Goal: Transaction & Acquisition: Purchase product/service

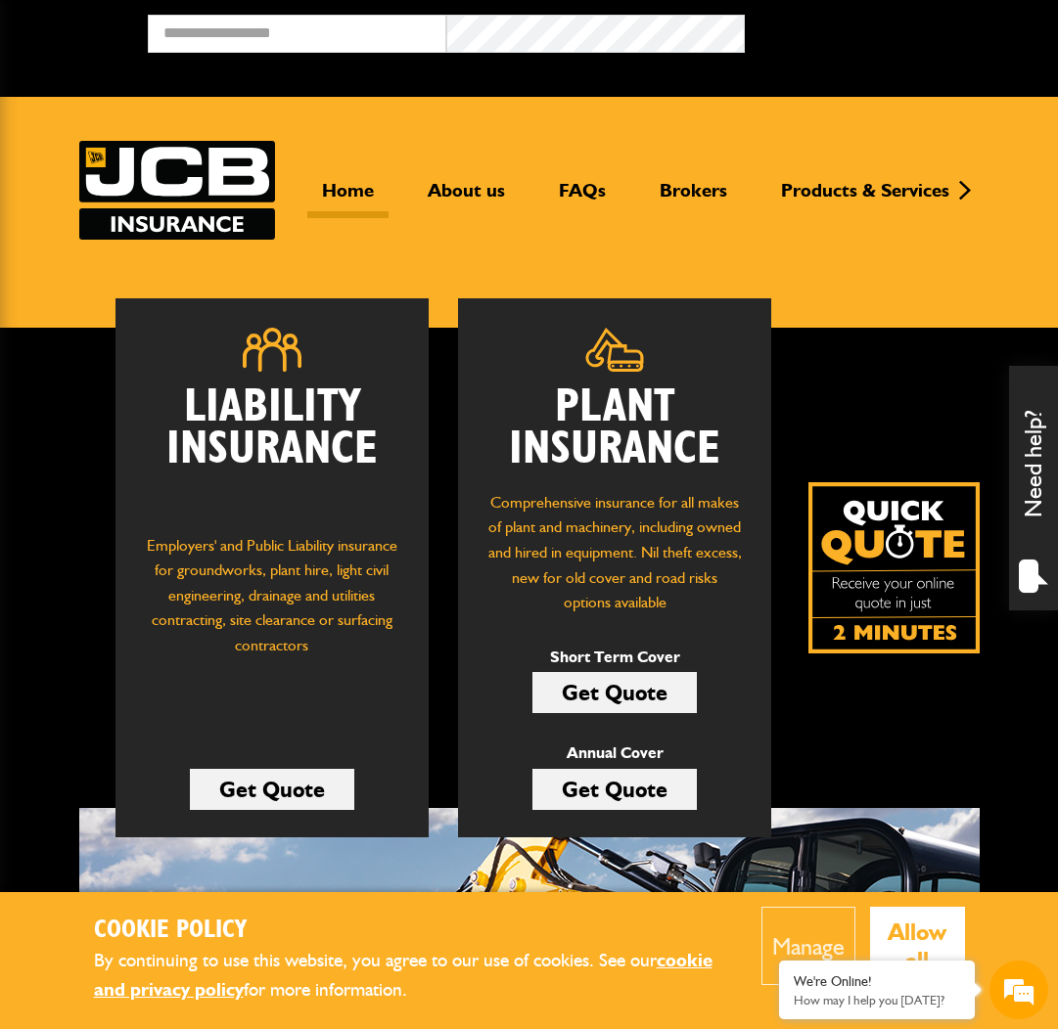
click at [624, 697] on link "Get Quote" at bounding box center [614, 692] width 164 height 41
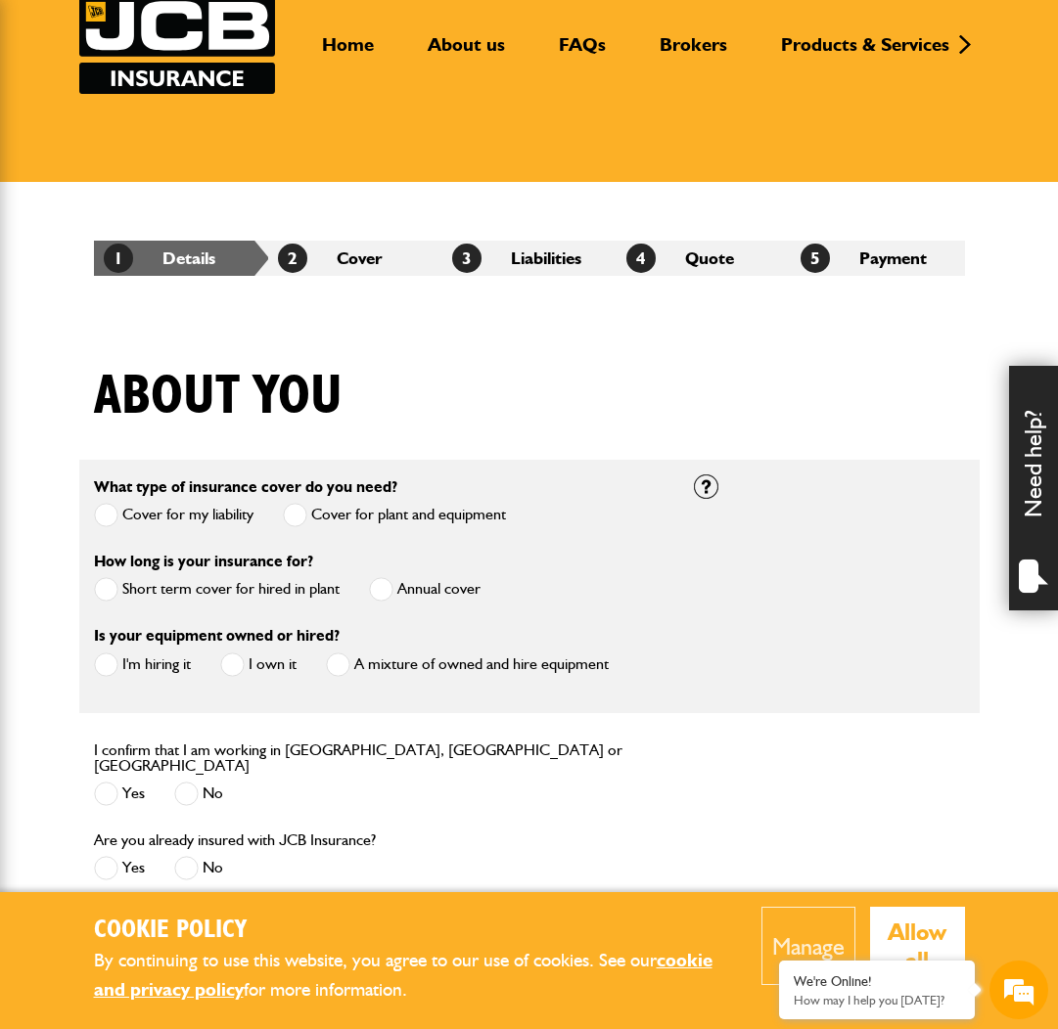
scroll to position [148, 0]
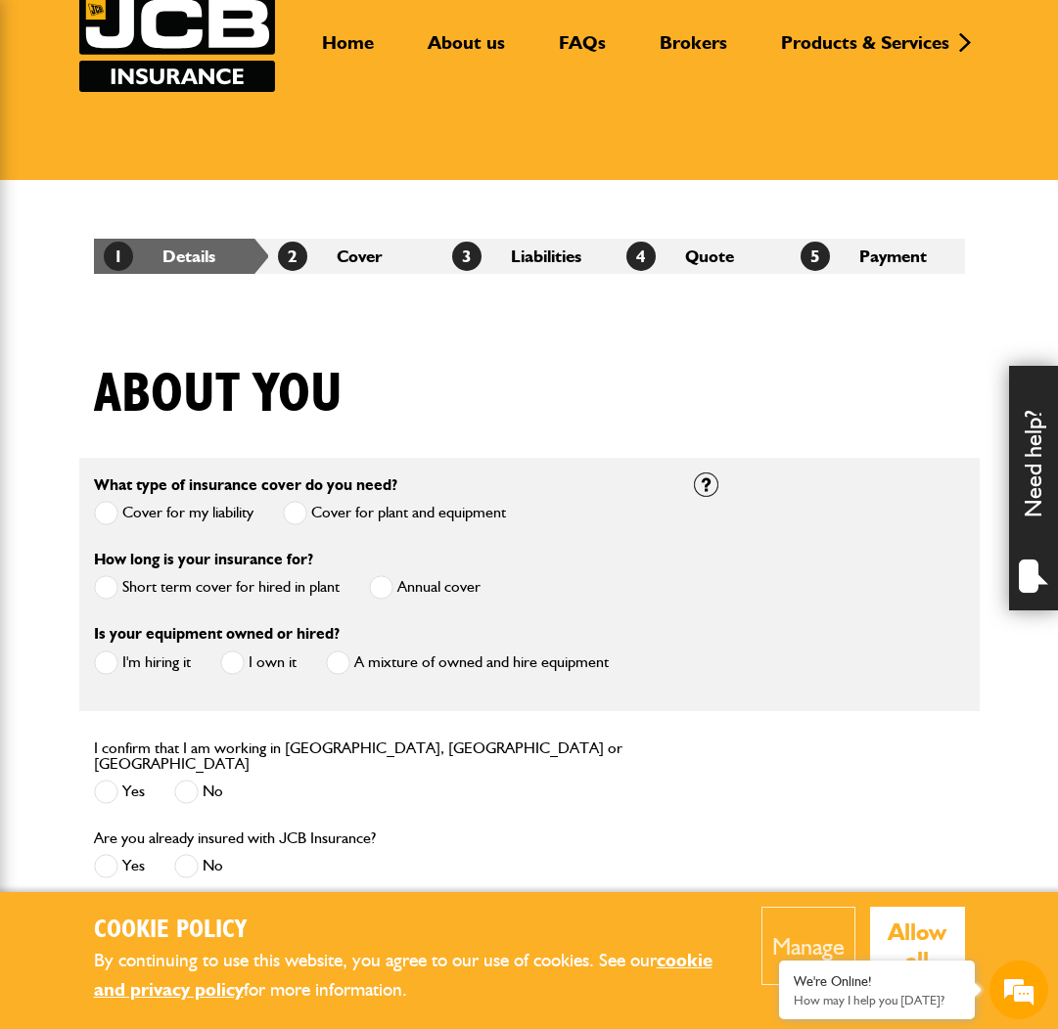
click at [153, 586] on label "Short term cover for hired in plant" at bounding box center [217, 587] width 246 height 24
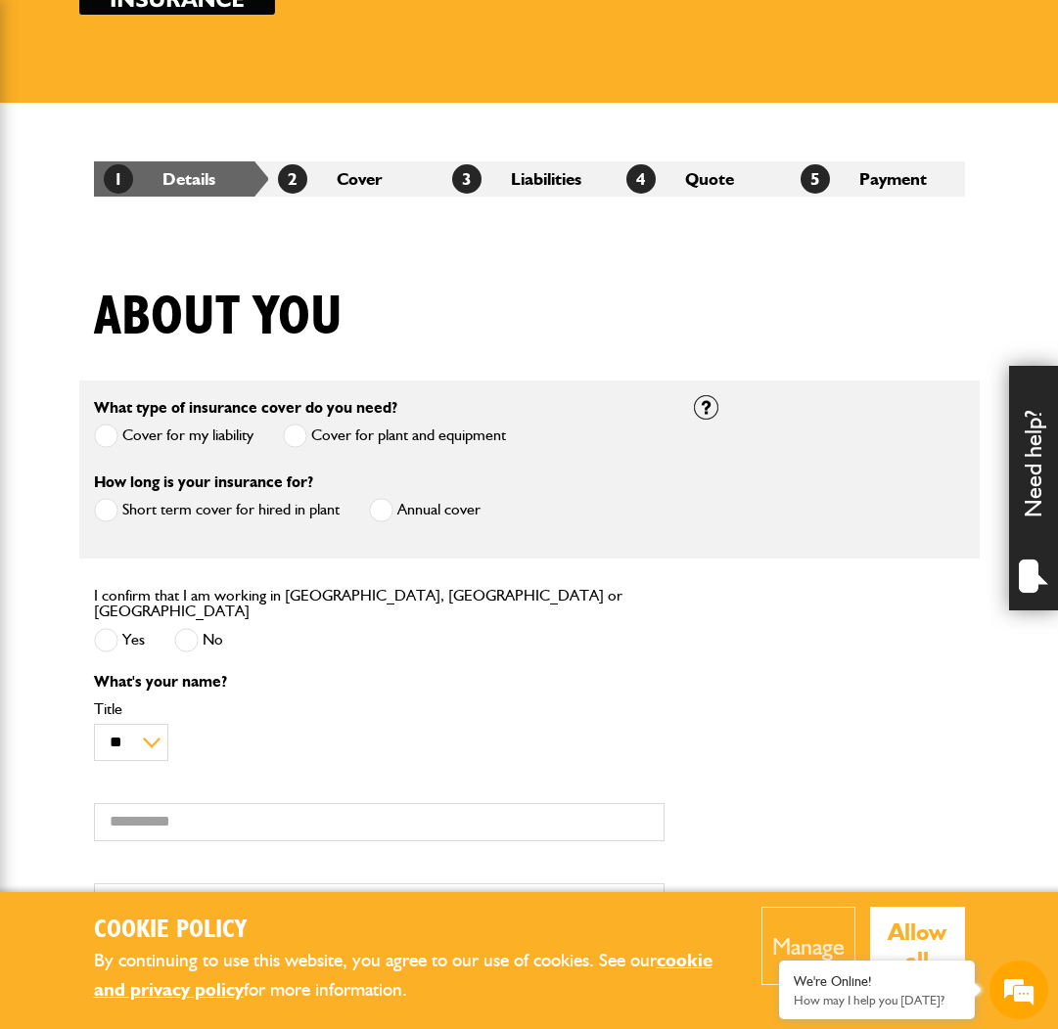
scroll to position [231, 0]
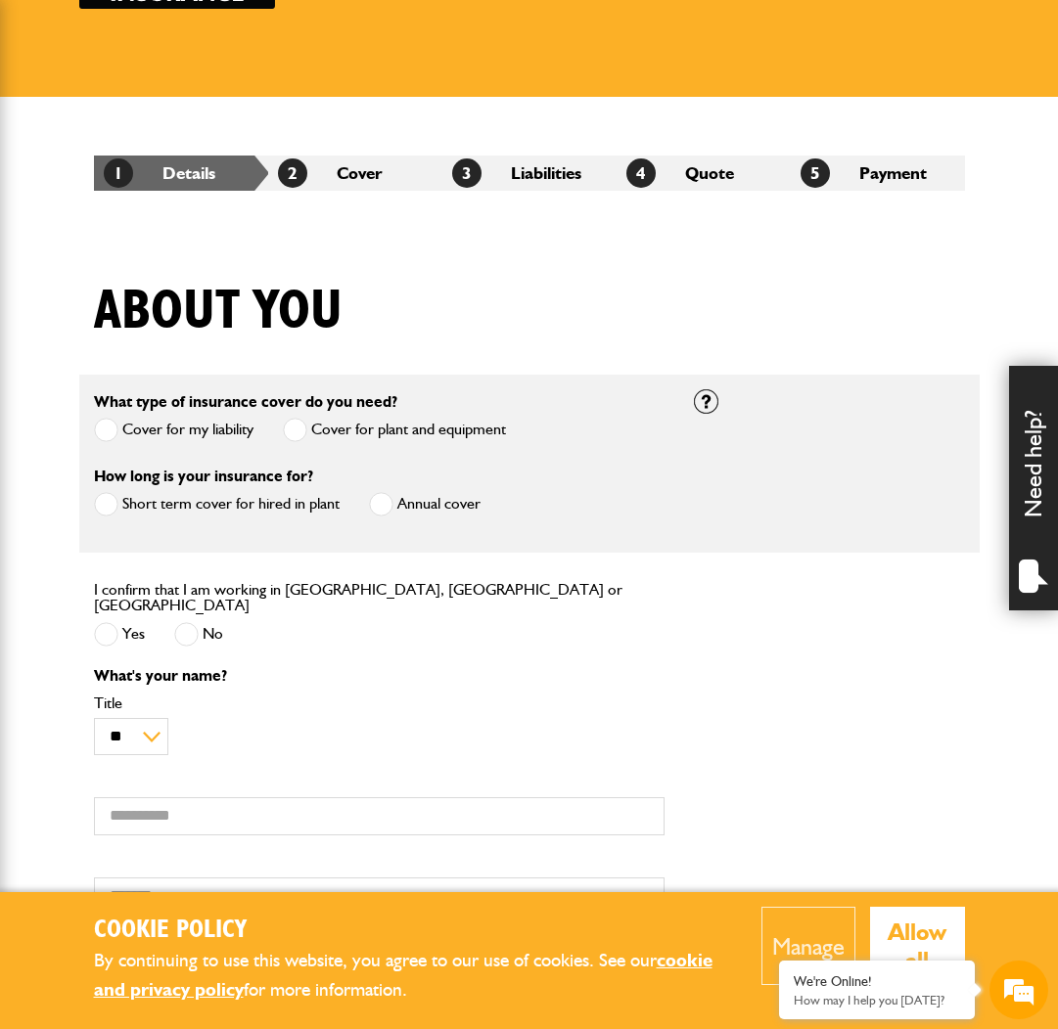
click at [391, 505] on span at bounding box center [381, 504] width 24 height 24
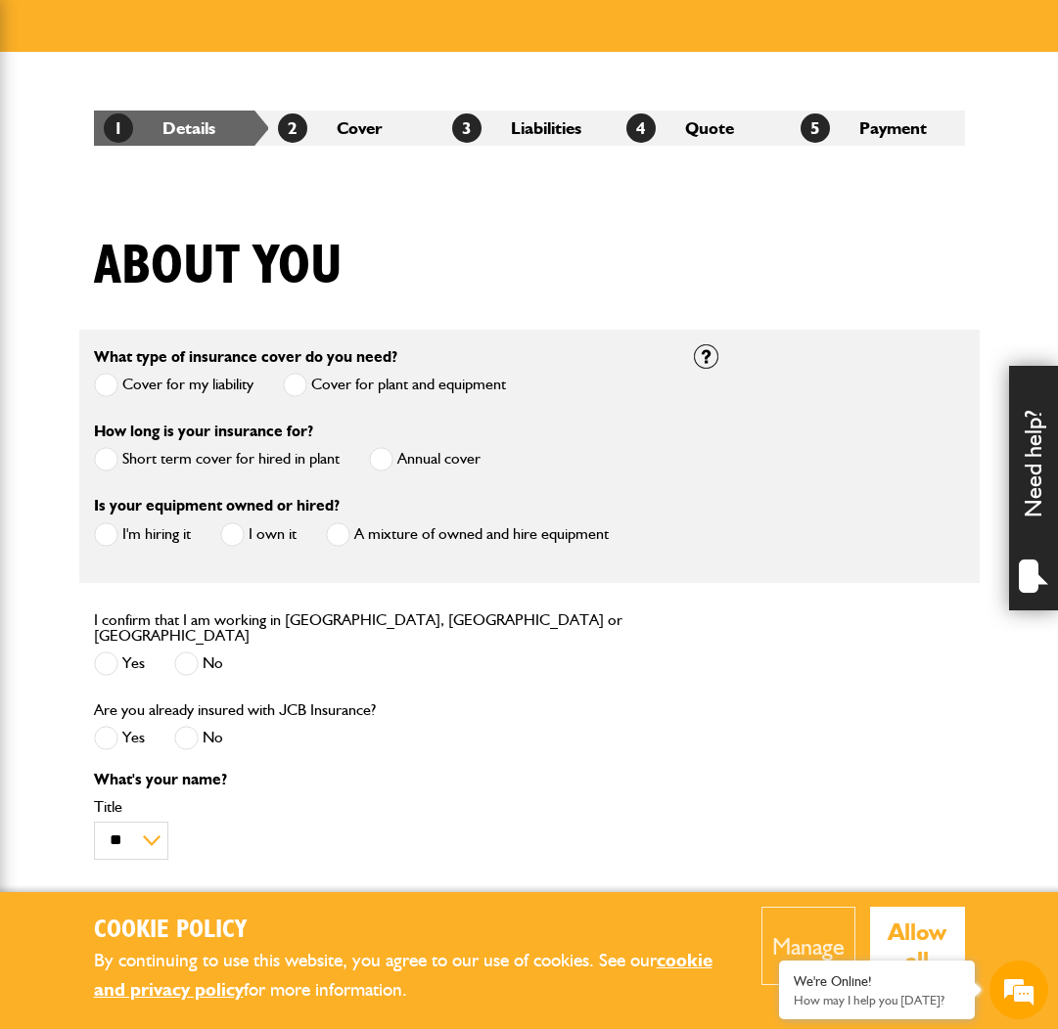
scroll to position [310, 0]
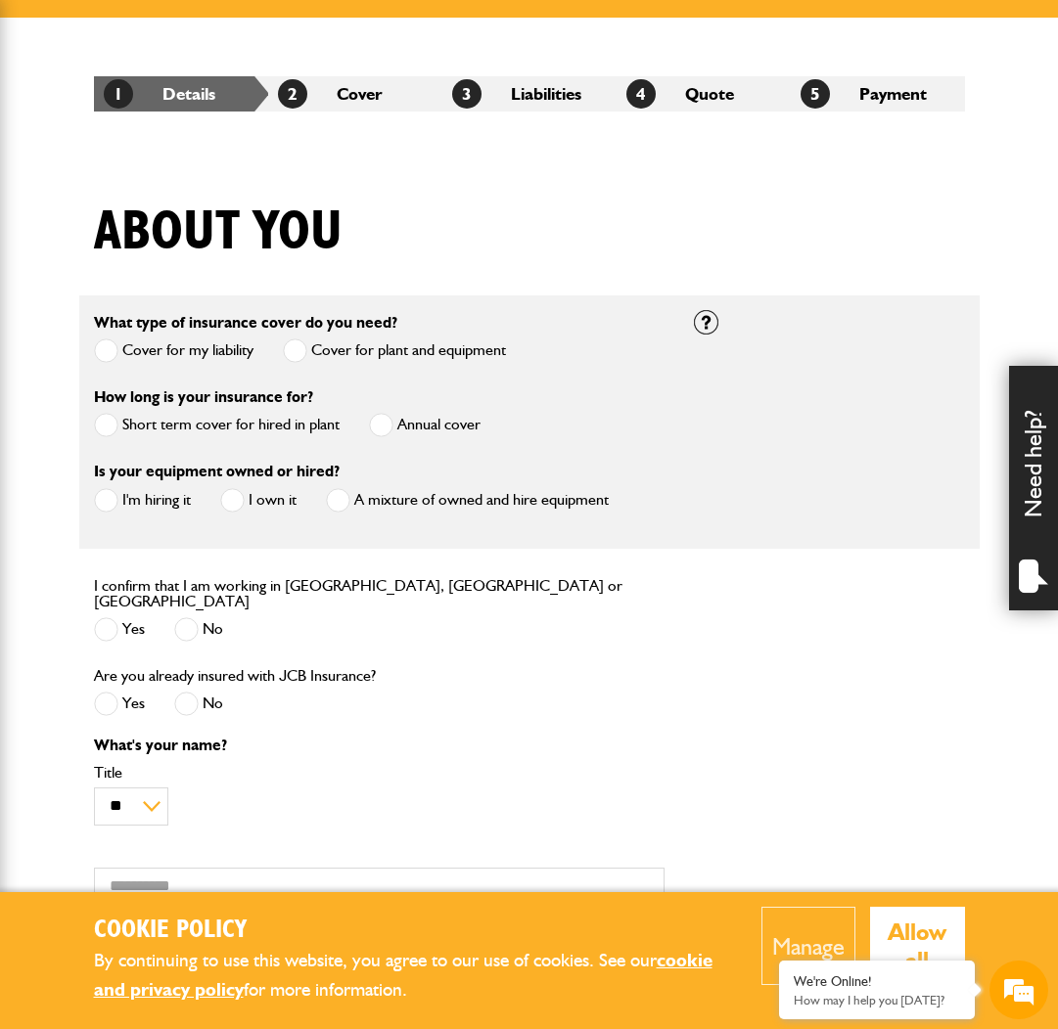
click at [158, 501] on label "I'm hiring it" at bounding box center [142, 500] width 97 height 24
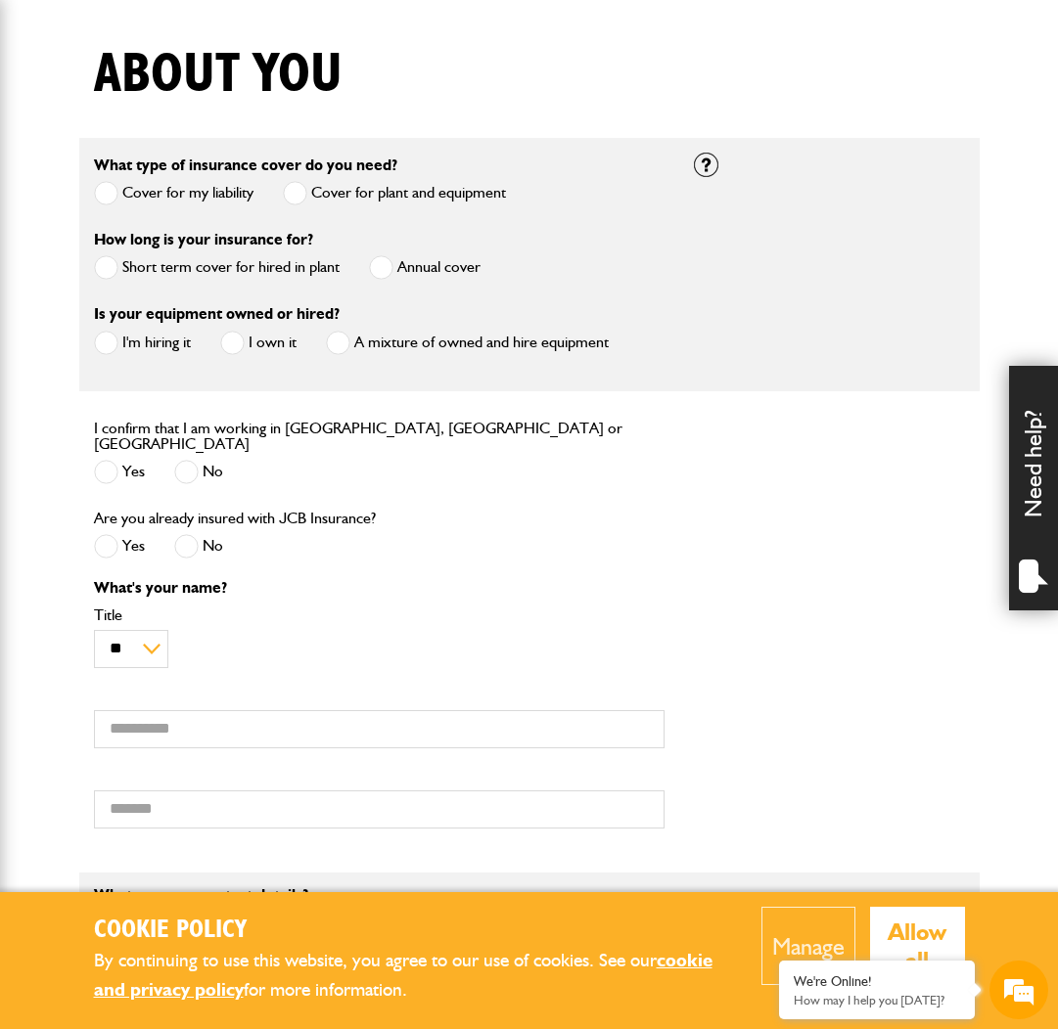
scroll to position [479, 0]
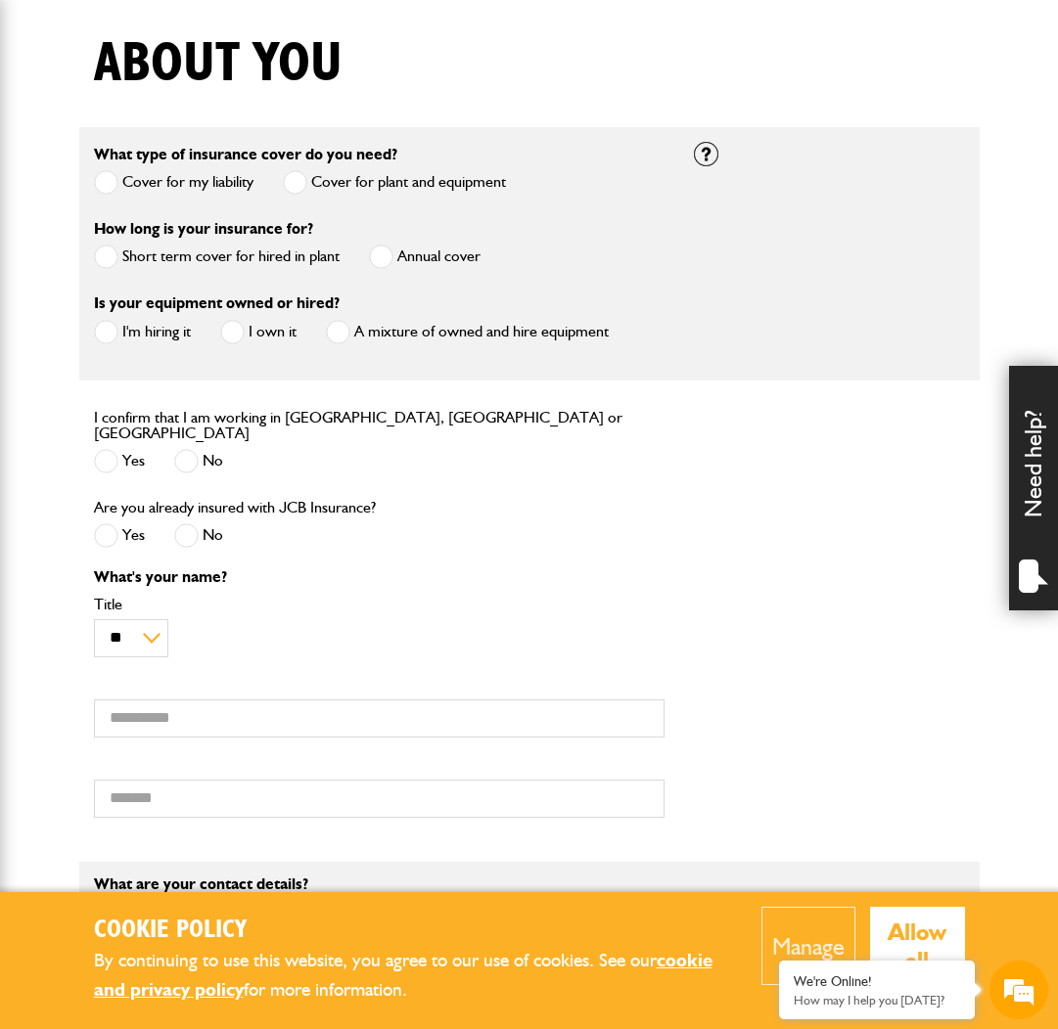
click at [116, 450] on span at bounding box center [106, 461] width 24 height 24
click at [183, 530] on span at bounding box center [186, 536] width 24 height 24
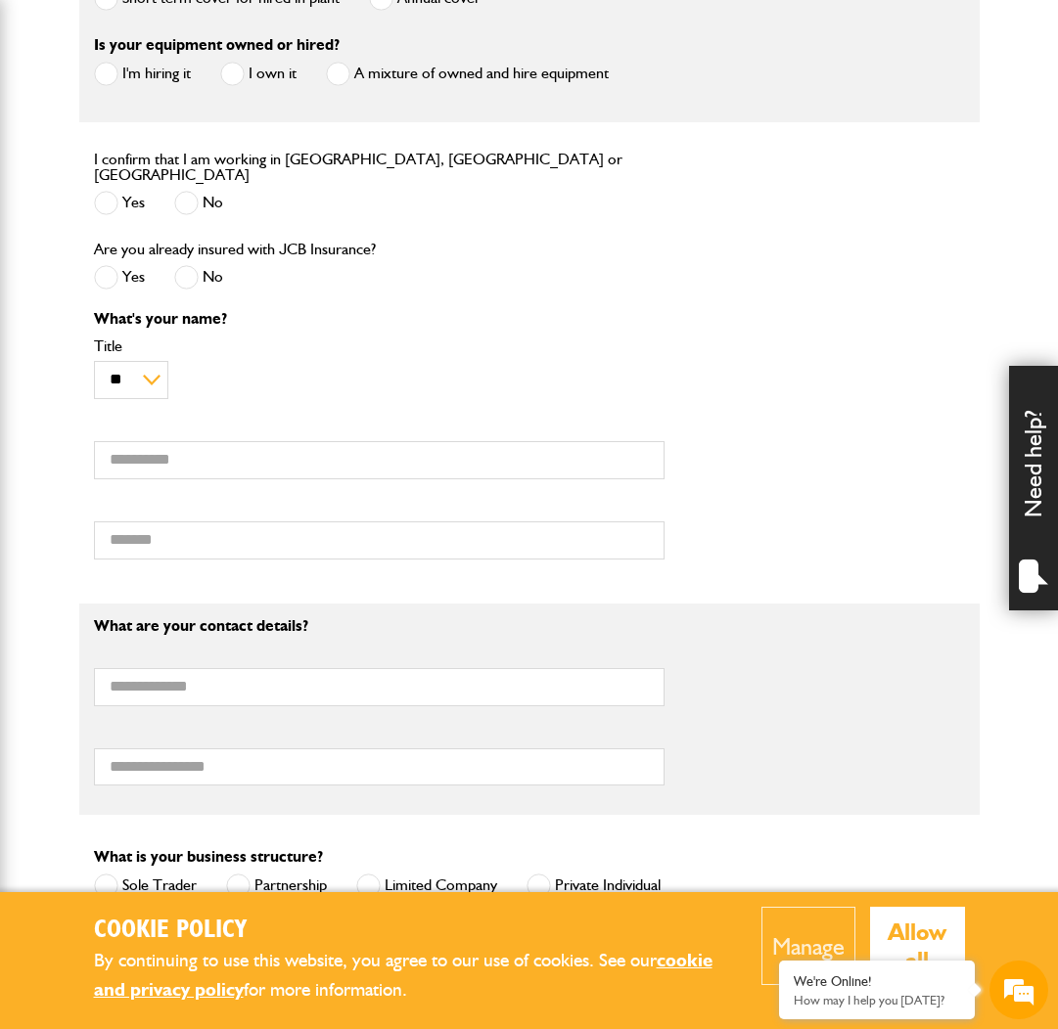
scroll to position [752, 0]
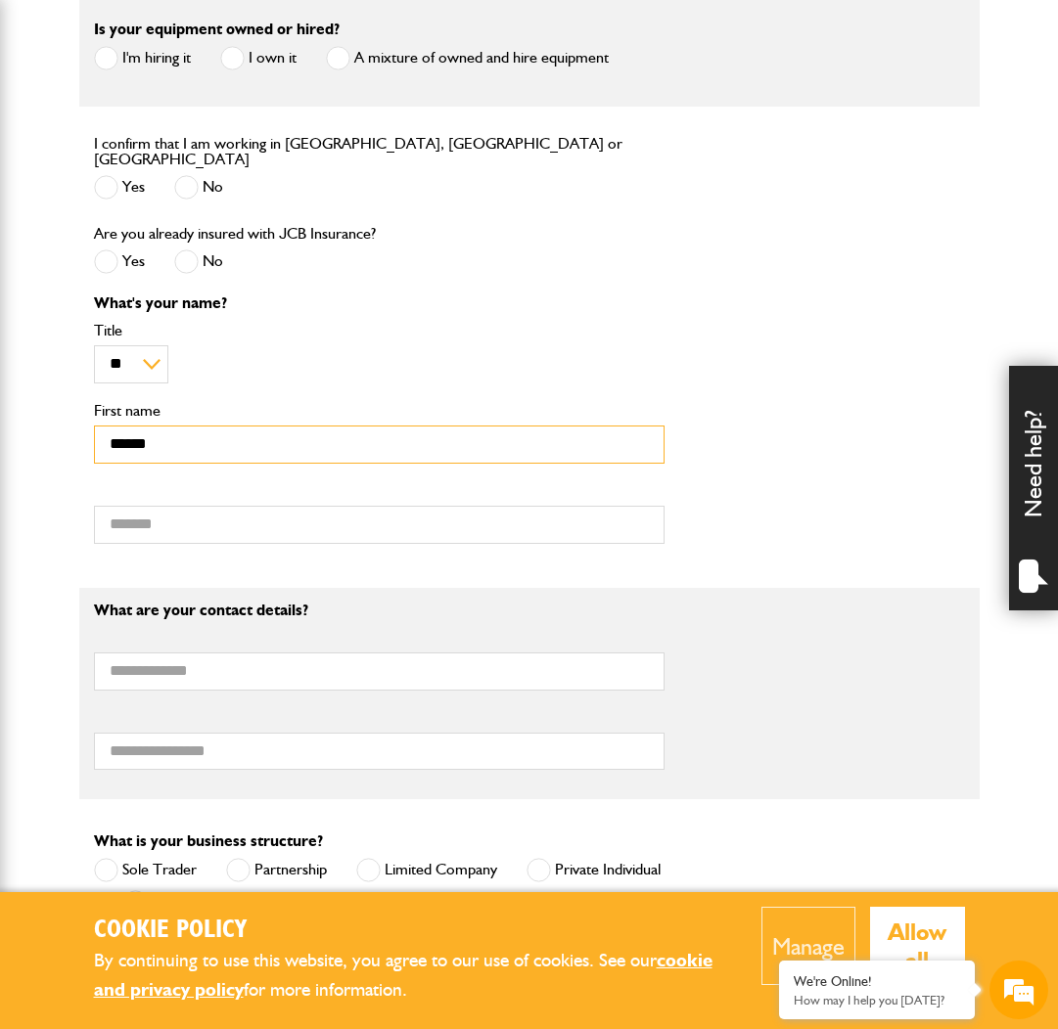
type input "******"
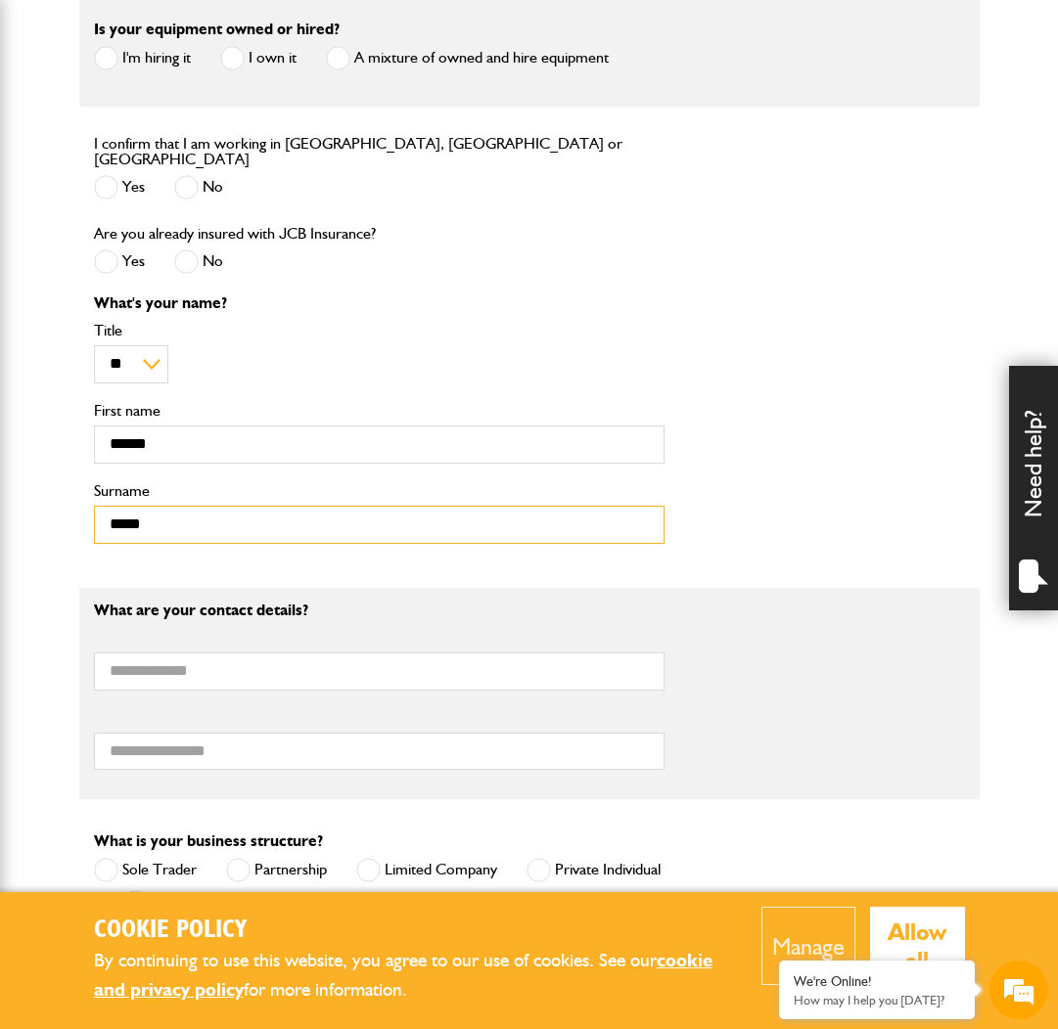
scroll to position [0, 0]
type input "******"
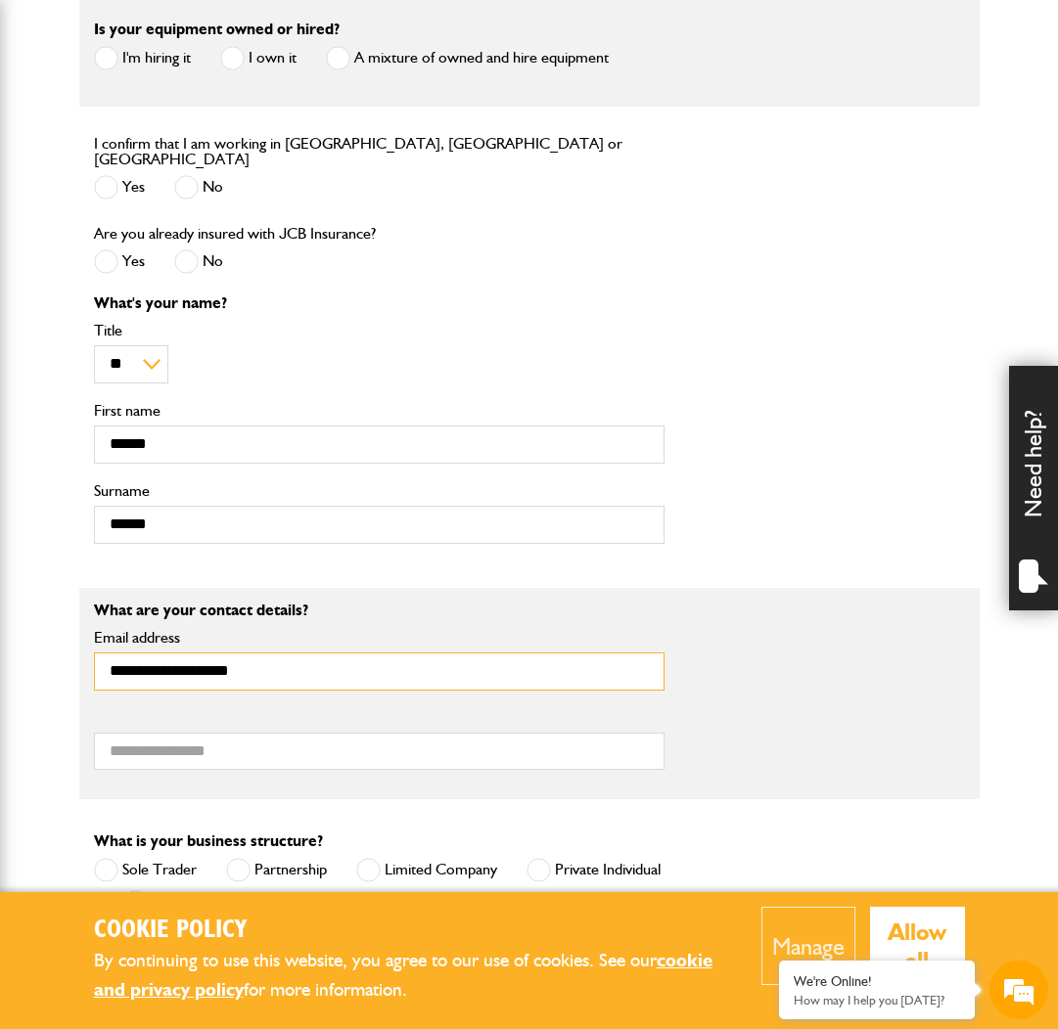
type input "**********"
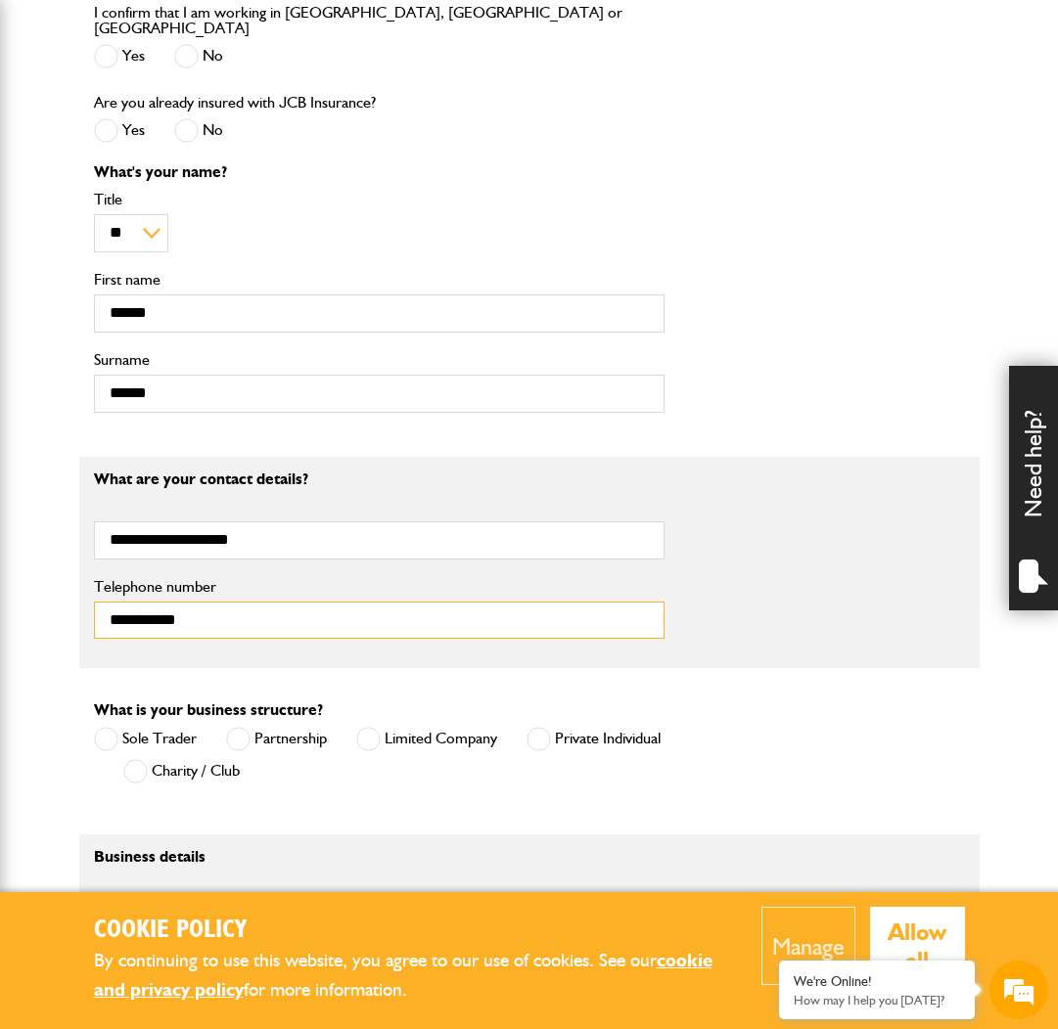
scroll to position [951, 0]
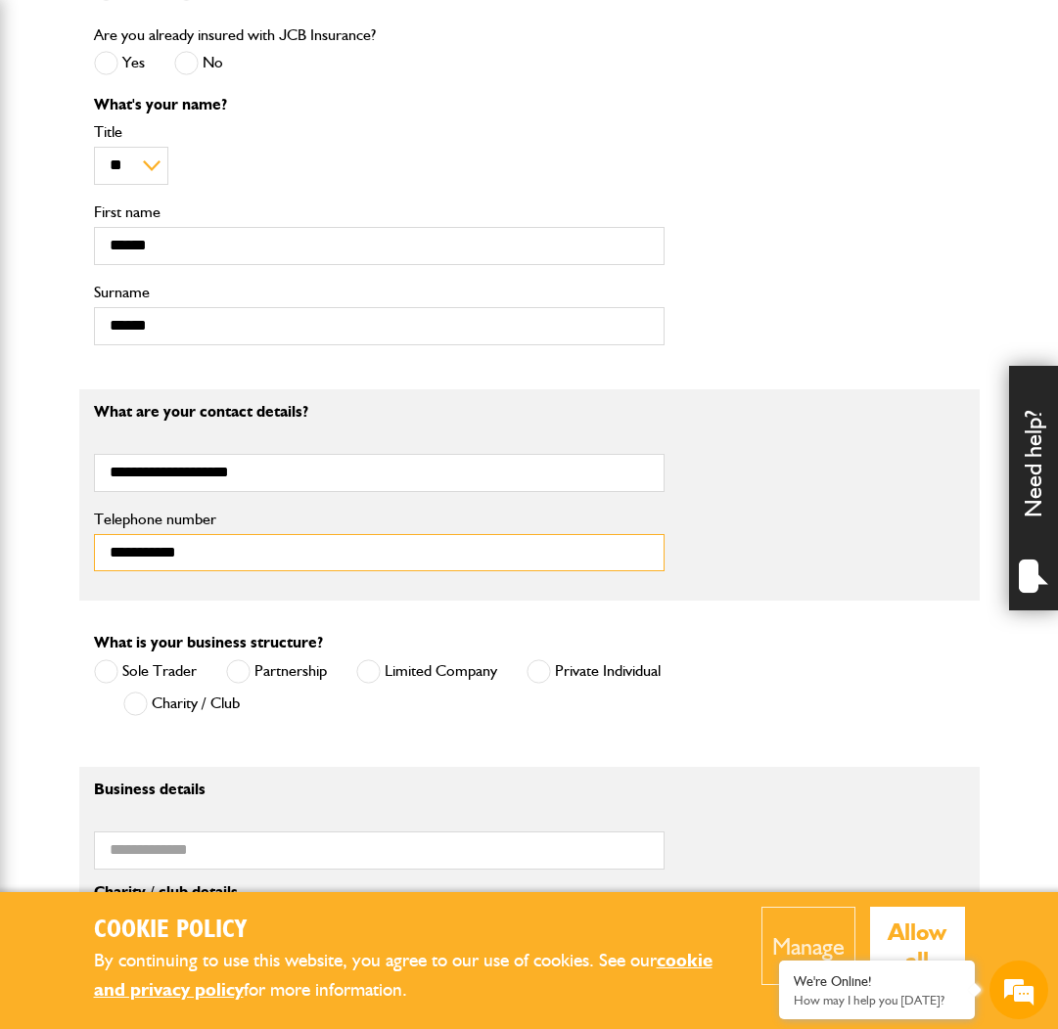
type input "**********"
click at [385, 662] on label "Limited Company" at bounding box center [426, 672] width 141 height 24
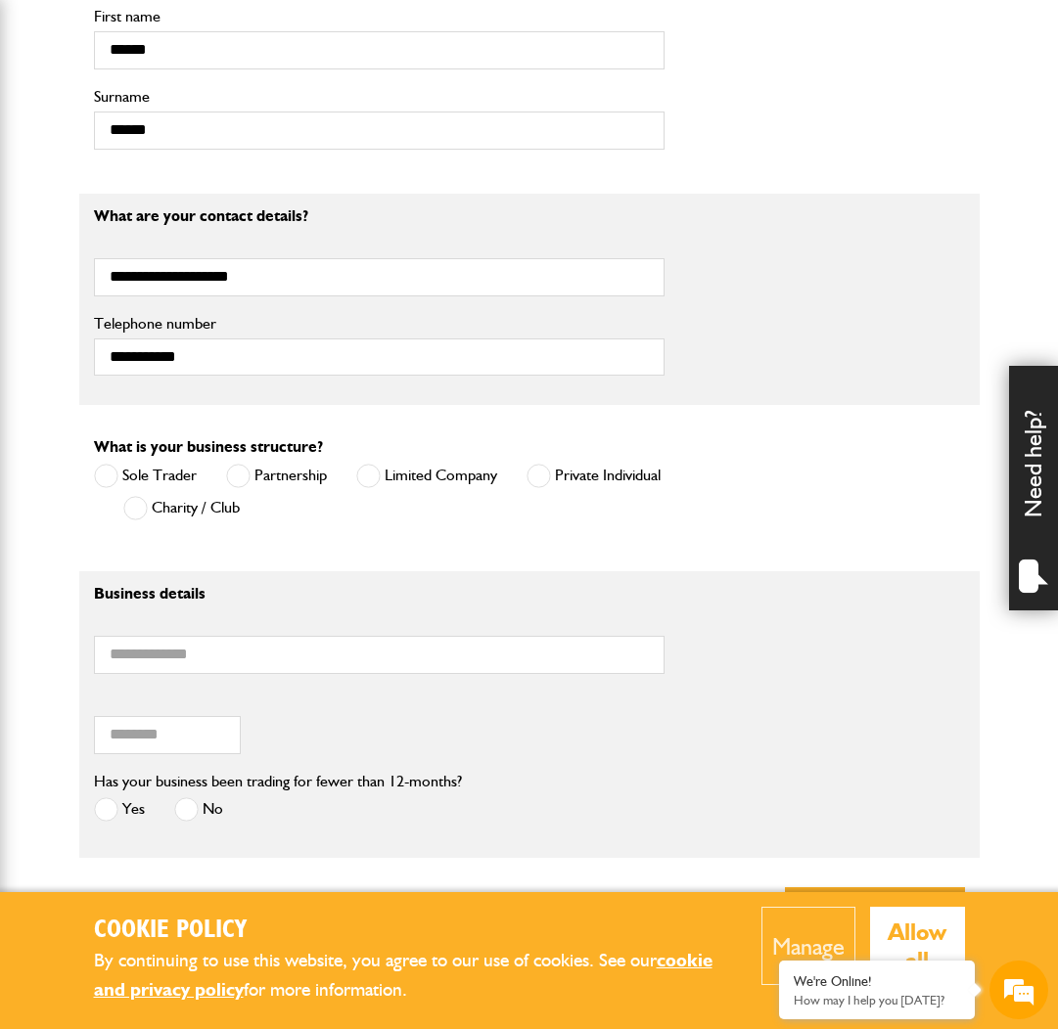
scroll to position [1229, 0]
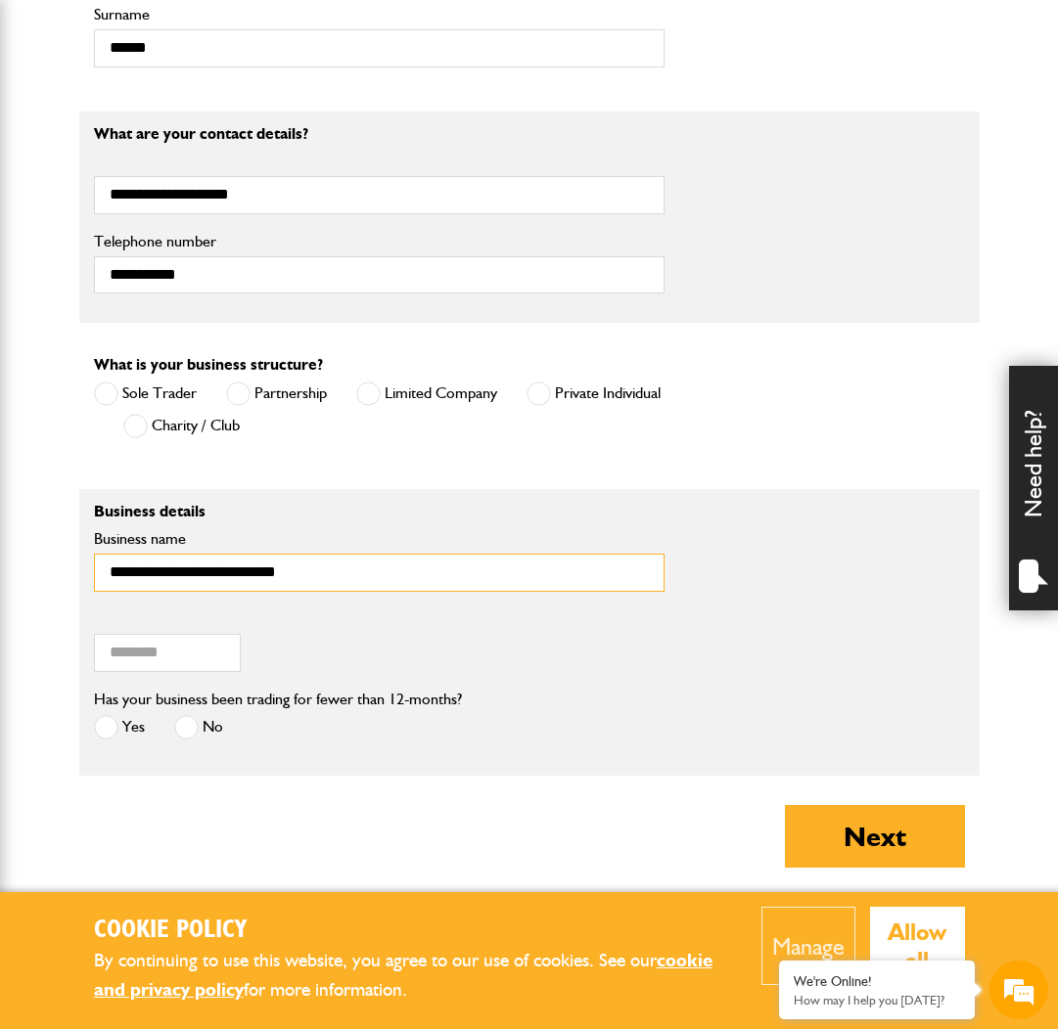
type input "**********"
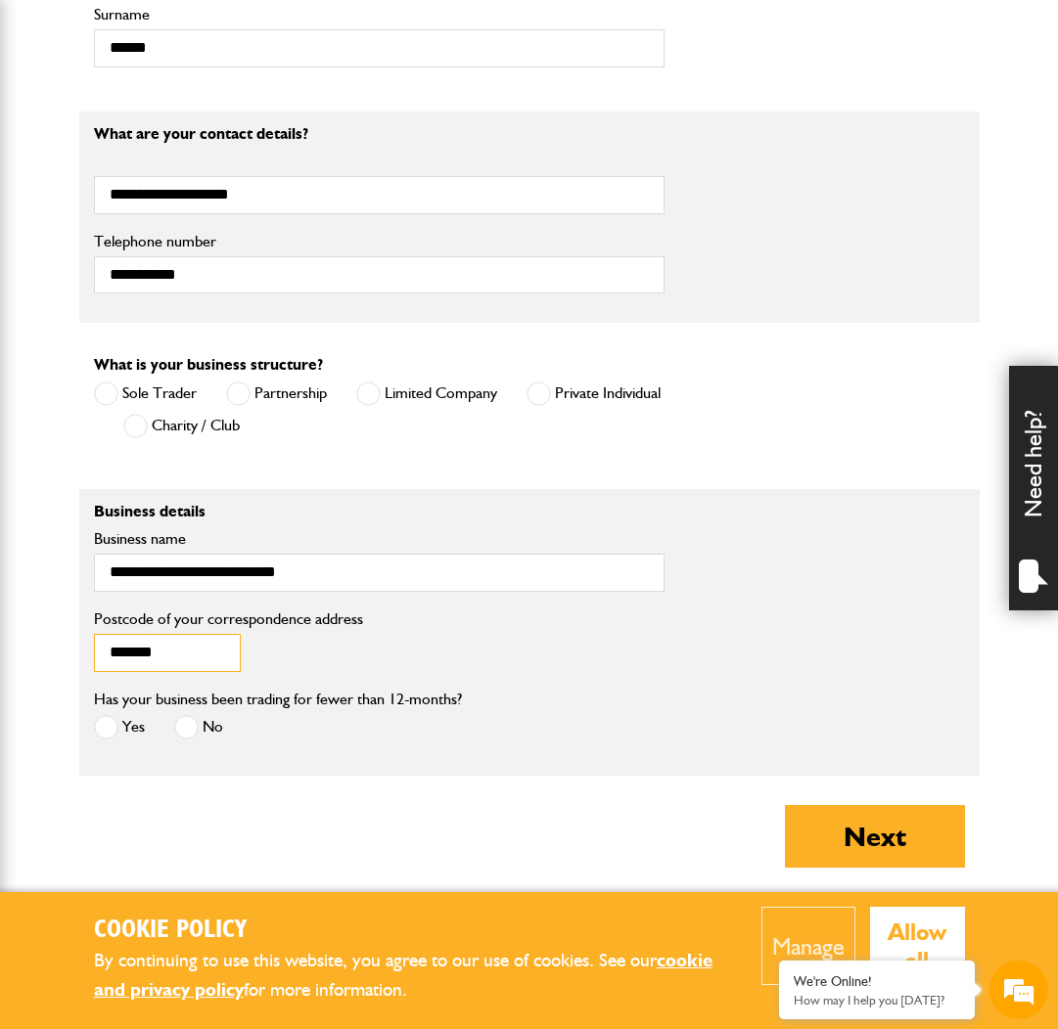
type input "*******"
click at [192, 720] on span at bounding box center [186, 727] width 24 height 24
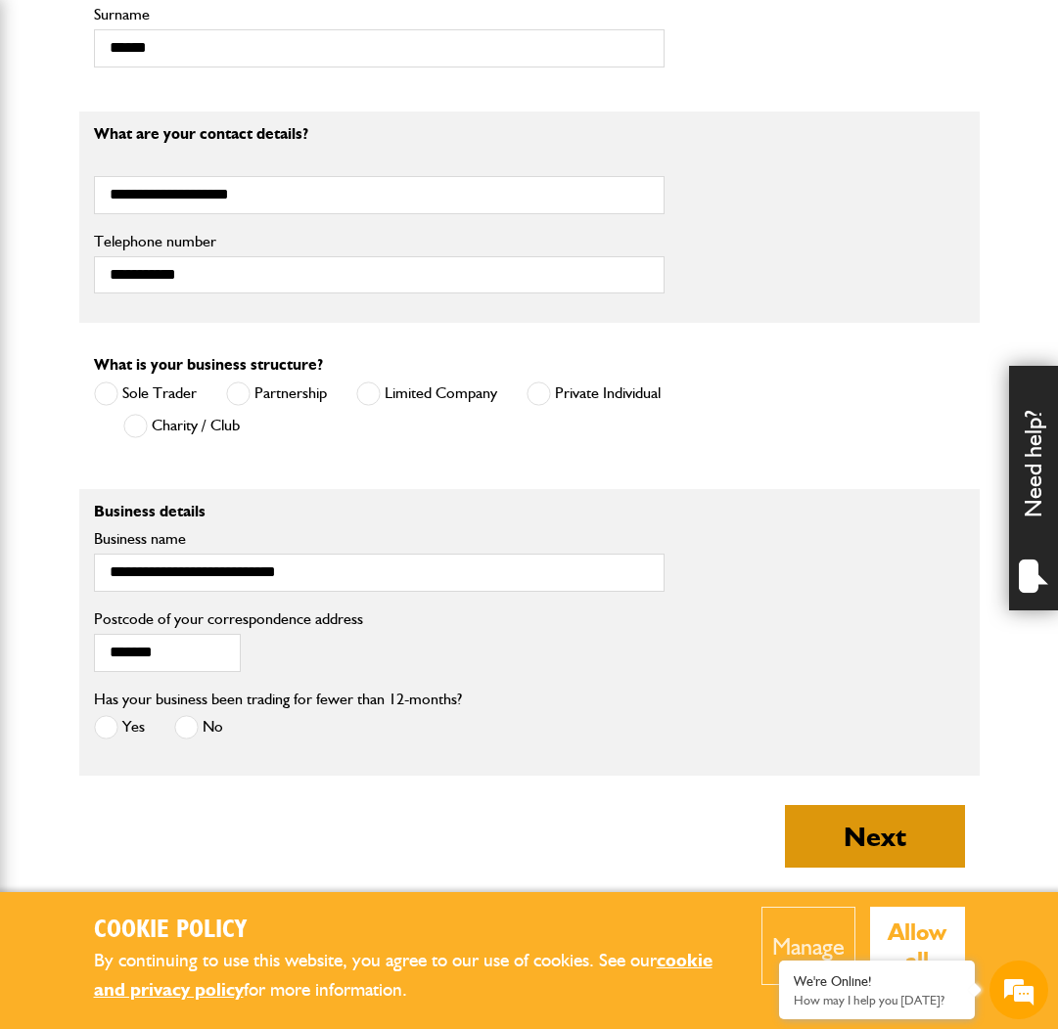
click at [918, 829] on button "Next" at bounding box center [875, 836] width 180 height 63
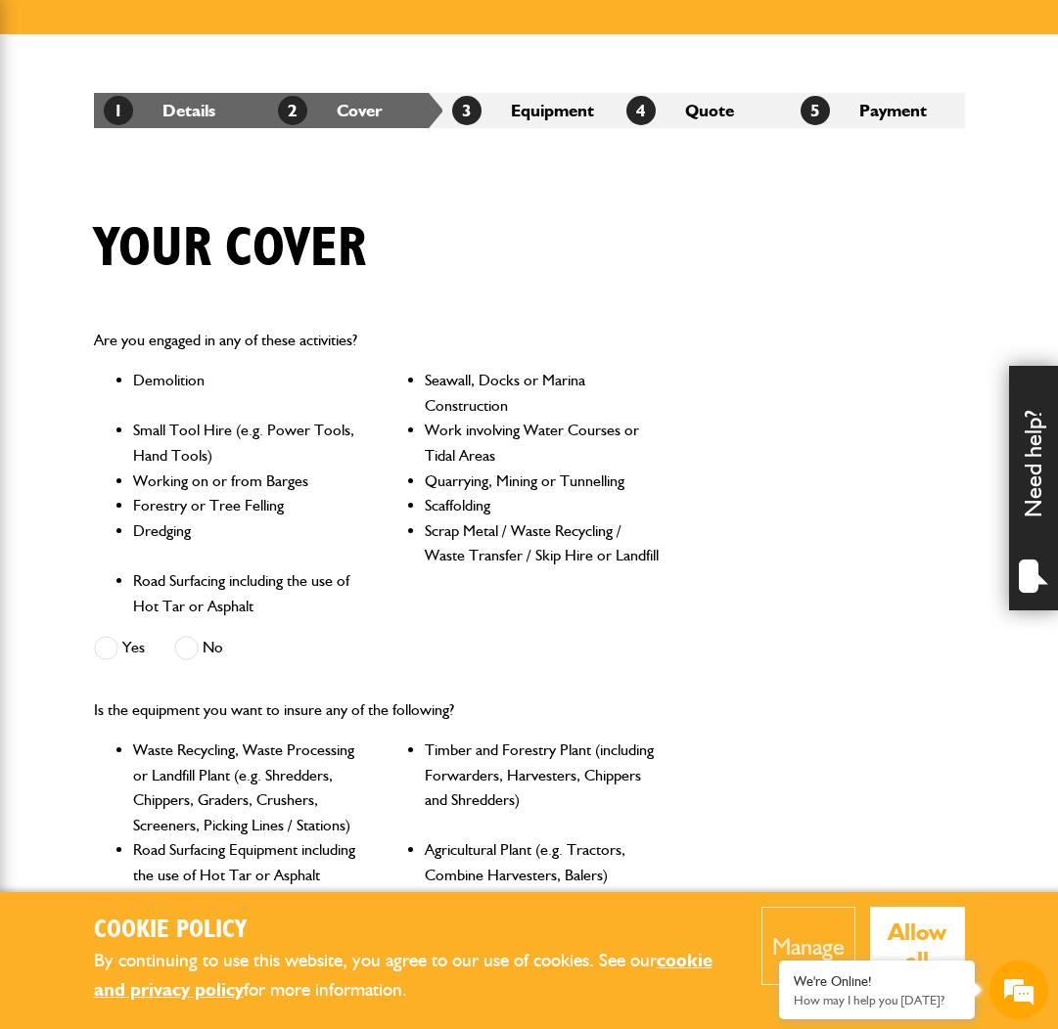
click at [120, 641] on label "Yes" at bounding box center [119, 648] width 51 height 24
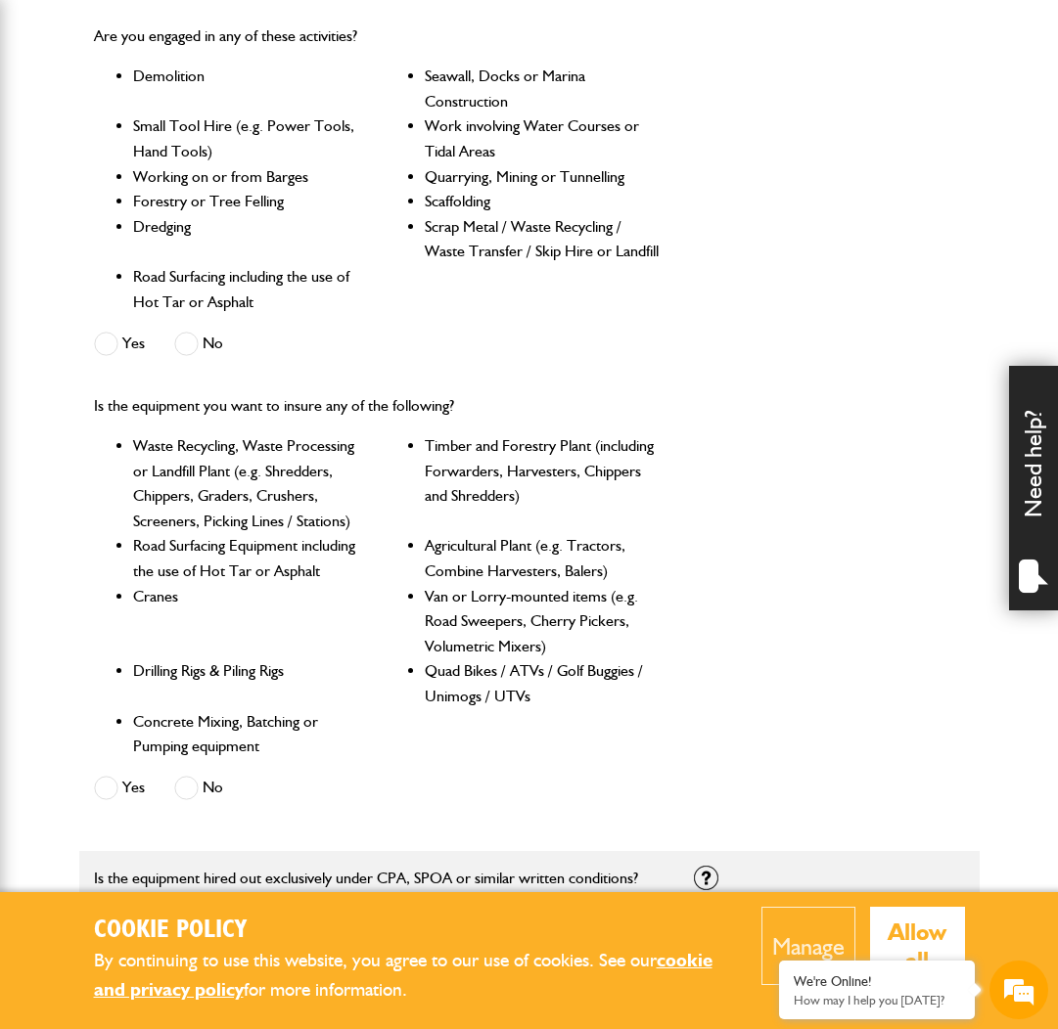
scroll to position [601, 0]
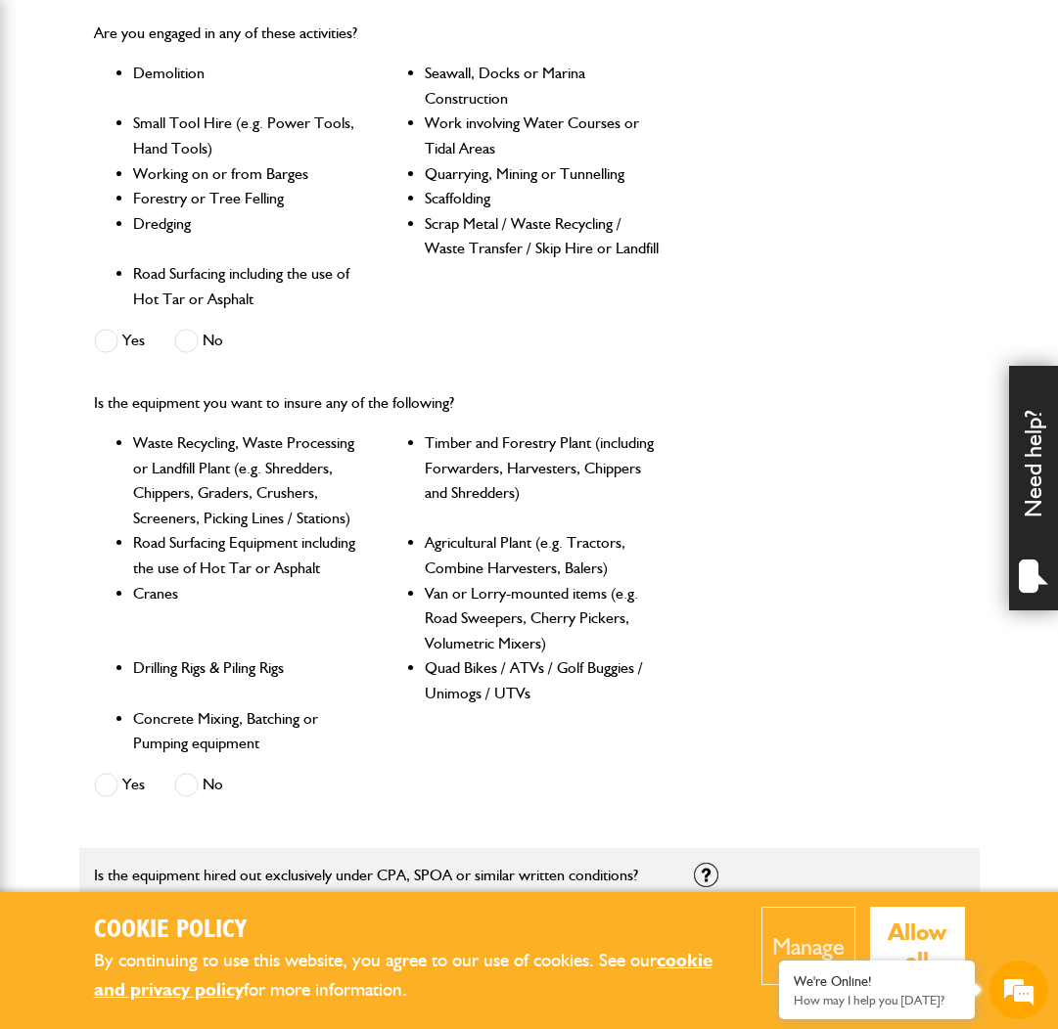
click at [197, 775] on span at bounding box center [186, 785] width 24 height 24
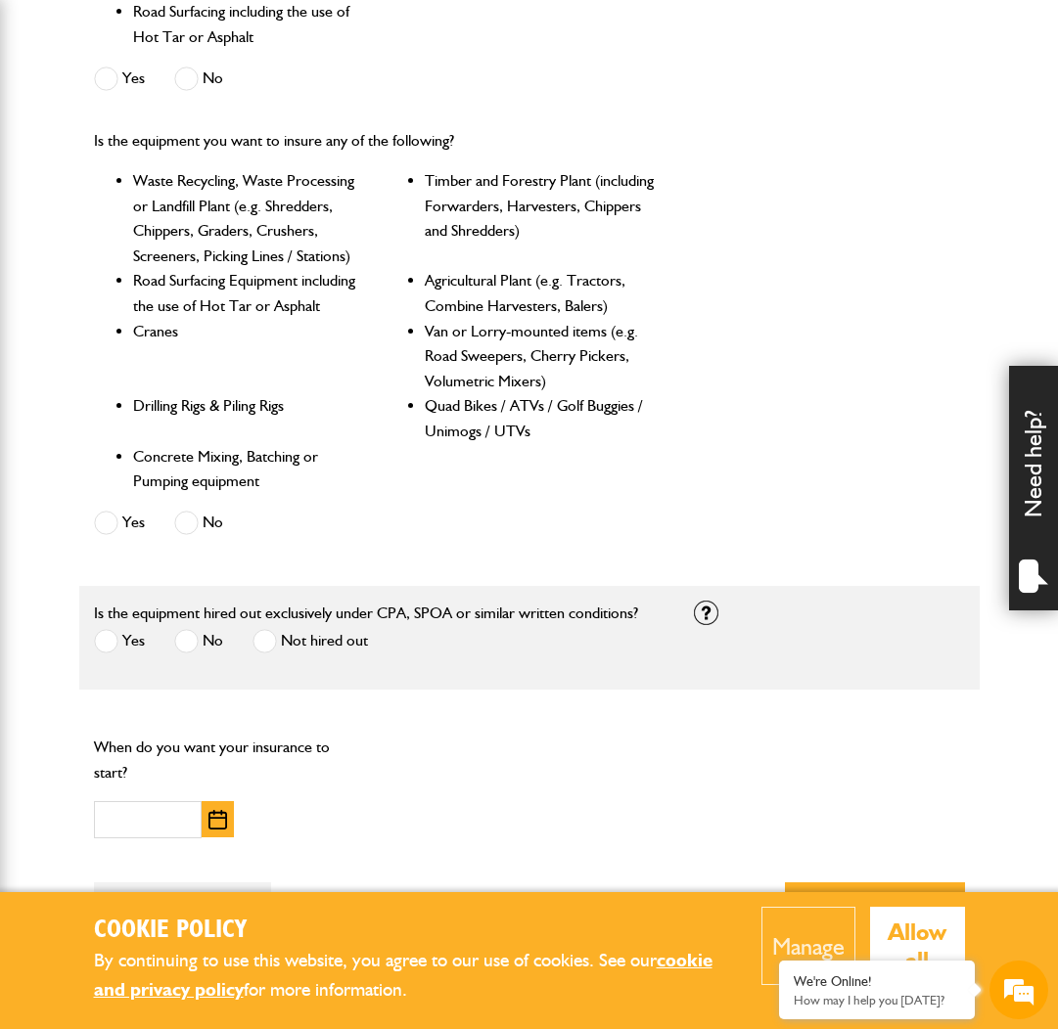
scroll to position [900, 0]
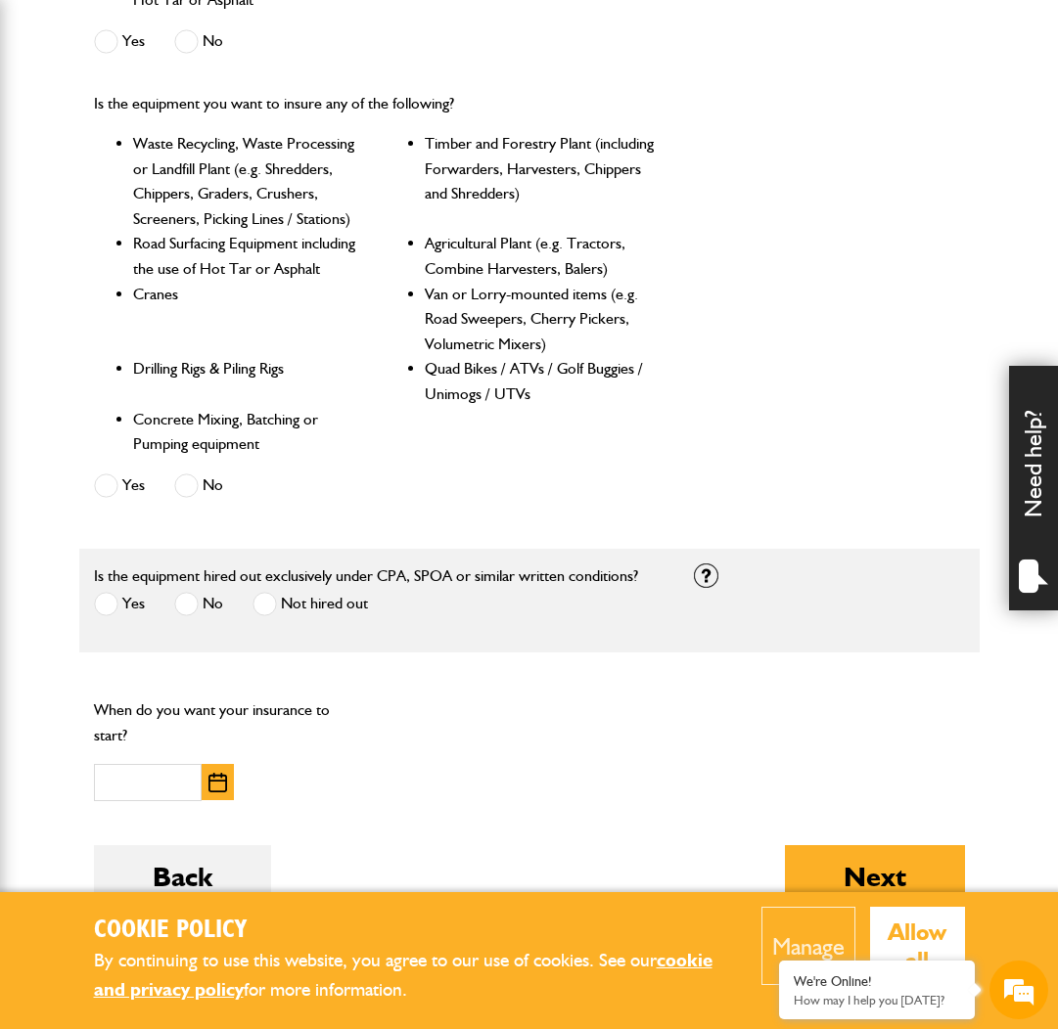
click at [116, 600] on span at bounding box center [106, 604] width 24 height 24
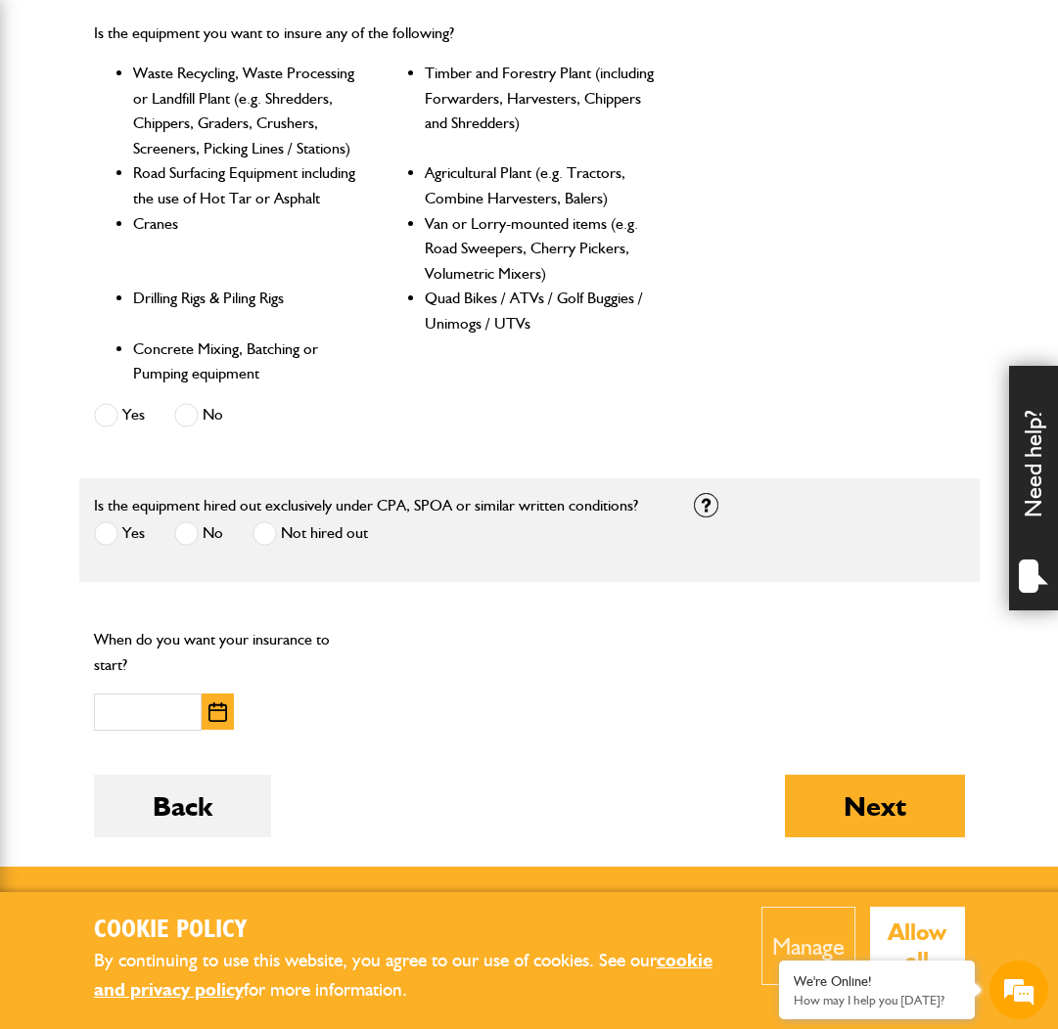
scroll to position [985, 0]
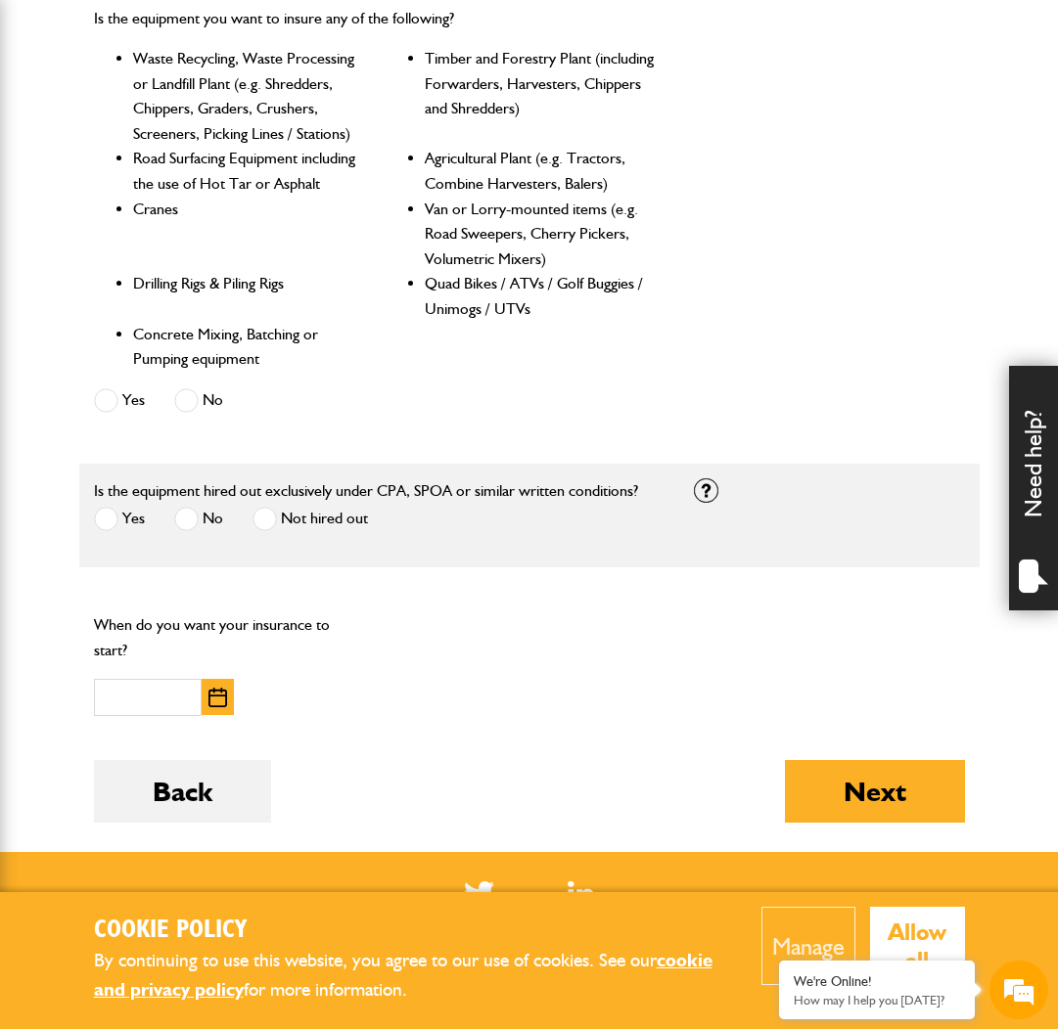
click at [210, 694] on img "button" at bounding box center [217, 698] width 19 height 20
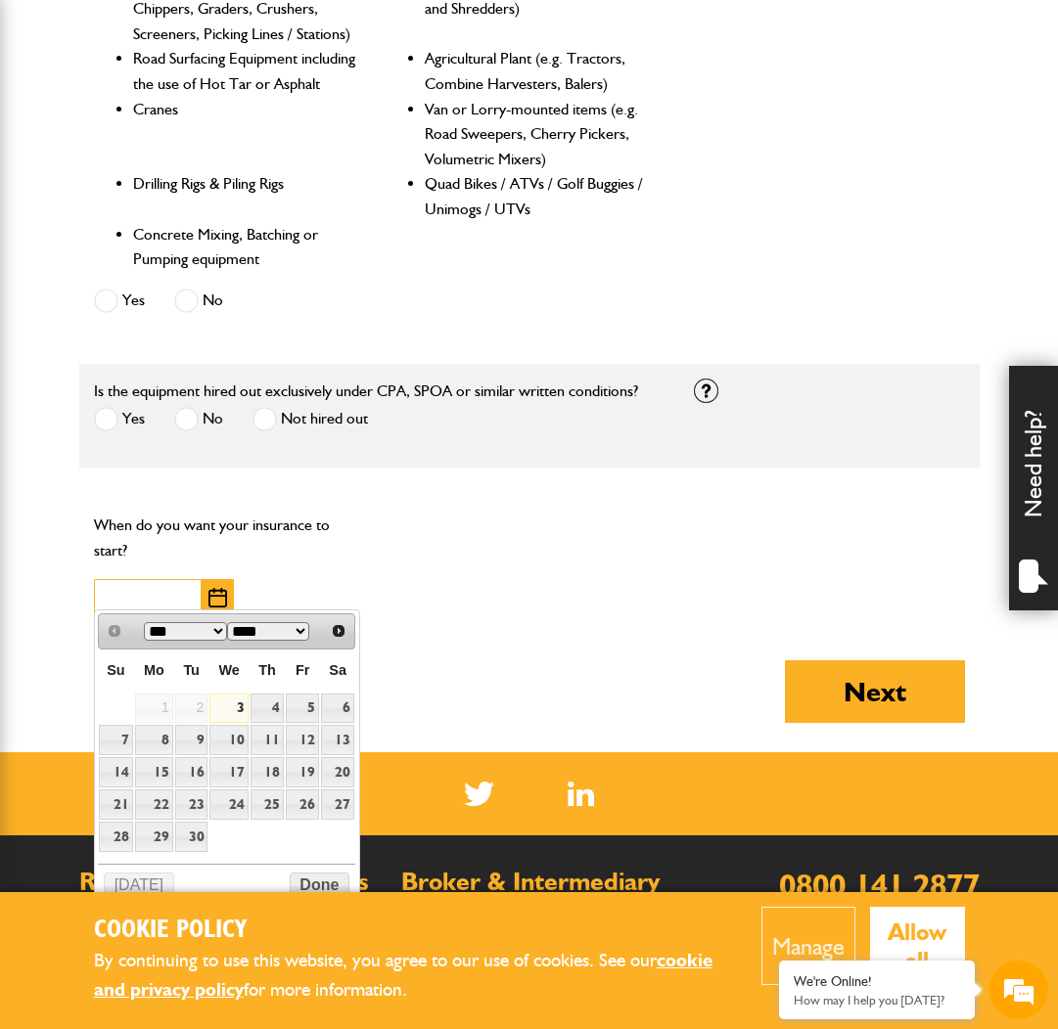
scroll to position [1090, 0]
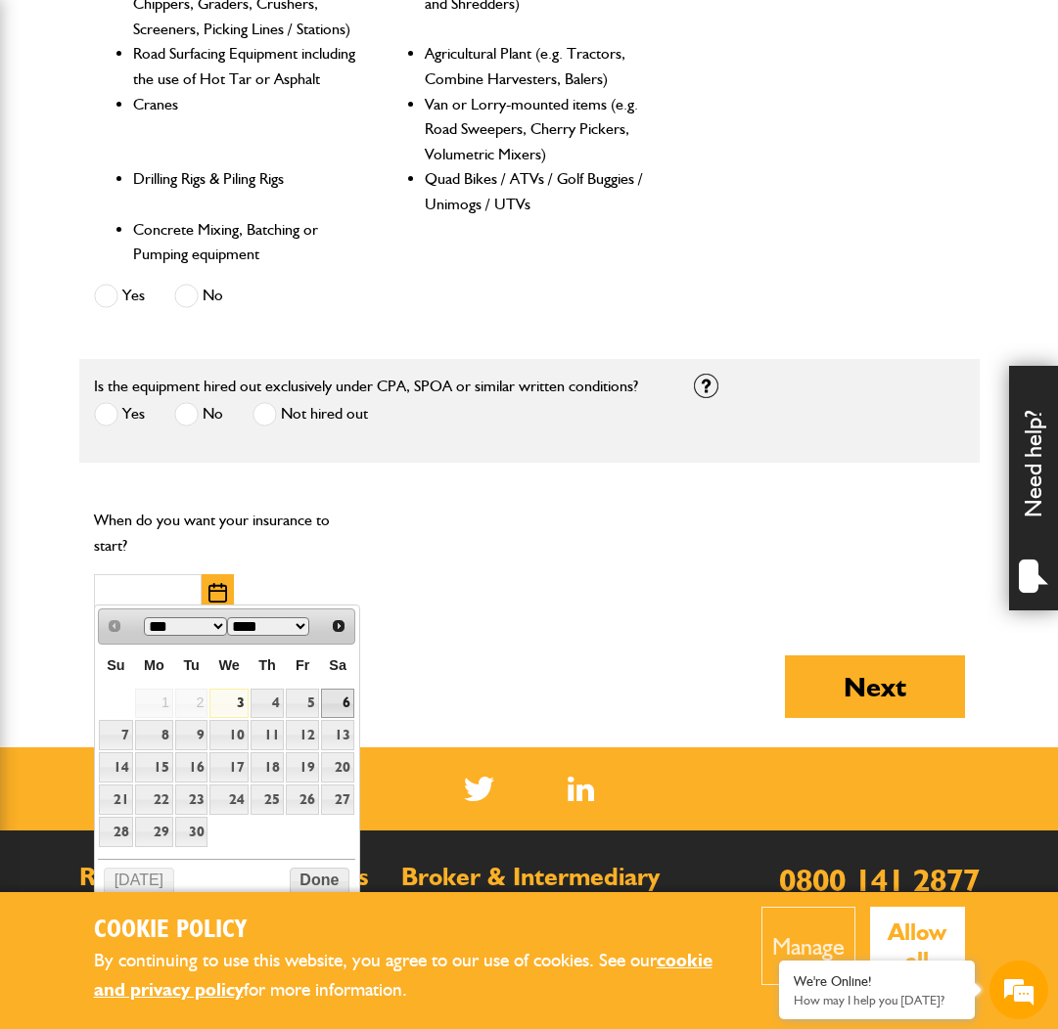
click at [313, 704] on link "5" at bounding box center [302, 704] width 33 height 30
type input "**********"
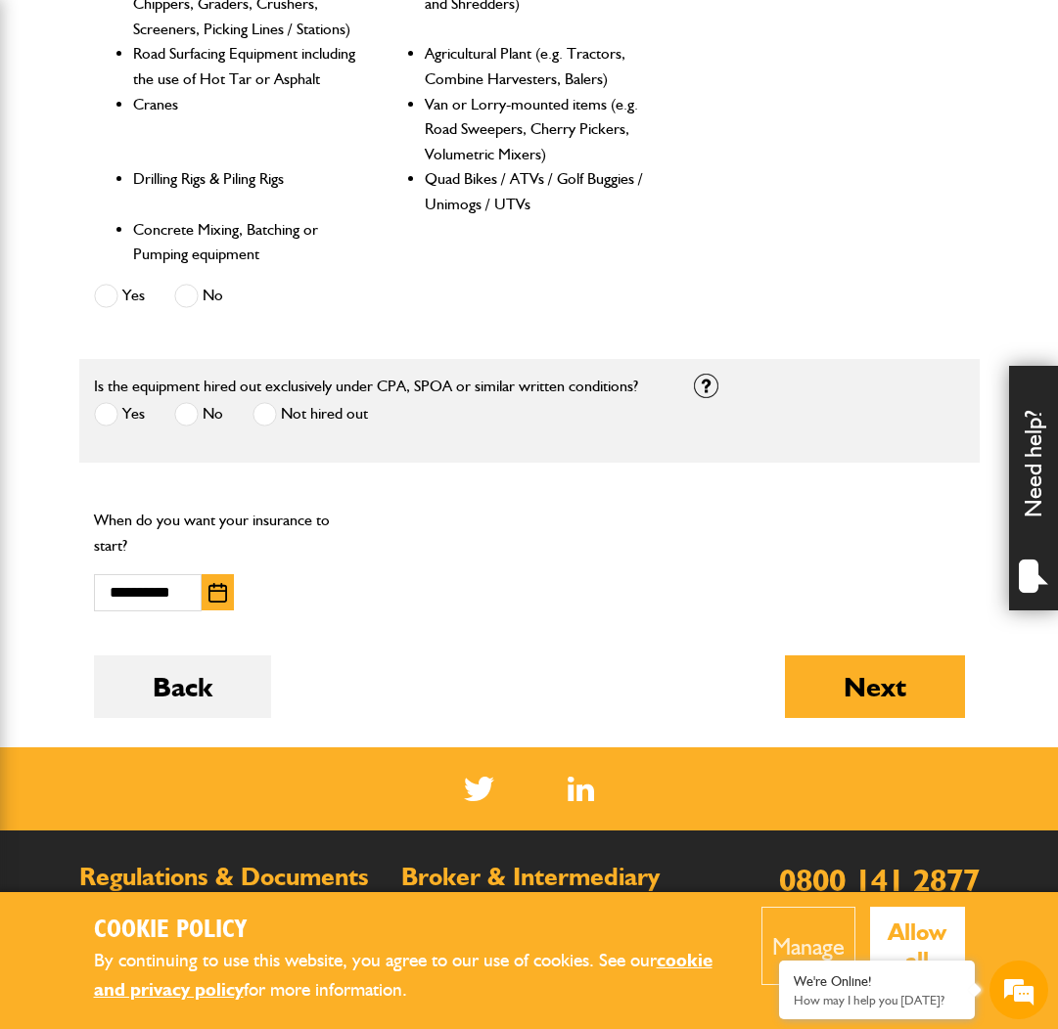
click at [529, 523] on div "**********" at bounding box center [529, 559] width 900 height 134
click at [890, 698] on button "Next" at bounding box center [875, 687] width 180 height 63
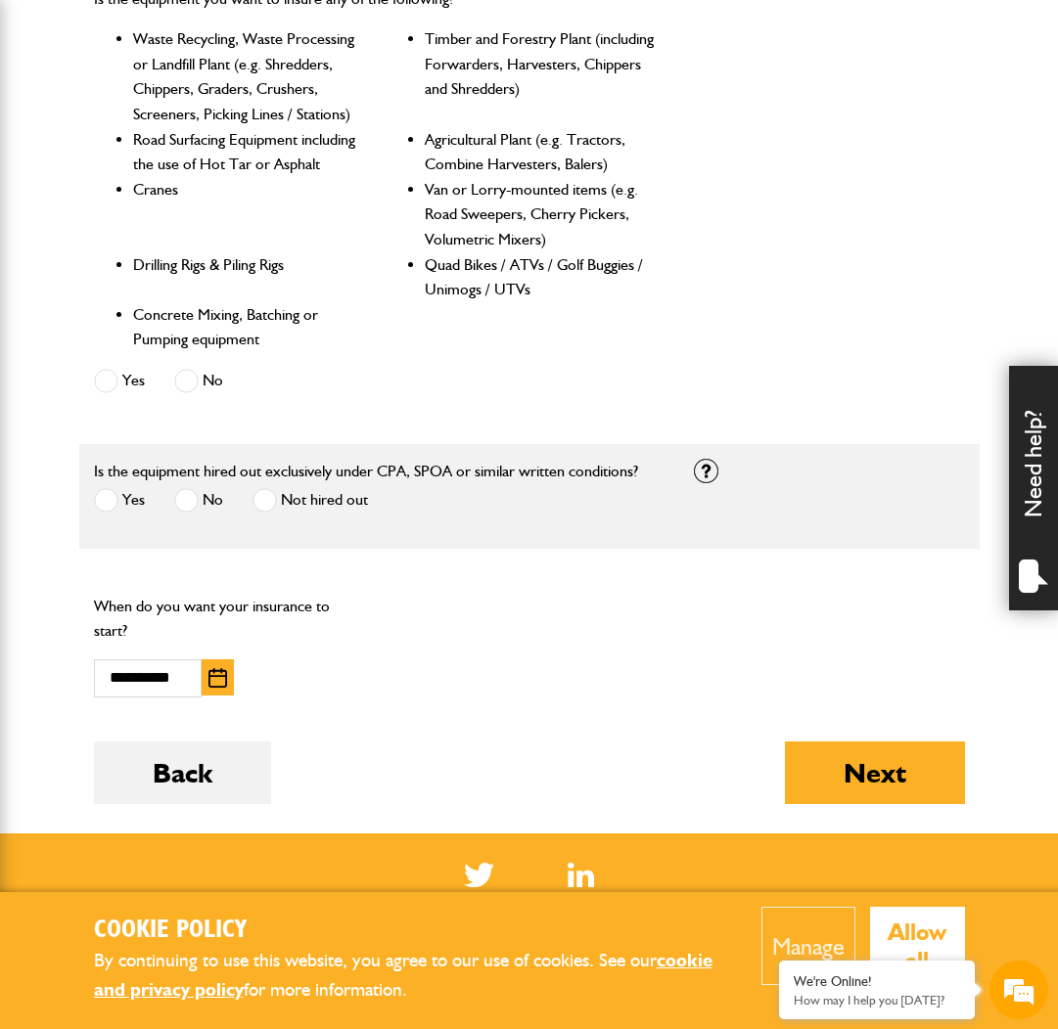
scroll to position [1162, 0]
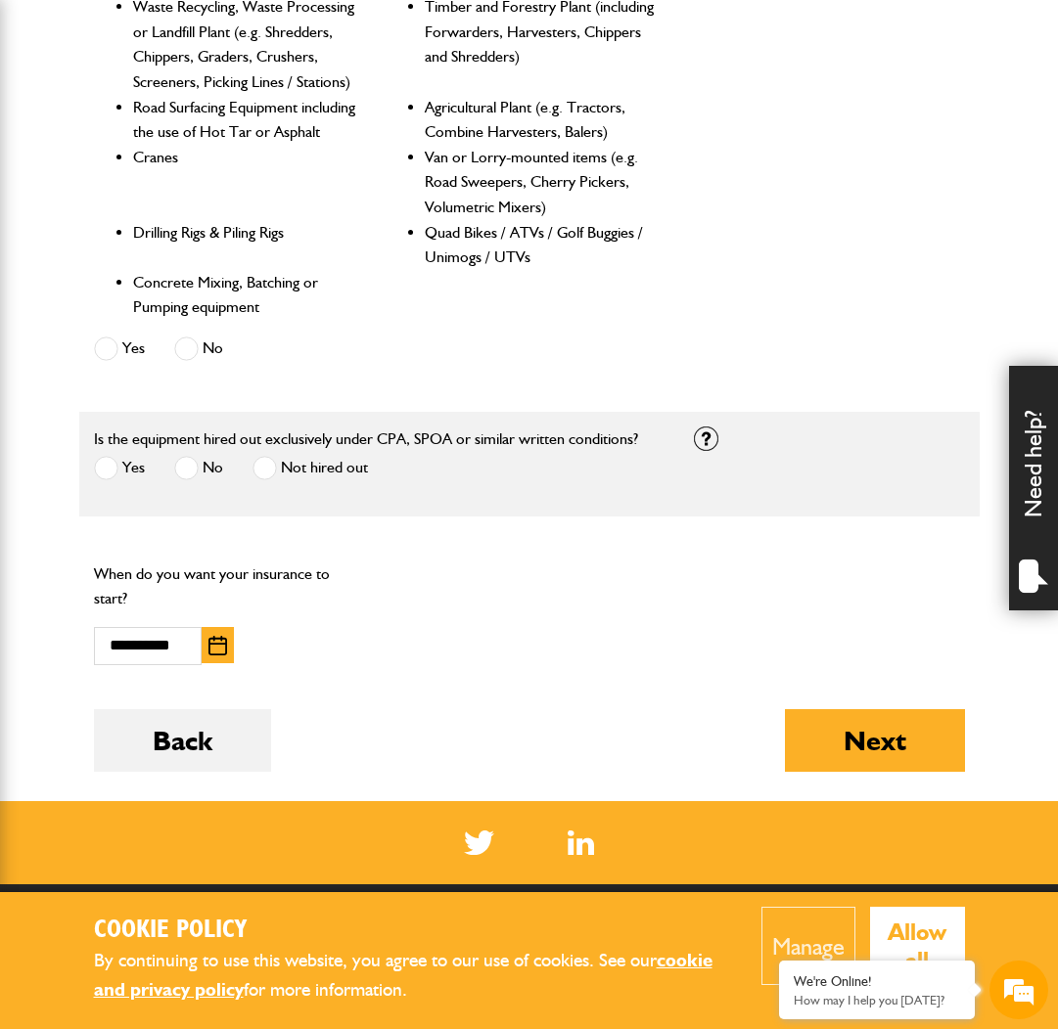
click at [200, 459] on label "No" at bounding box center [198, 468] width 49 height 24
click at [813, 709] on button "Next" at bounding box center [875, 740] width 180 height 63
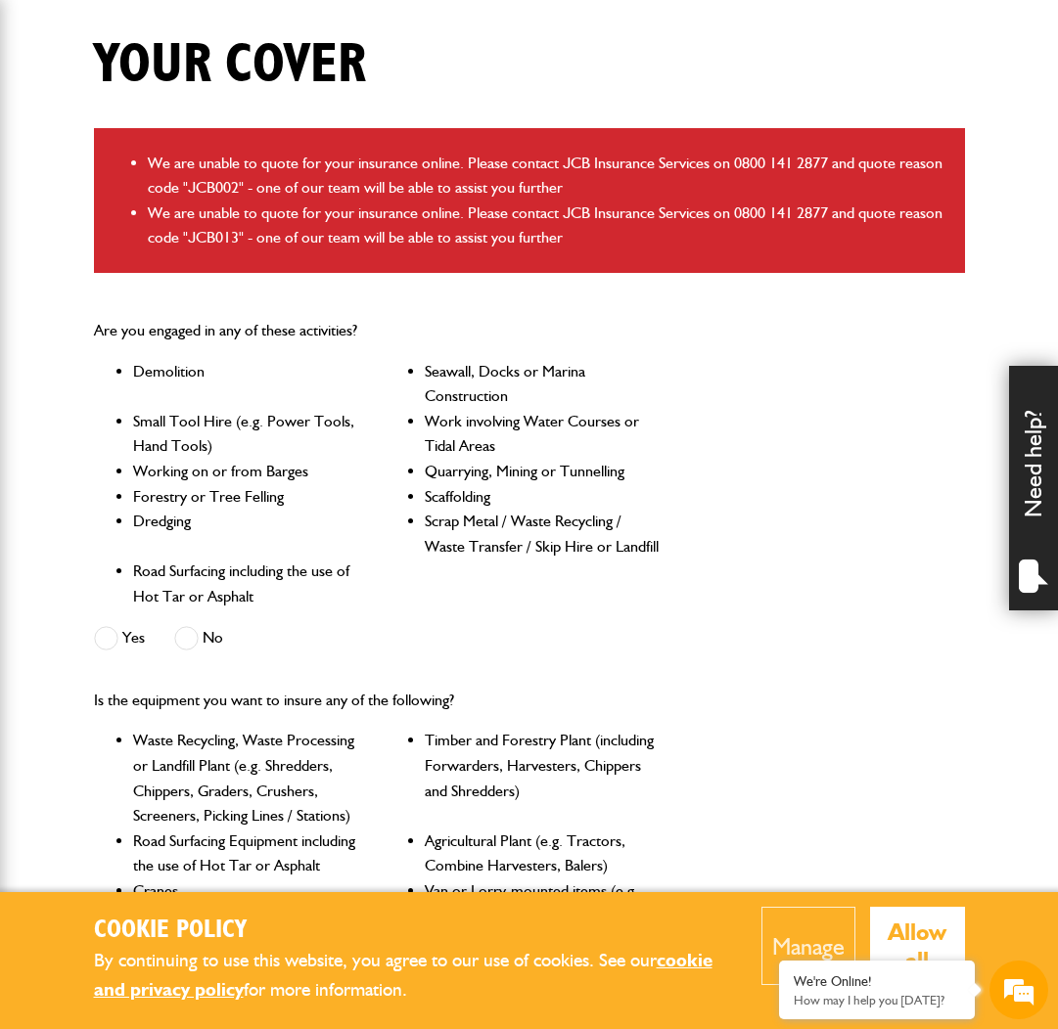
scroll to position [501, 0]
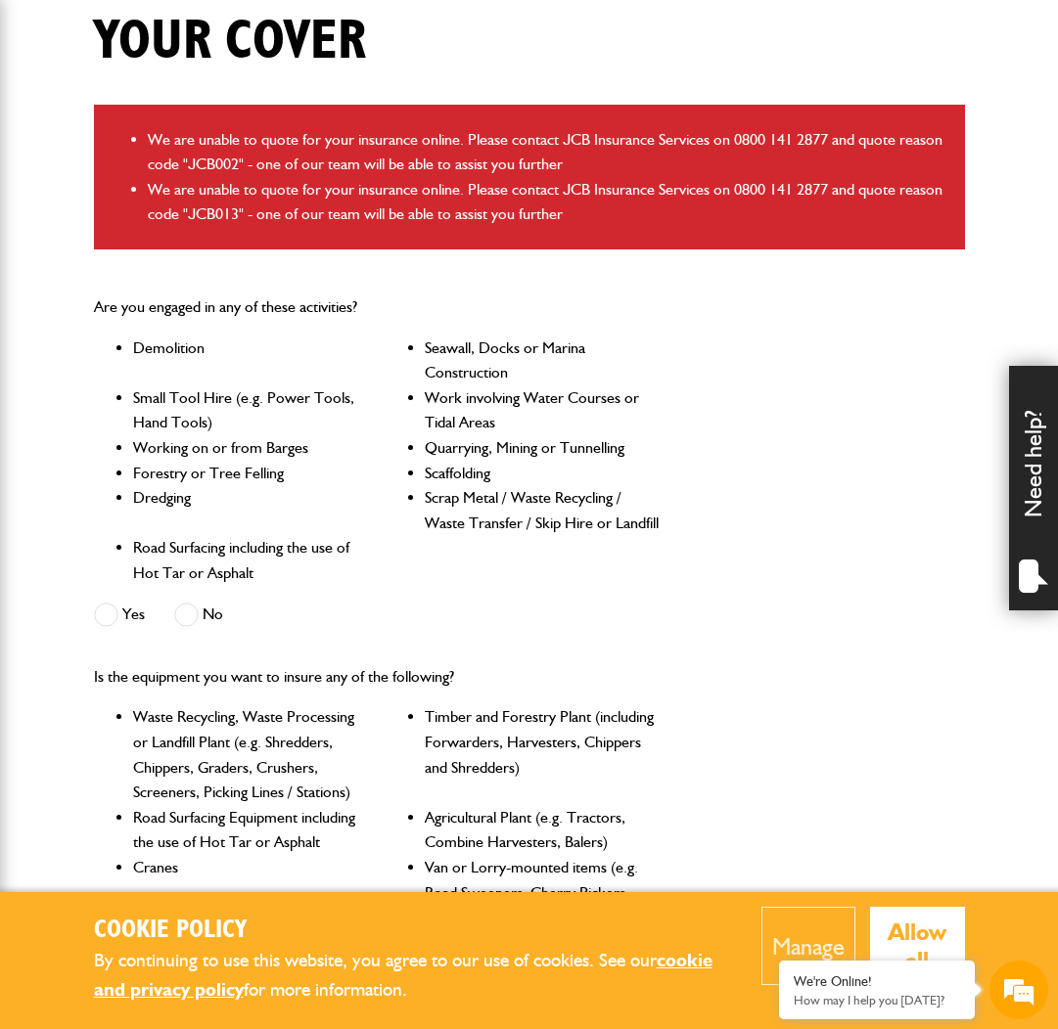
click at [193, 607] on span at bounding box center [186, 615] width 24 height 24
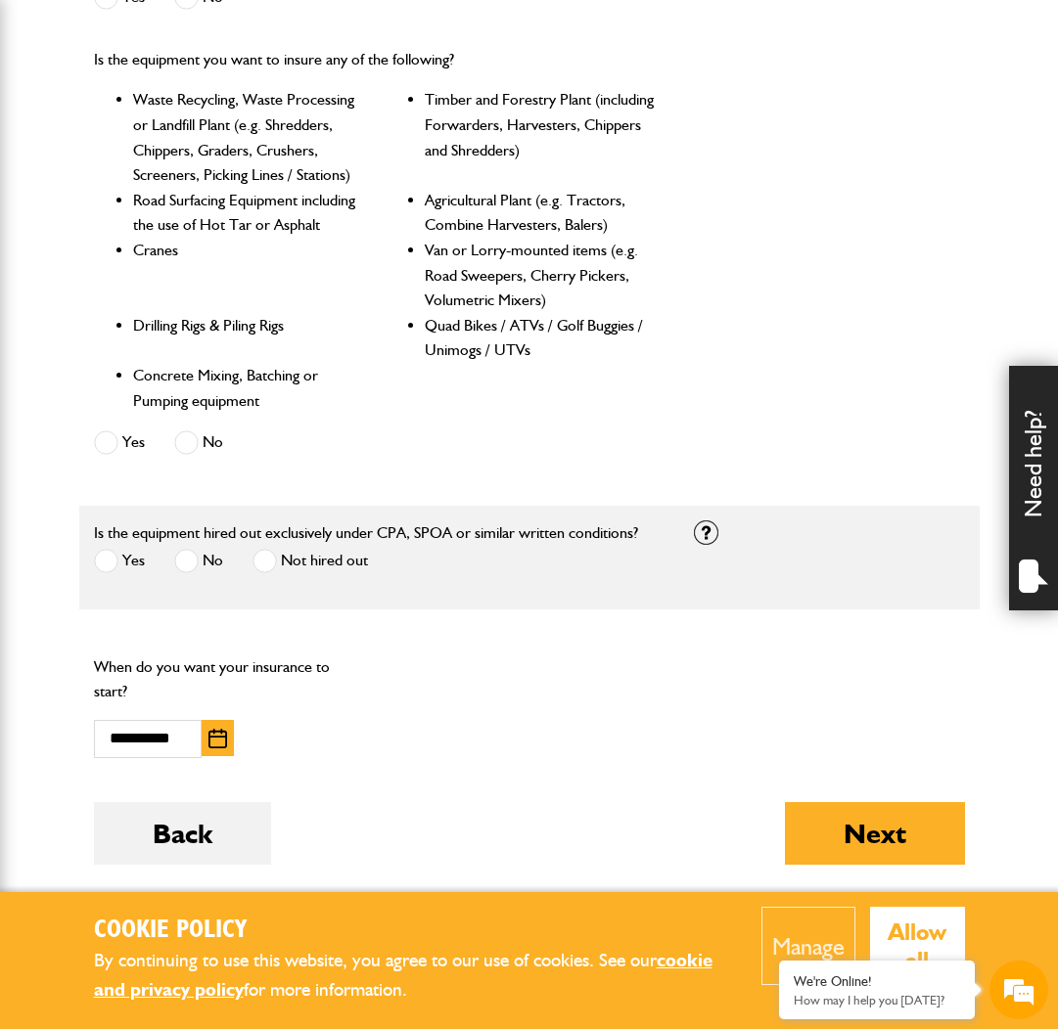
scroll to position [1293, 0]
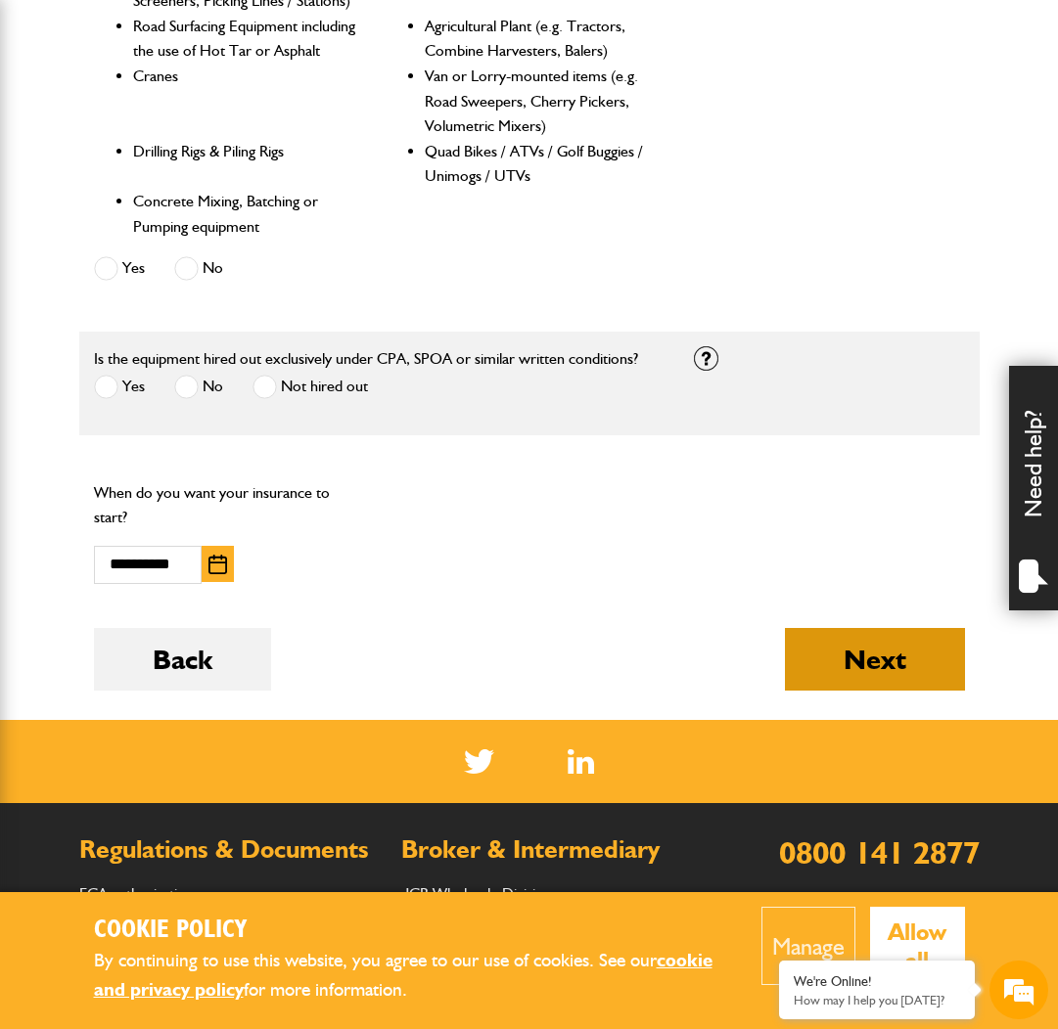
click at [864, 648] on button "Next" at bounding box center [875, 659] width 180 height 63
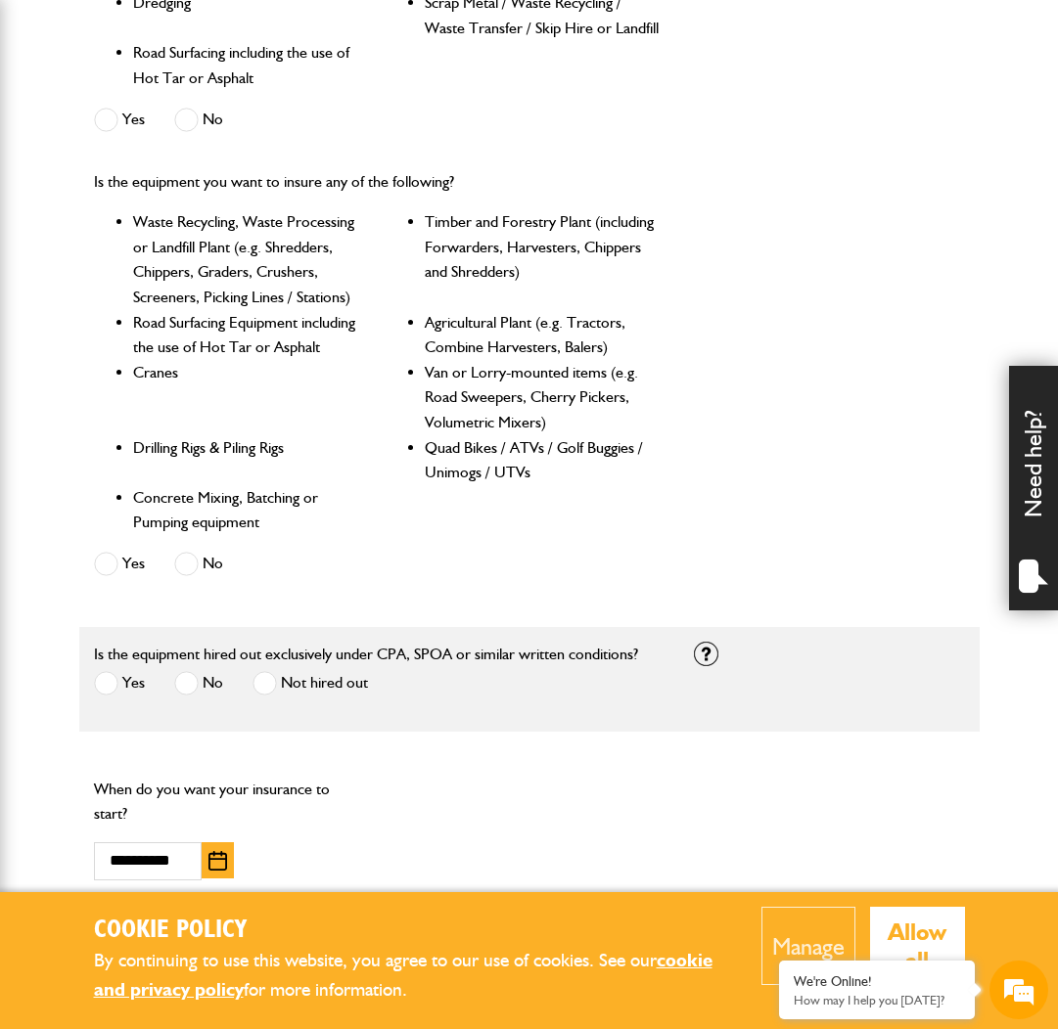
scroll to position [1007, 0]
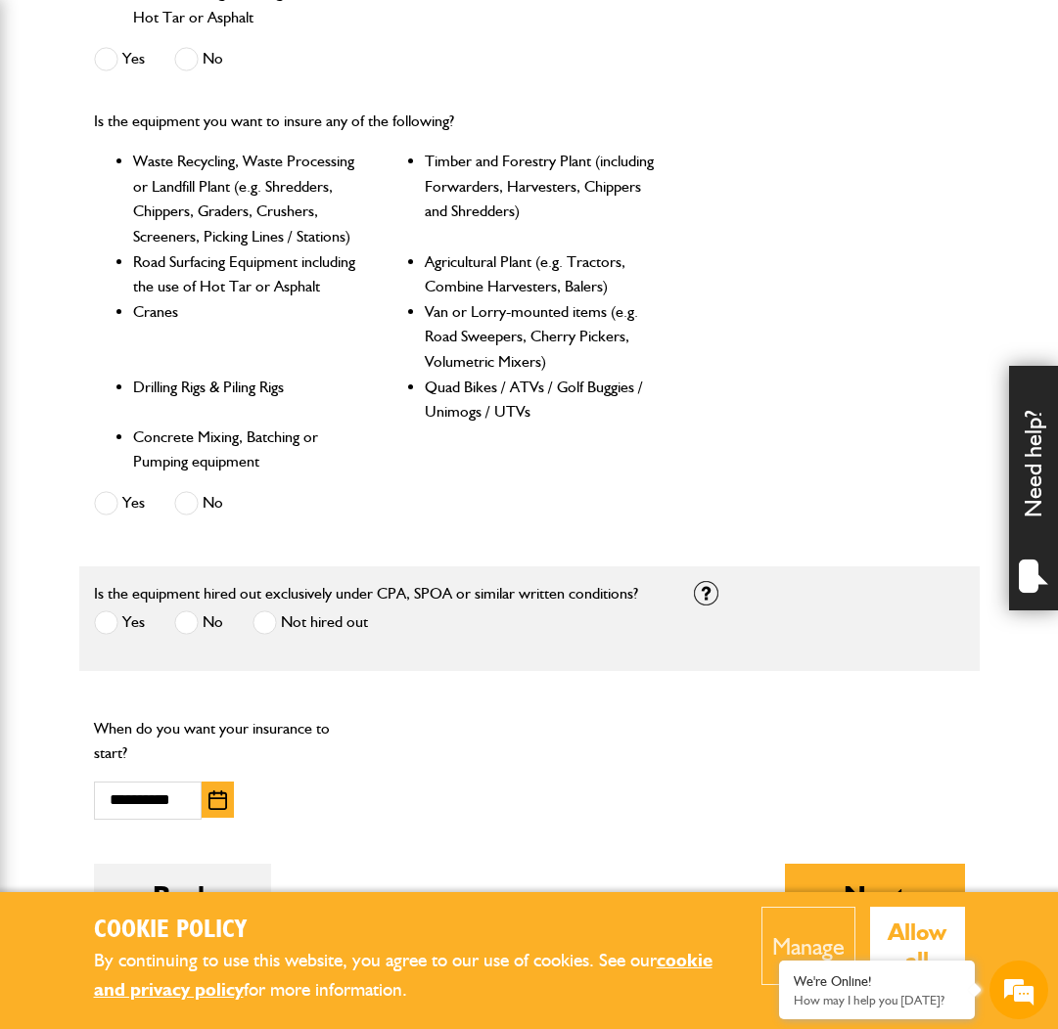
click at [108, 615] on span at bounding box center [106, 623] width 24 height 24
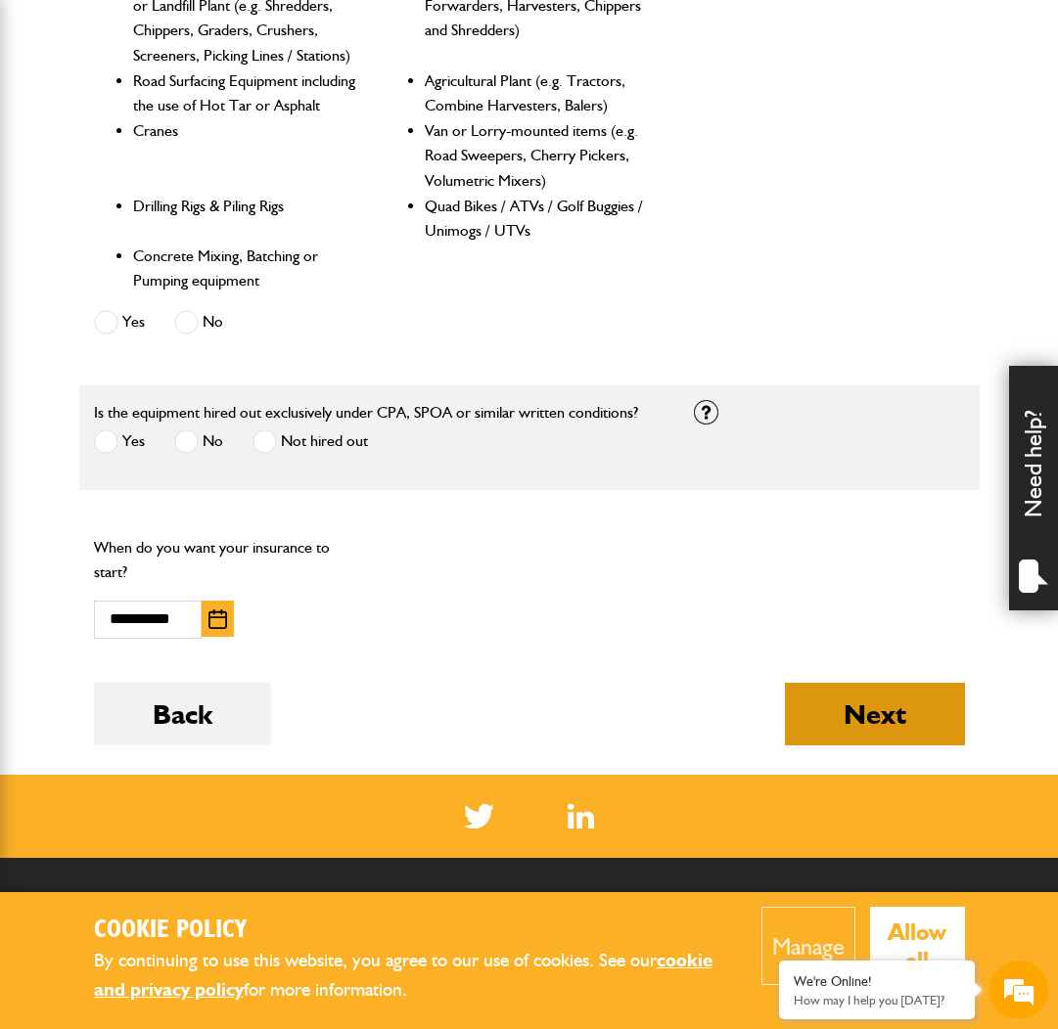
click at [964, 695] on button "Next" at bounding box center [875, 714] width 180 height 63
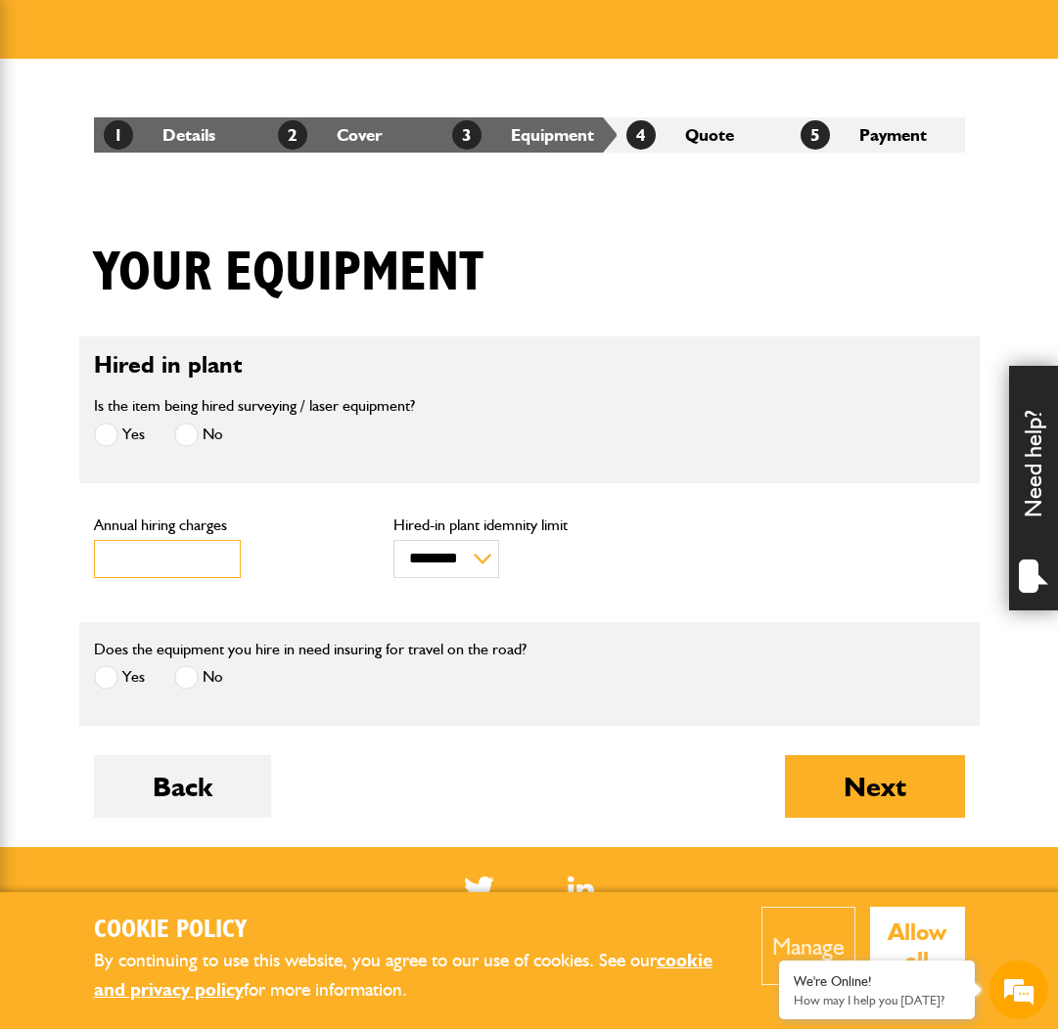
click at [171, 560] on input "***" at bounding box center [167, 559] width 147 height 38
drag, startPoint x: 170, startPoint y: 560, endPoint x: 91, endPoint y: 554, distance: 79.5
click at [91, 554] on div "*** Annual hiring charges" at bounding box center [229, 553] width 300 height 80
type input "****"
click at [455, 707] on div "Does the equipment you hire in need insuring for travel on the road? Yes No" at bounding box center [379, 674] width 600 height 74
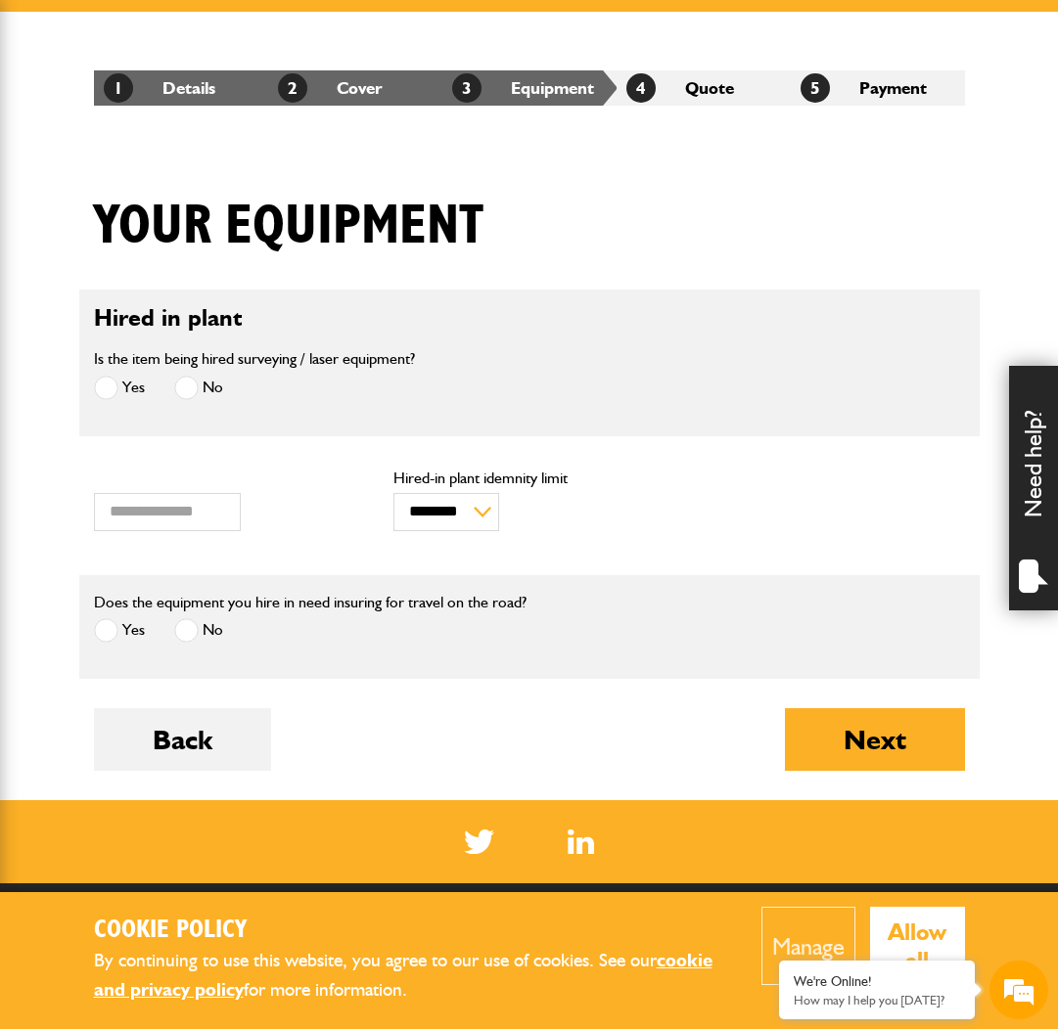
scroll to position [319, 0]
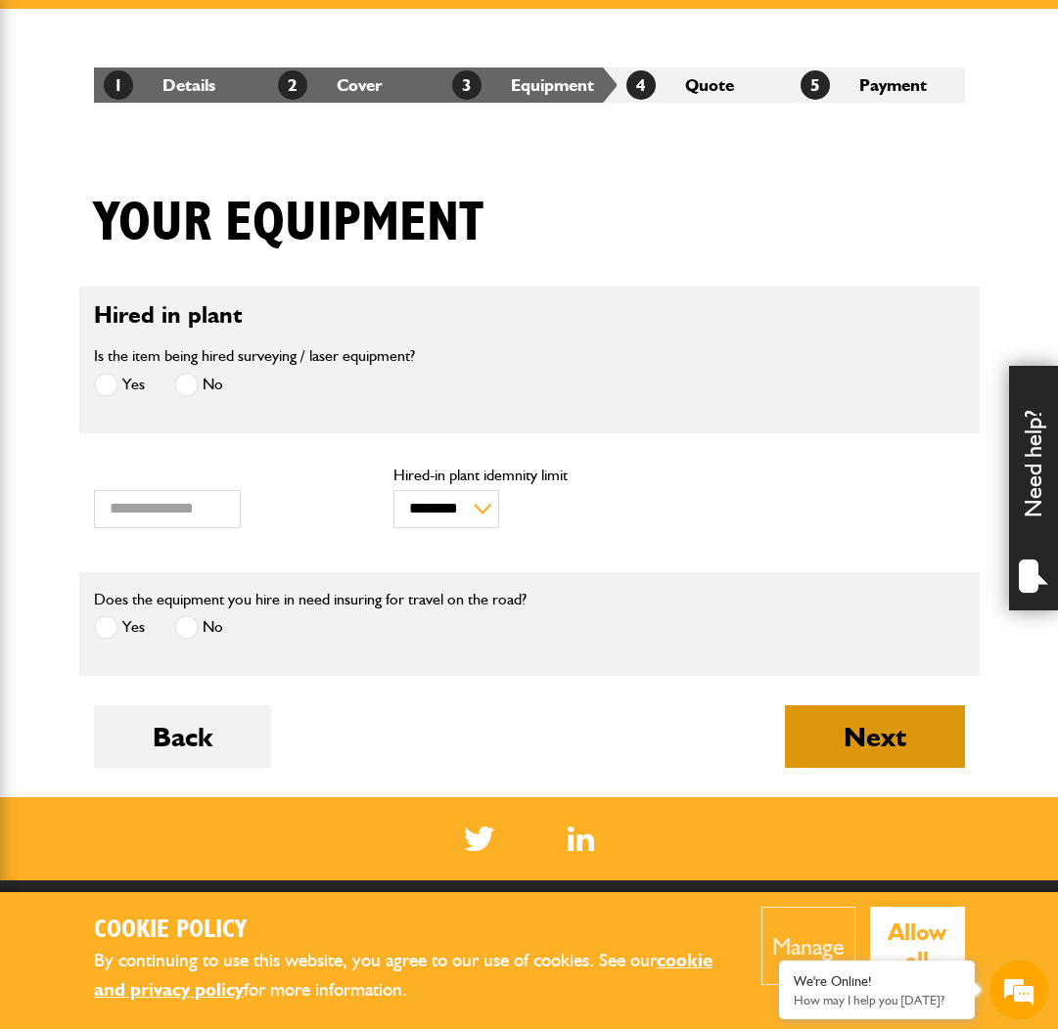
click at [824, 740] on button "Next" at bounding box center [875, 737] width 180 height 63
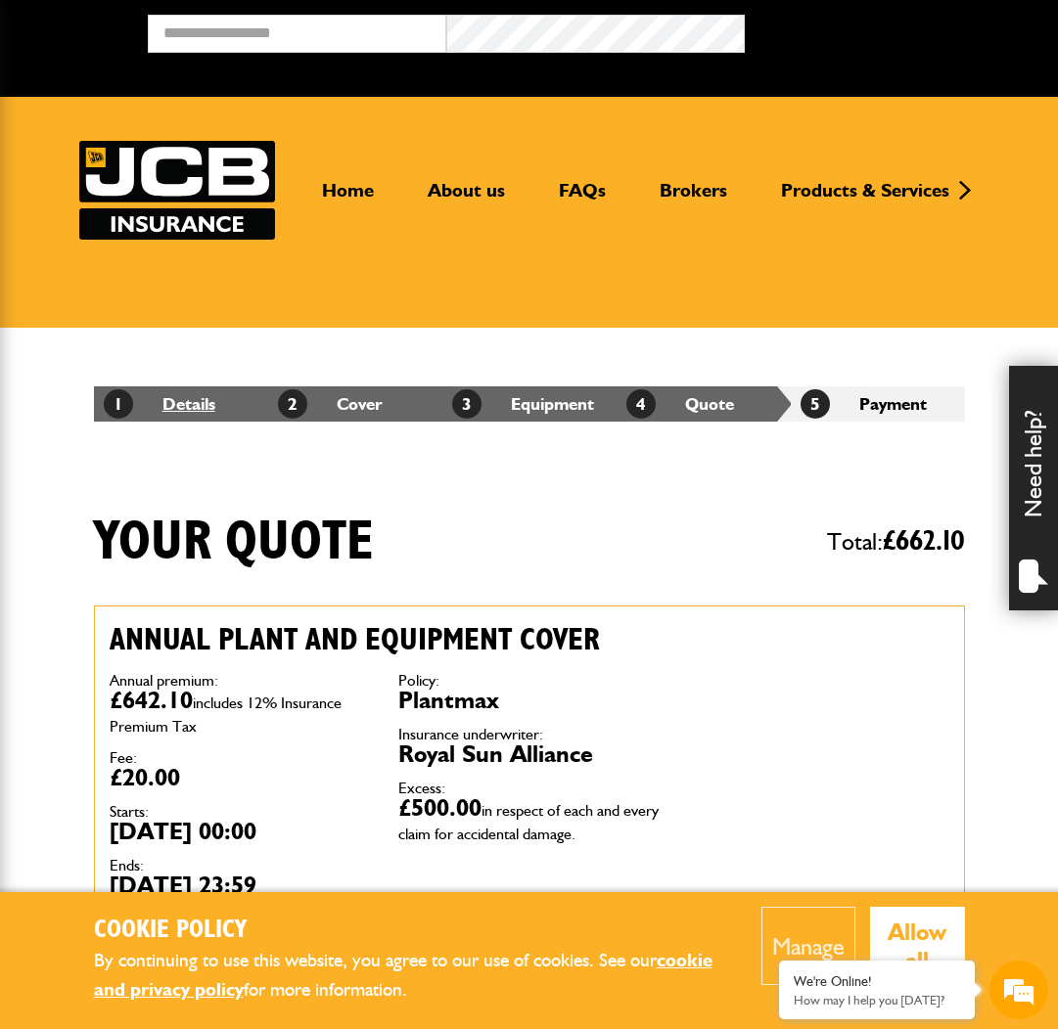
click at [147, 408] on link "1 Details" at bounding box center [160, 403] width 112 height 21
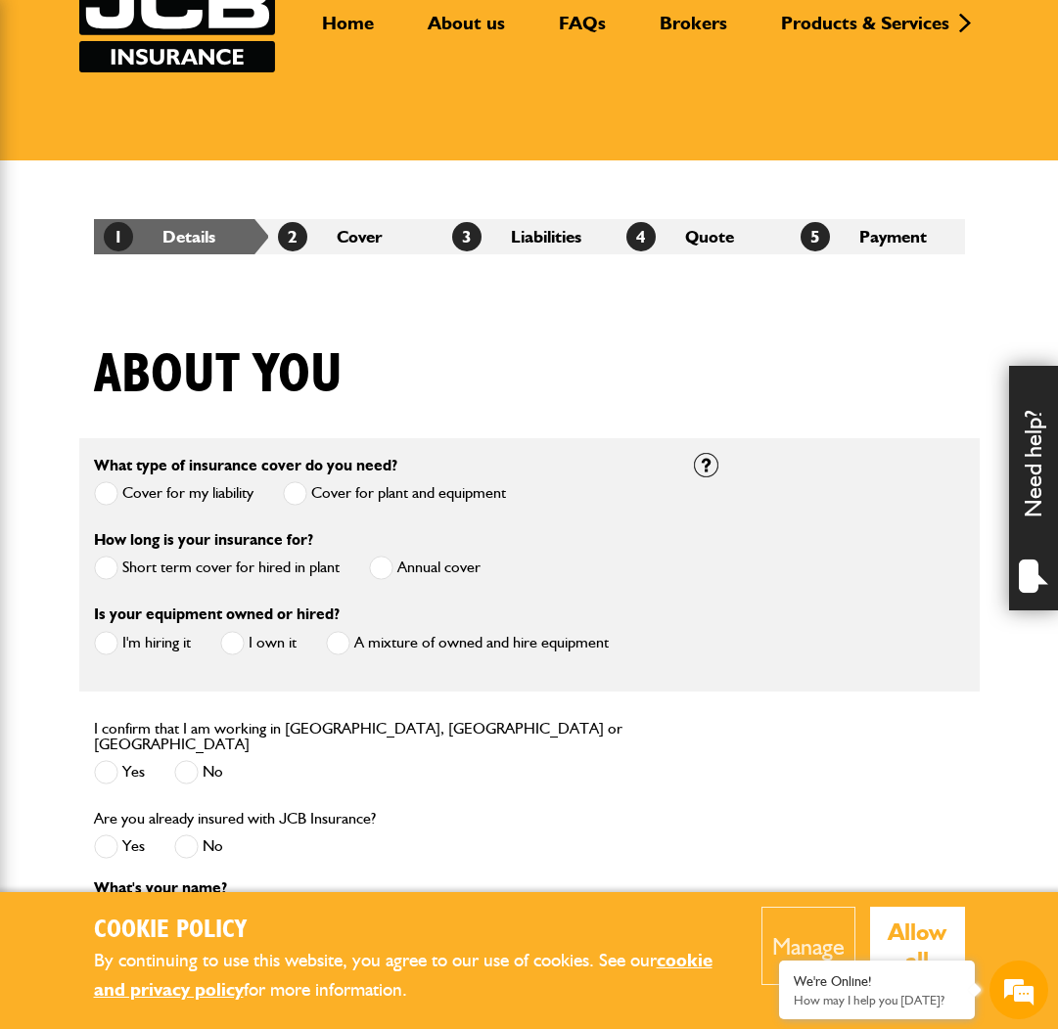
scroll to position [169, 0]
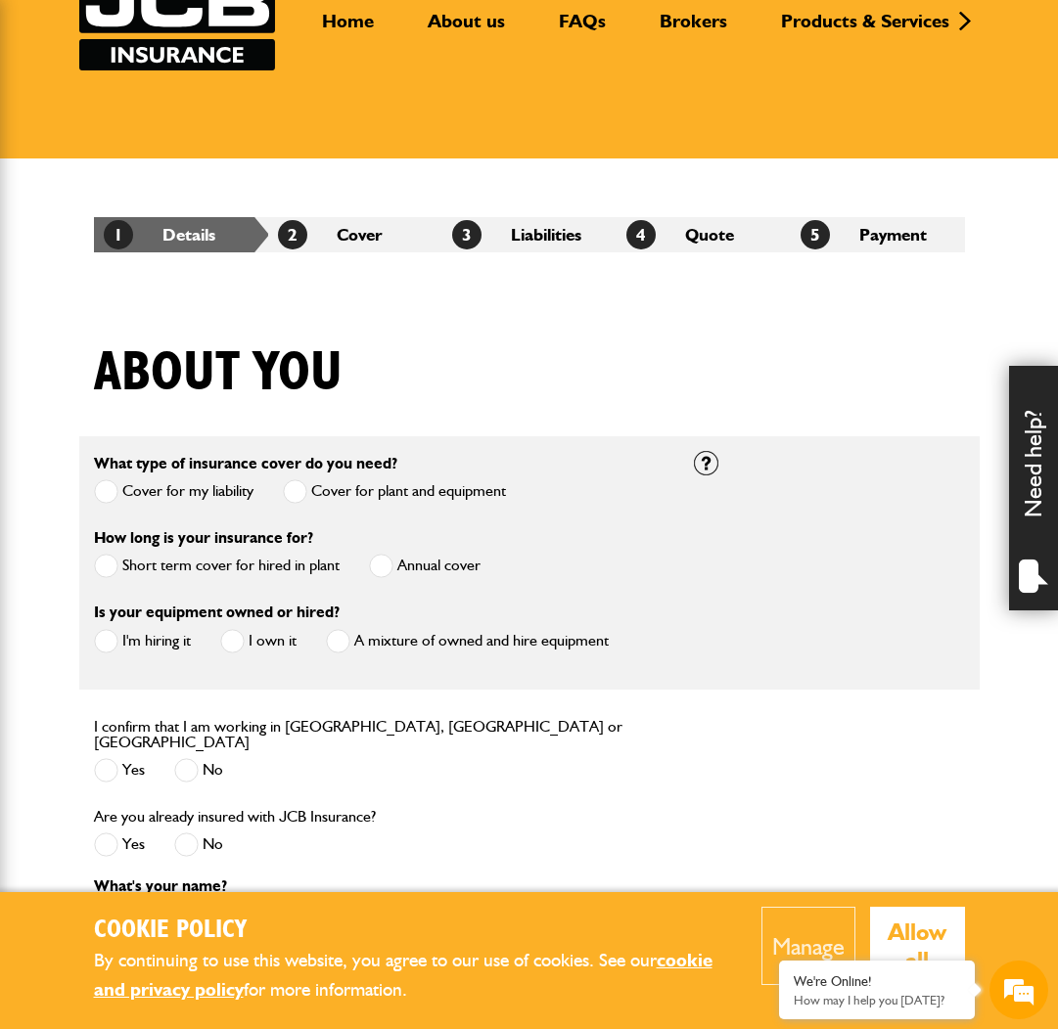
click at [257, 571] on label "Short term cover for hired in plant" at bounding box center [217, 566] width 246 height 24
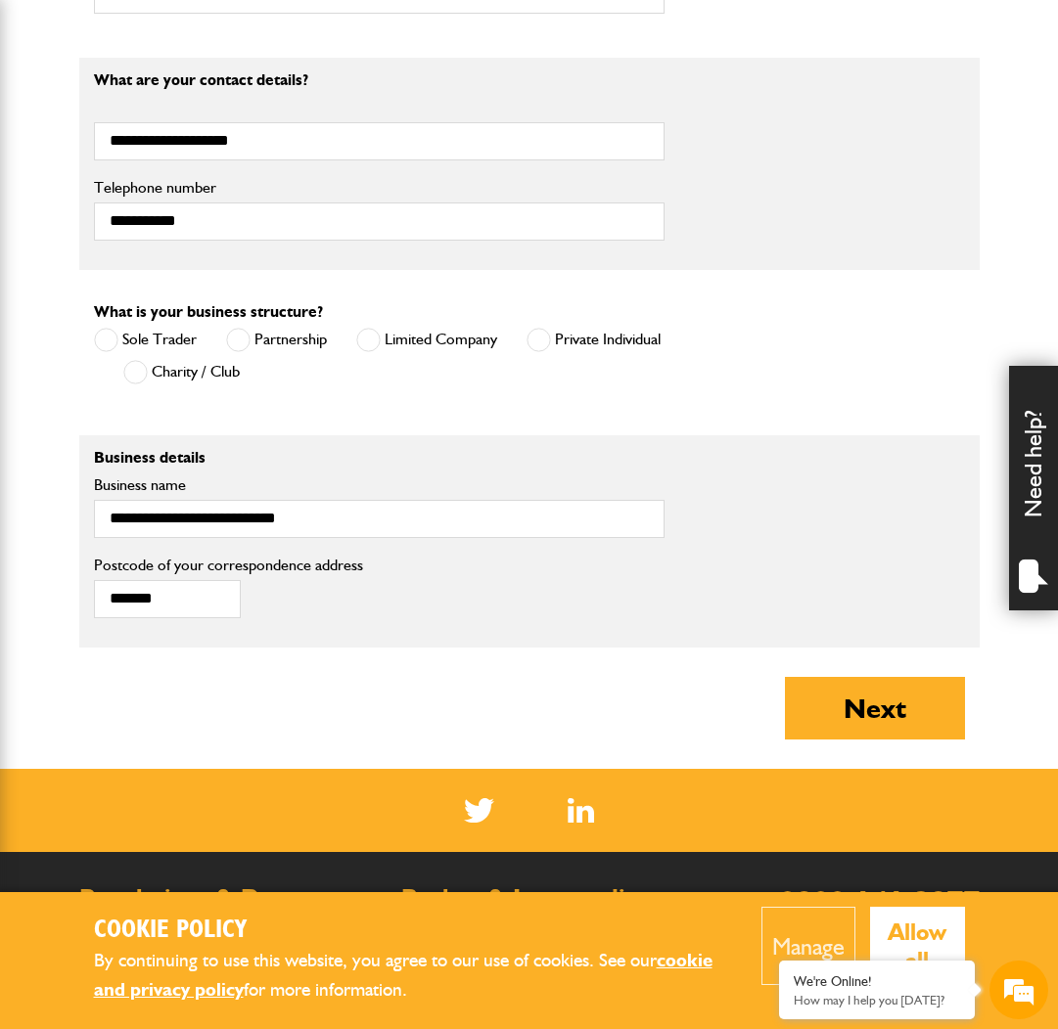
scroll to position [1169, 0]
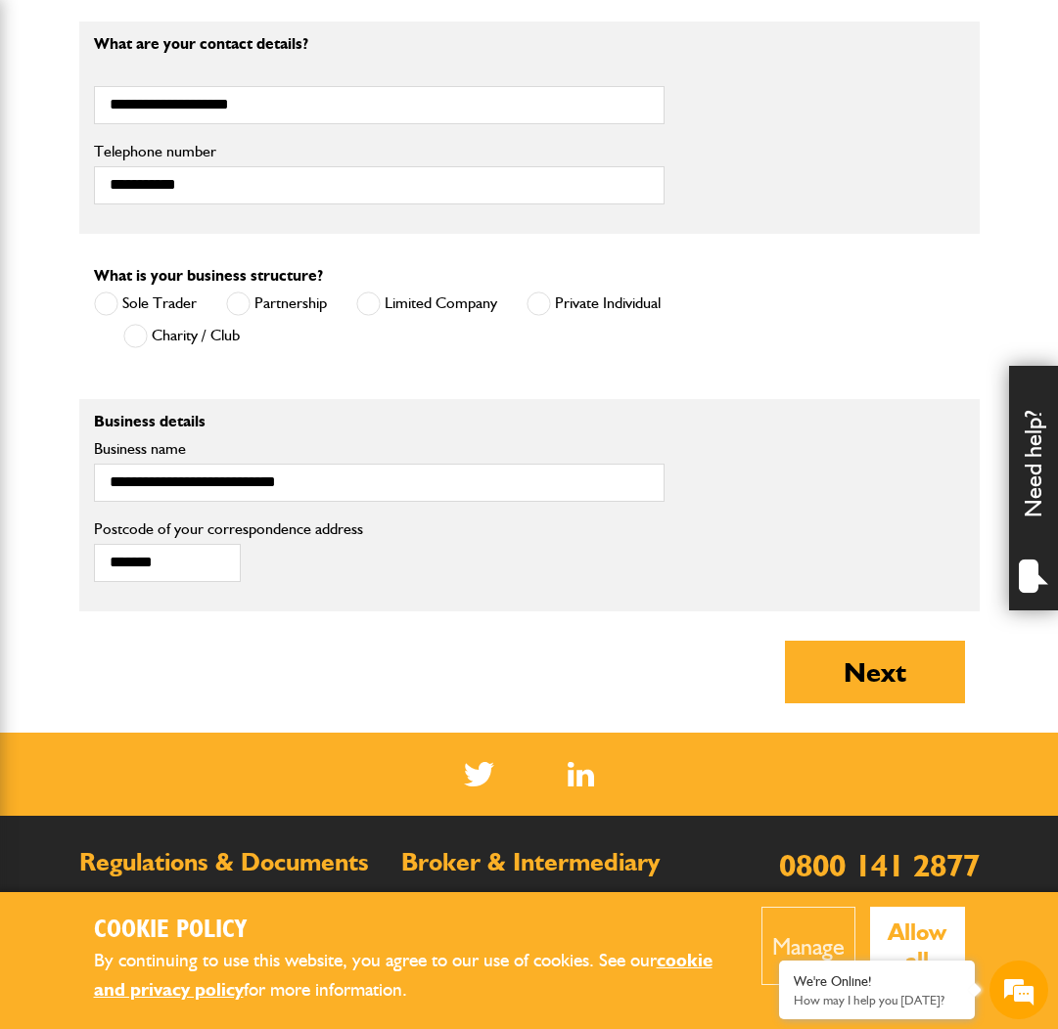
click at [960, 707] on body "Cookie Policy By continuing to use this website, you agree to our use of cookie…" at bounding box center [529, 122] width 1058 height 2583
click at [912, 693] on button "Next" at bounding box center [875, 672] width 180 height 63
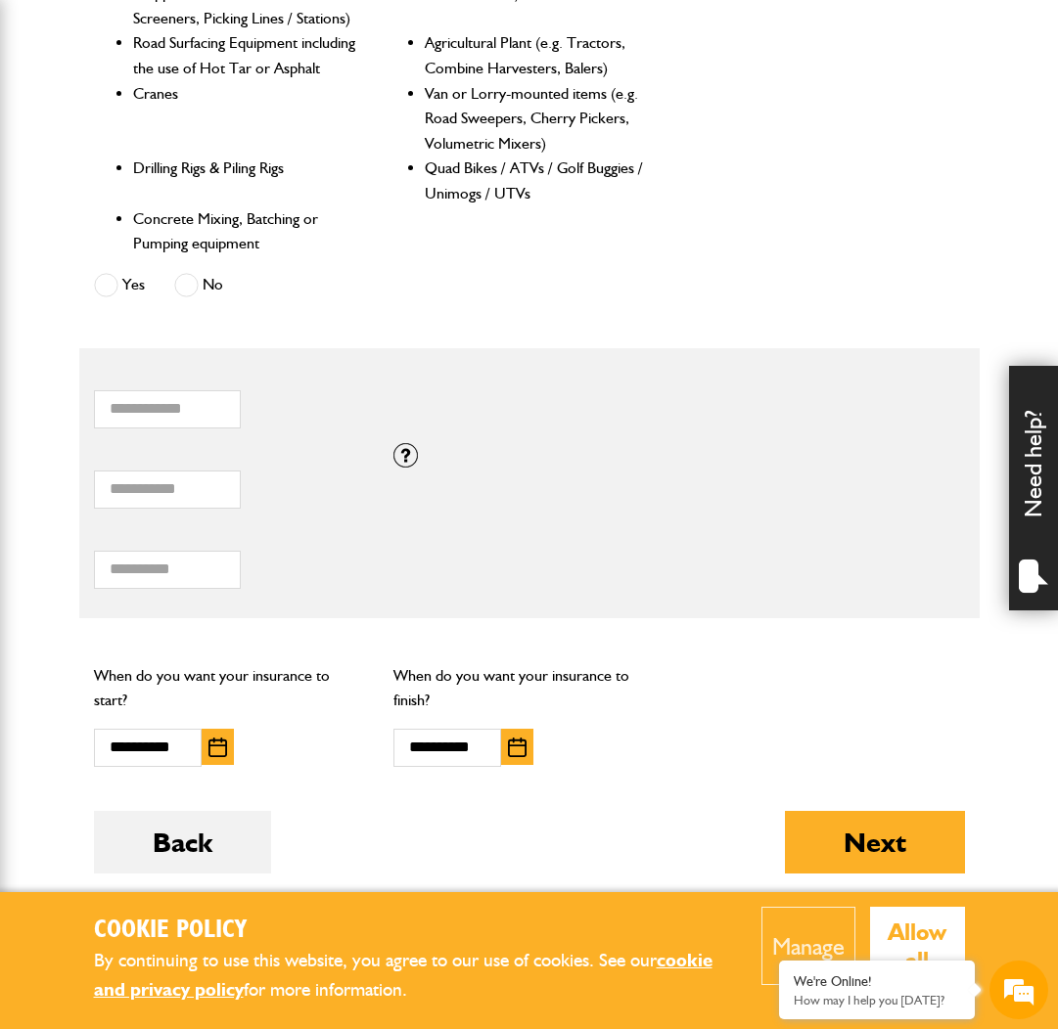
scroll to position [1152, 0]
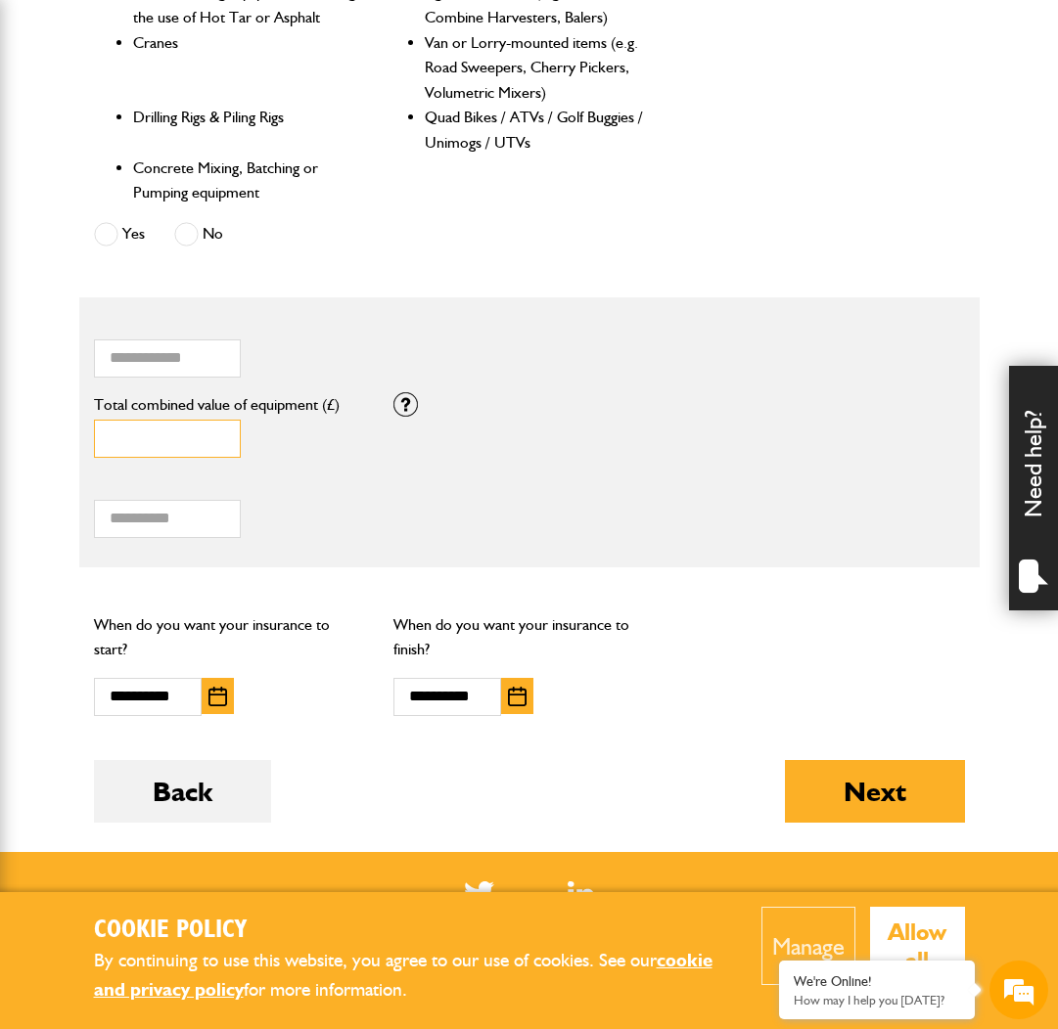
drag, startPoint x: 157, startPoint y: 432, endPoint x: 106, endPoint y: 432, distance: 50.9
click at [106, 432] on input "*" at bounding box center [167, 439] width 147 height 38
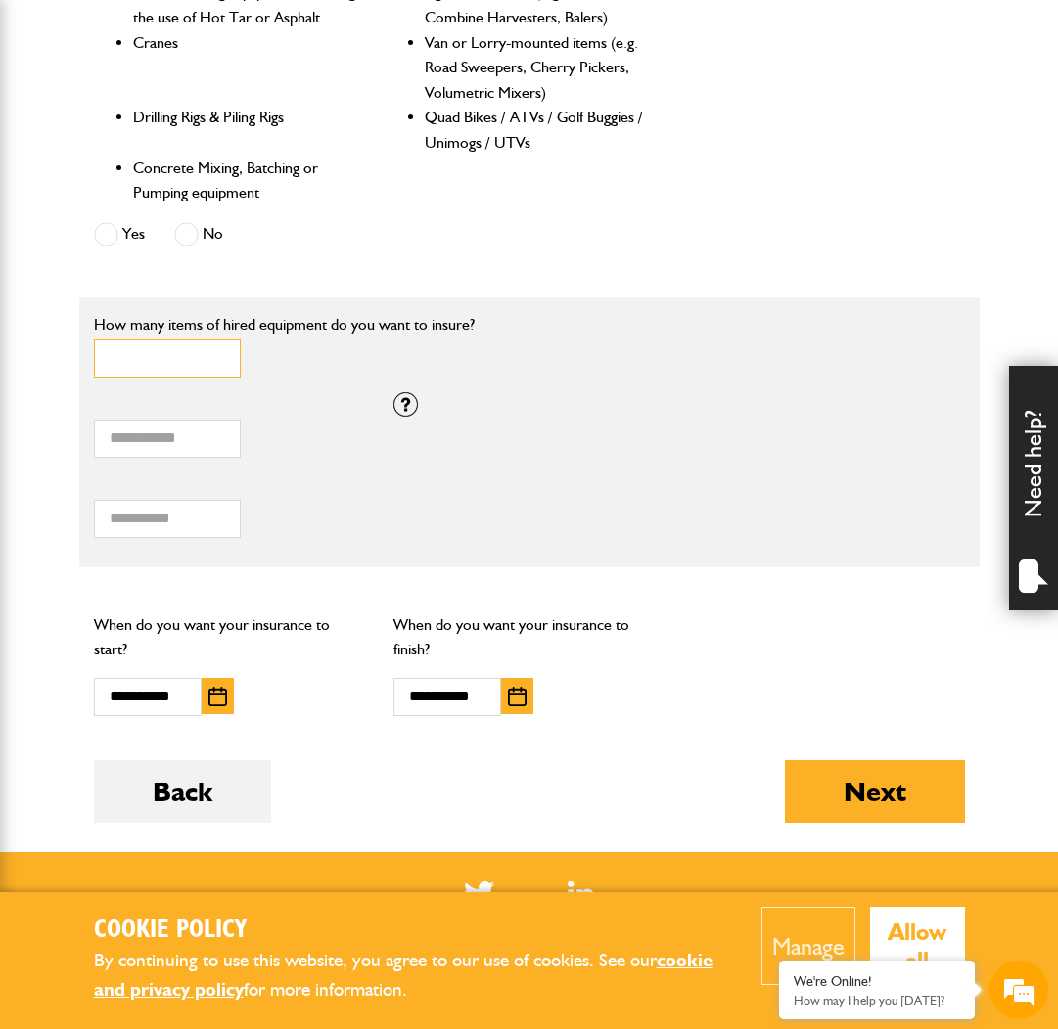
click at [138, 343] on input "*" at bounding box center [167, 359] width 147 height 38
click at [218, 346] on input "*" at bounding box center [167, 359] width 147 height 38
type input "*"
click at [218, 346] on input "*" at bounding box center [167, 359] width 147 height 38
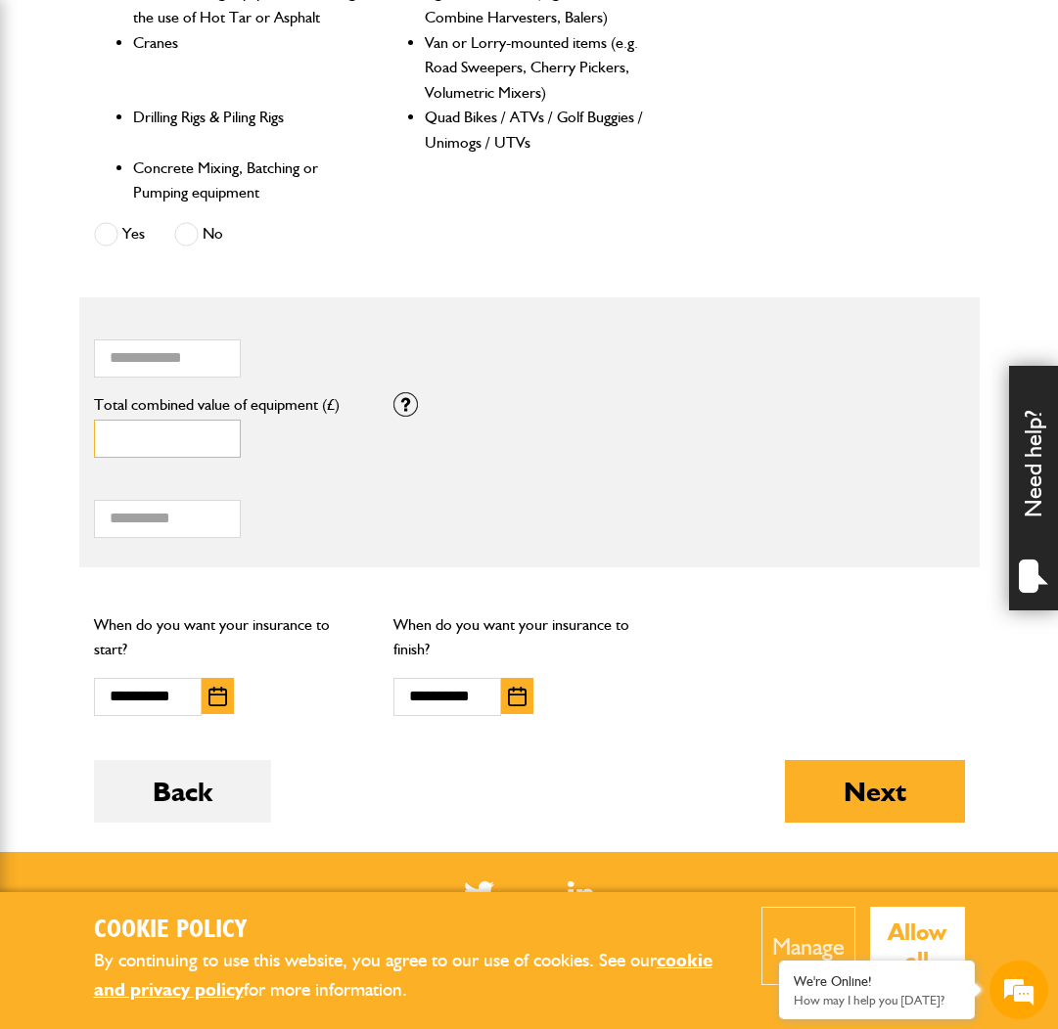
click at [121, 429] on input "*" at bounding box center [167, 439] width 147 height 38
click at [99, 429] on input "*" at bounding box center [167, 439] width 147 height 38
type input "*****"
click at [328, 501] on div "**** Total hiring fees Please enter a minimum value of 25 for total hiring fees." at bounding box center [243, 508] width 298 height 61
click at [205, 686] on button "button" at bounding box center [218, 696] width 32 height 36
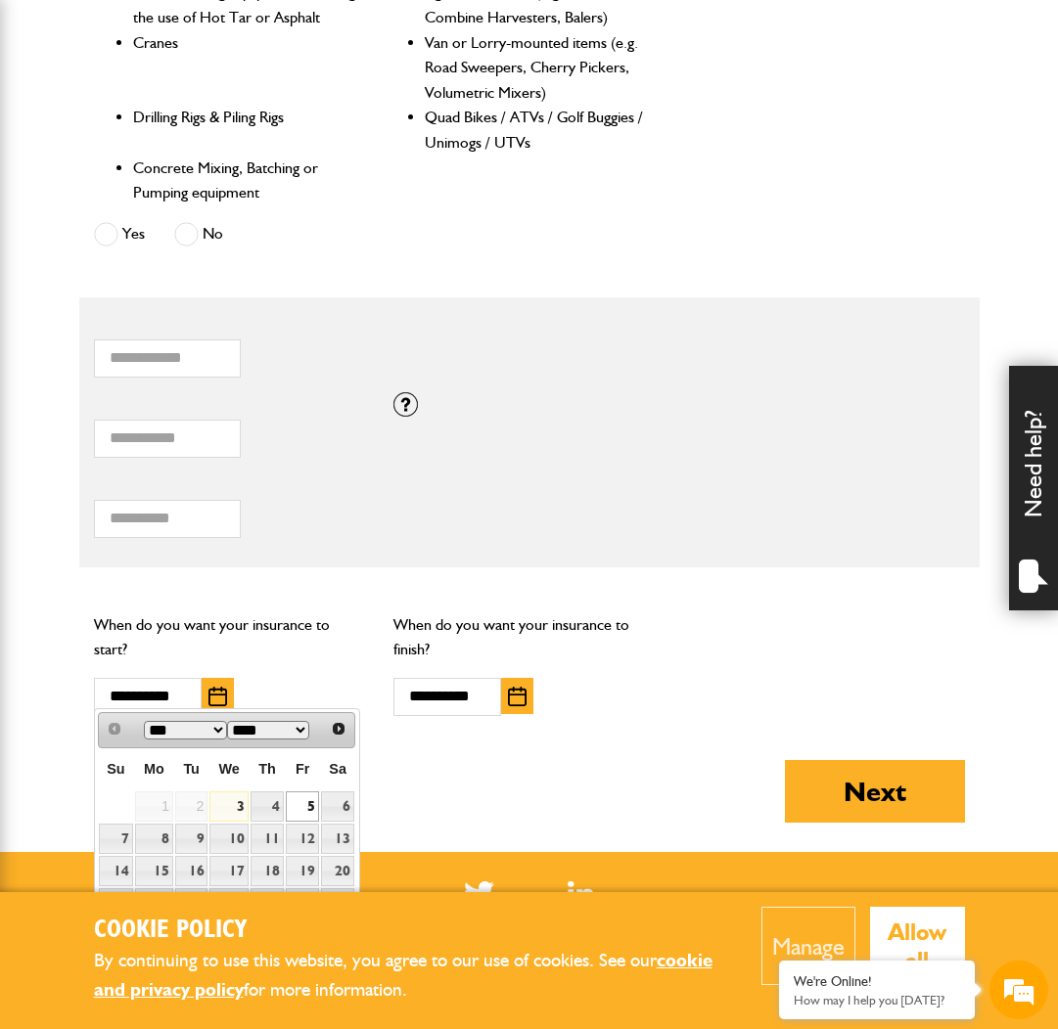
click at [301, 804] on link "5" at bounding box center [302, 807] width 33 height 30
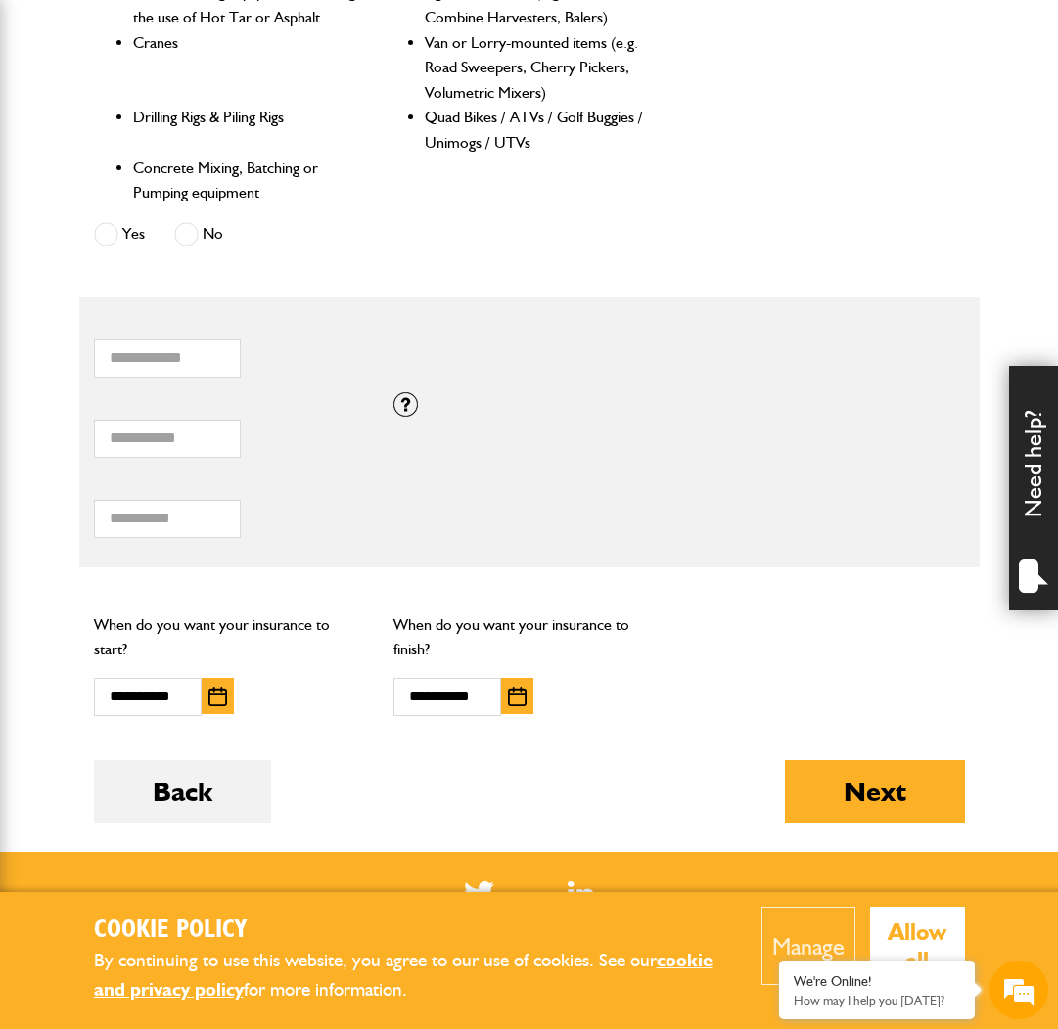
click at [507, 690] on button "button" at bounding box center [517, 696] width 32 height 36
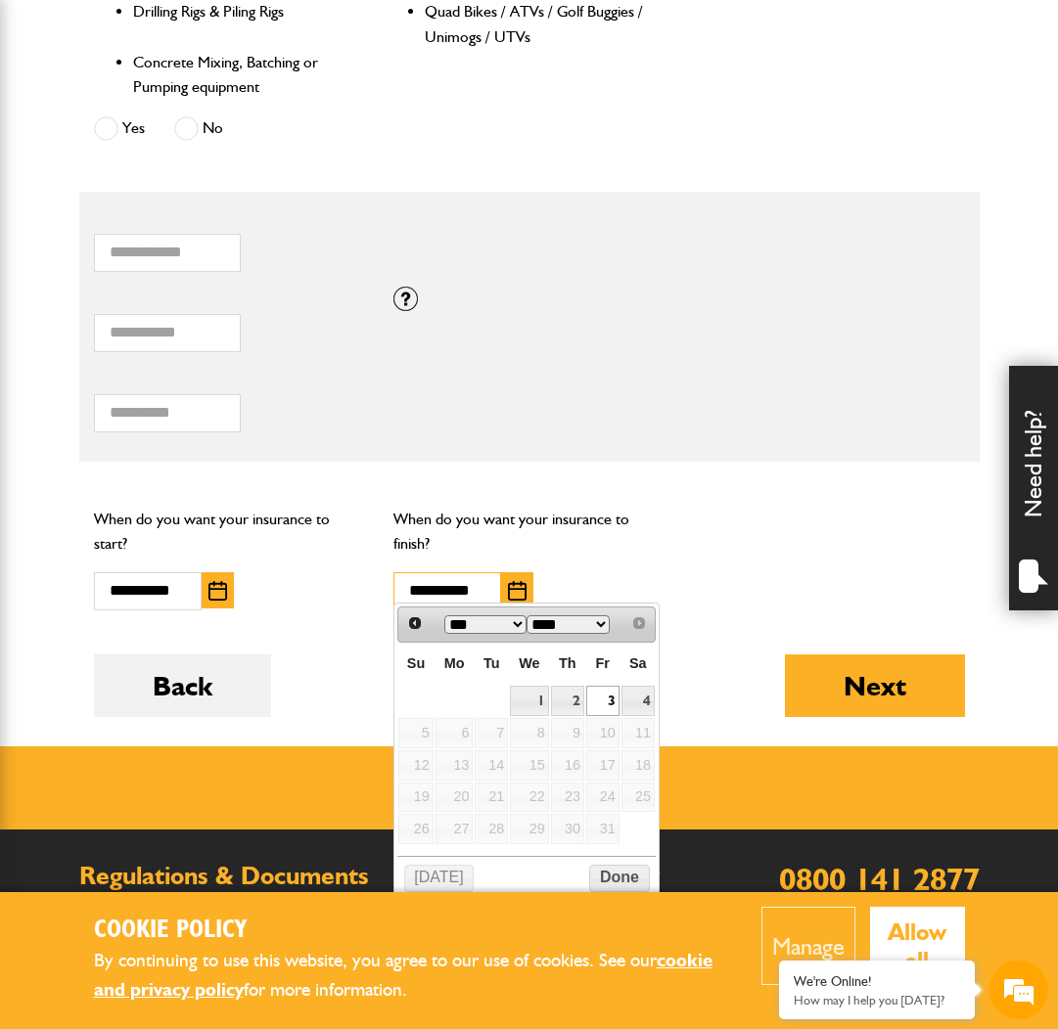
scroll to position [1259, 0]
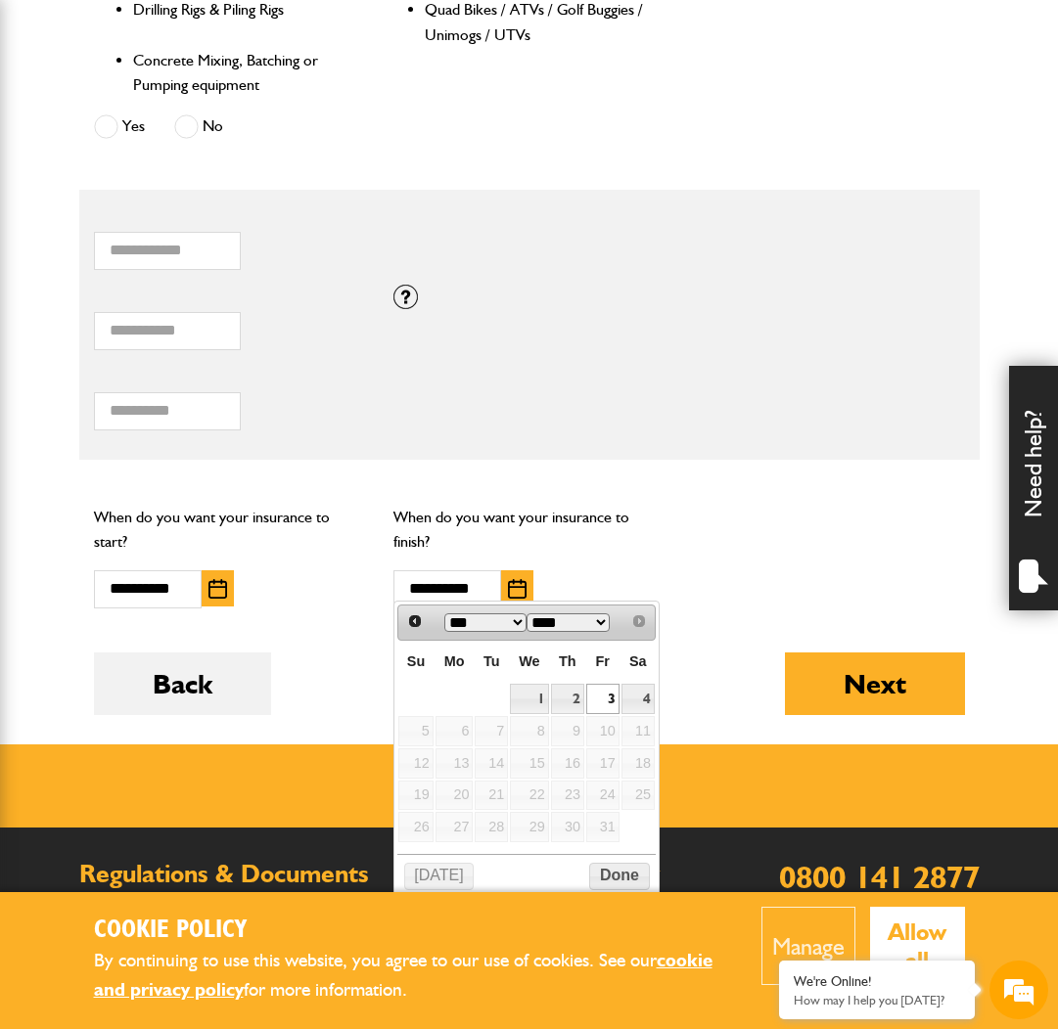
click at [600, 693] on link "3" at bounding box center [602, 699] width 33 height 30
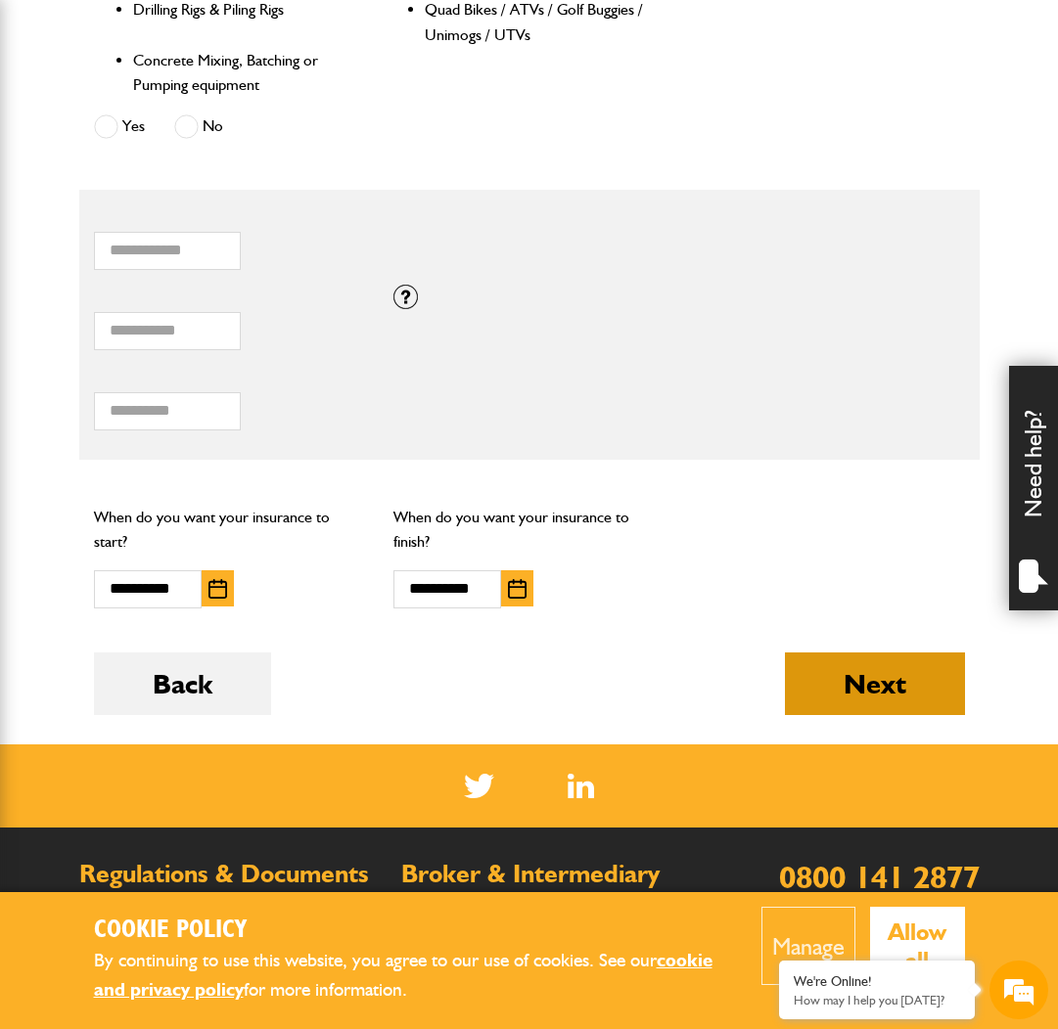
click at [882, 671] on button "Next" at bounding box center [875, 684] width 180 height 63
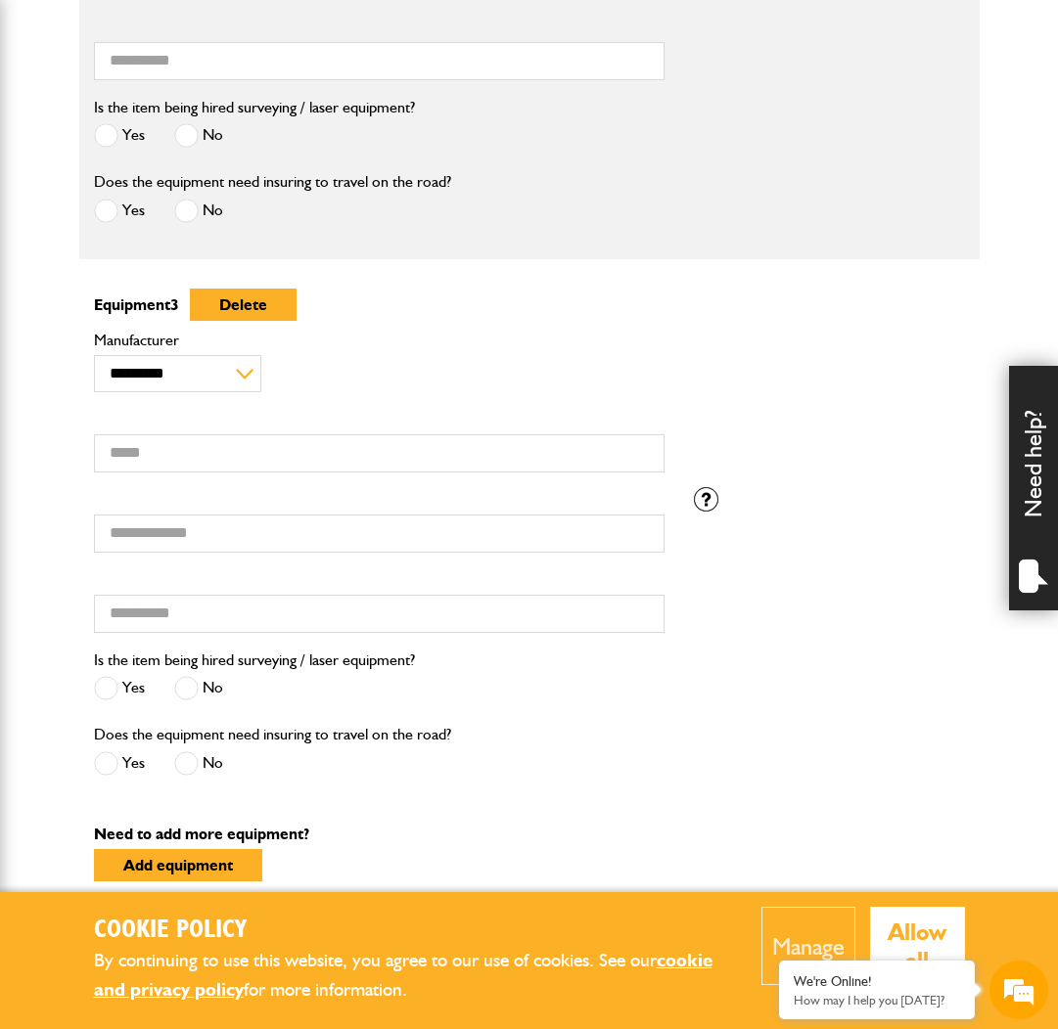
scroll to position [1656, 0]
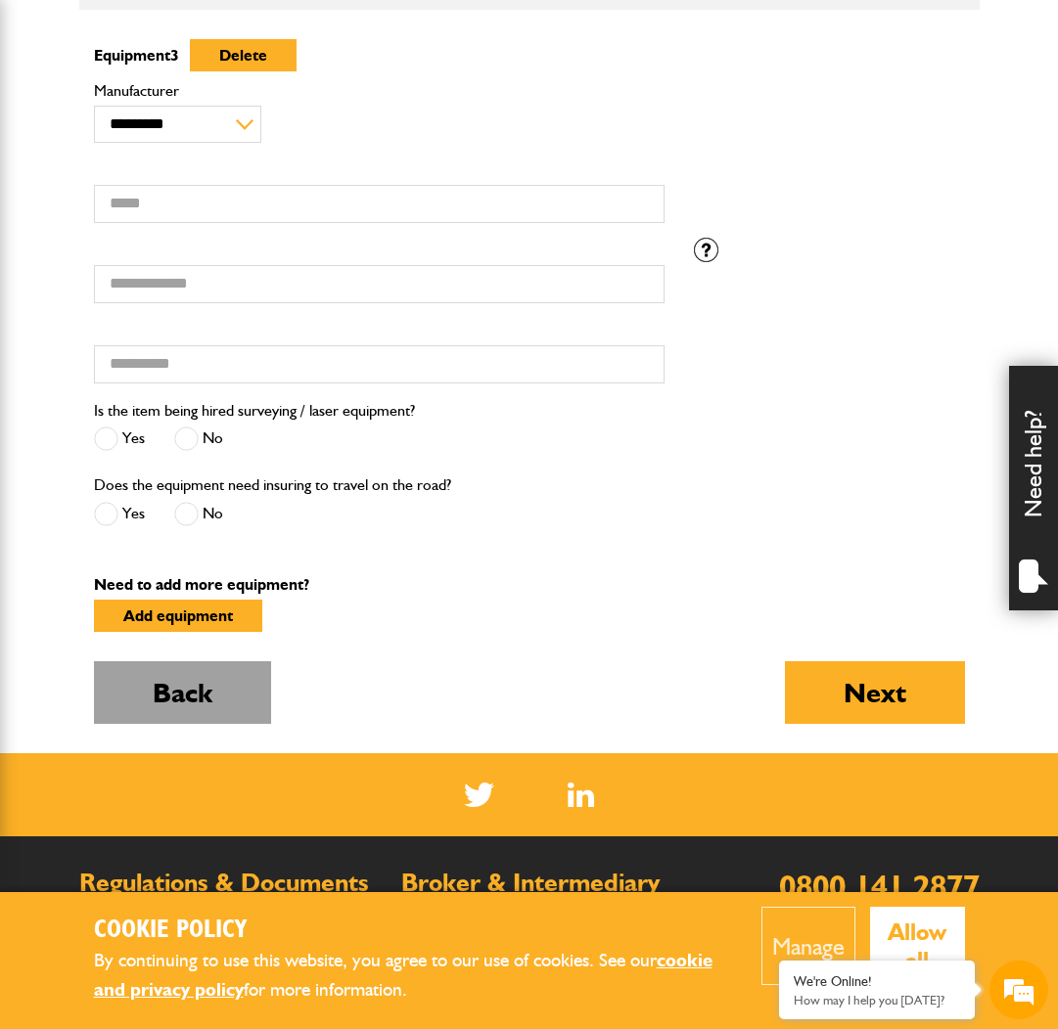
click at [188, 694] on button "Back" at bounding box center [182, 692] width 177 height 63
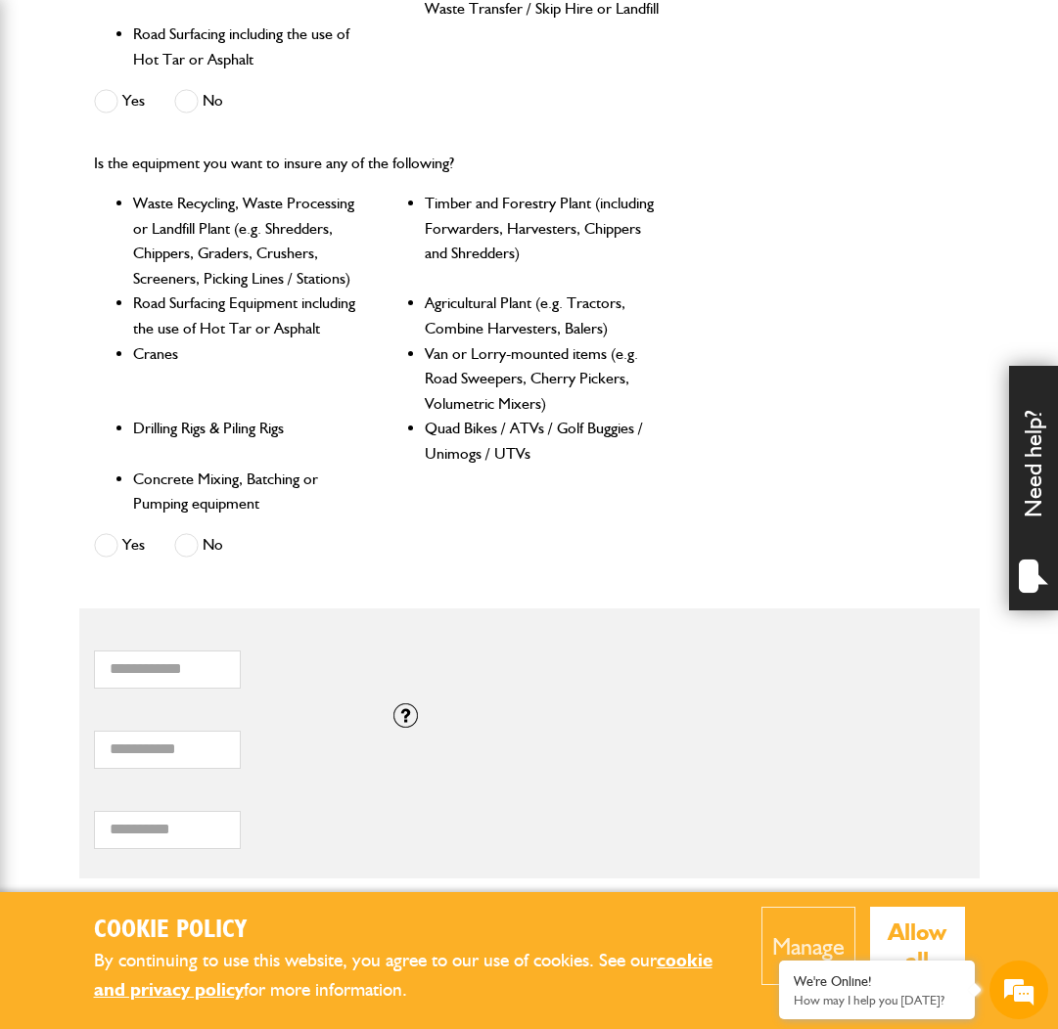
scroll to position [1192, 0]
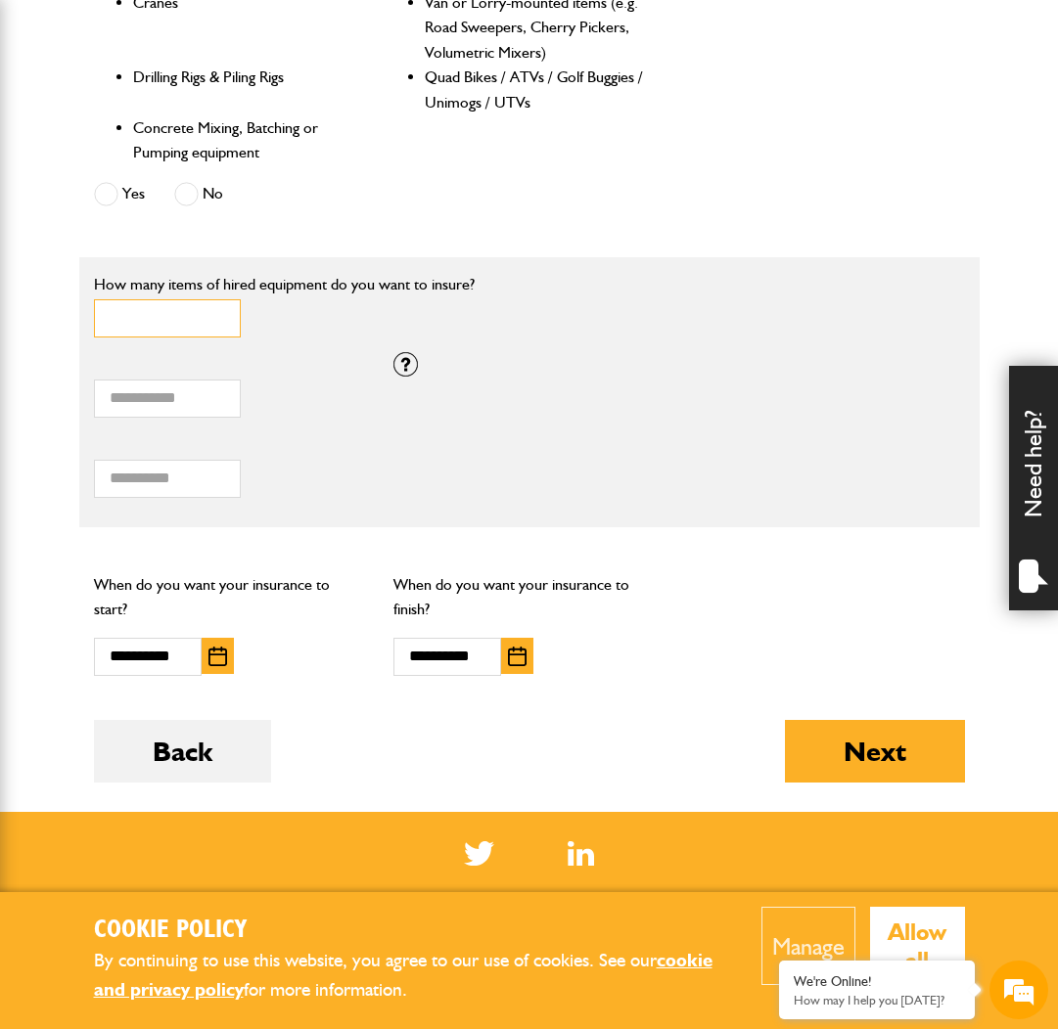
click at [217, 316] on input "*" at bounding box center [167, 318] width 147 height 38
type input "*"
click at [217, 316] on input "*" at bounding box center [167, 318] width 147 height 38
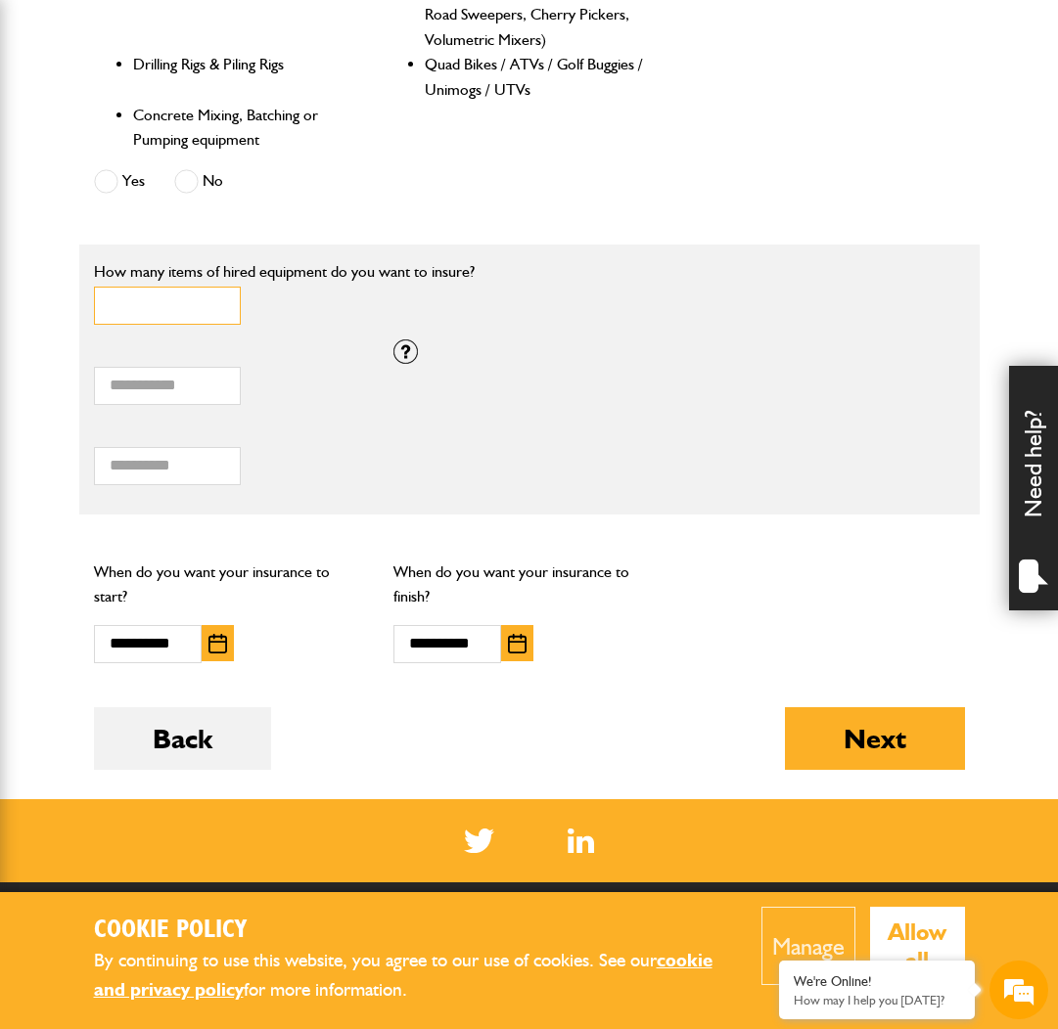
scroll to position [1205, 0]
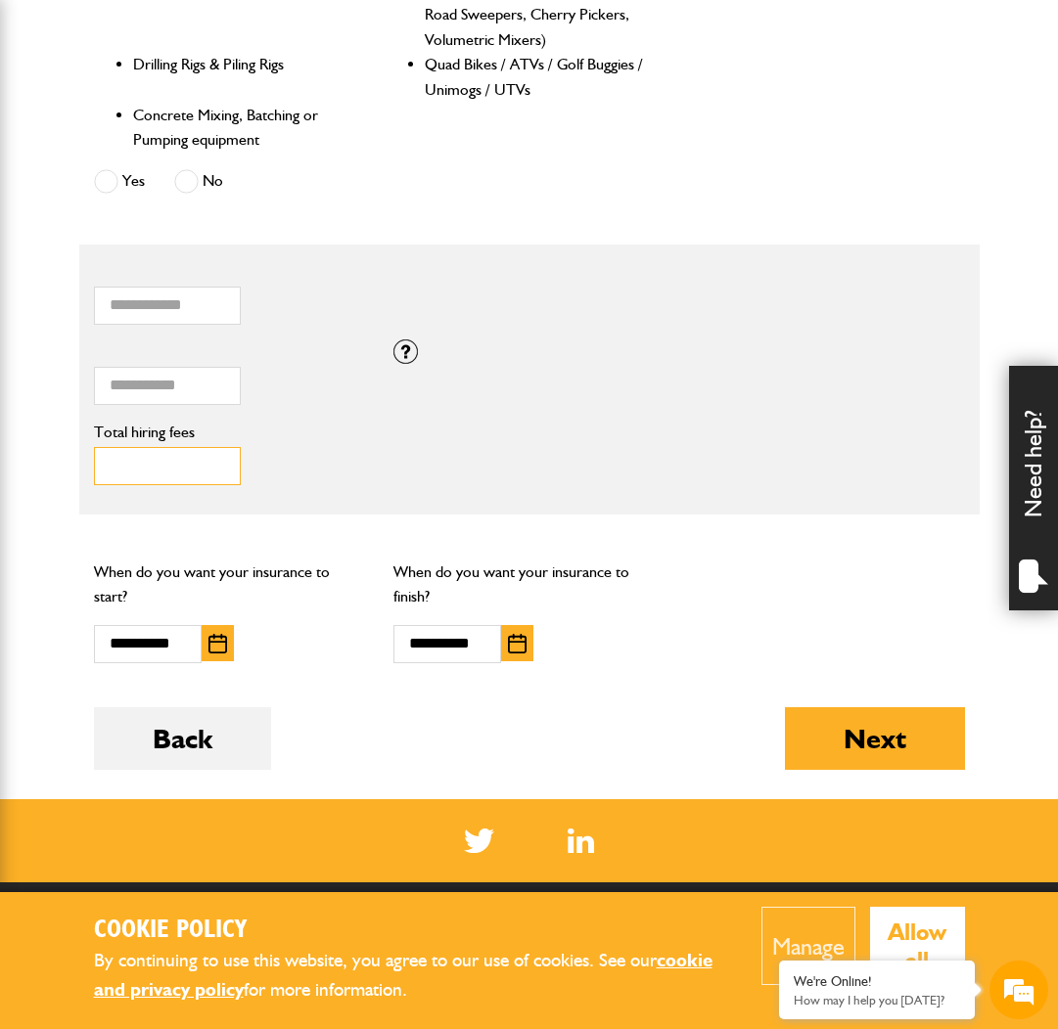
click at [130, 451] on input "****" at bounding box center [167, 466] width 147 height 38
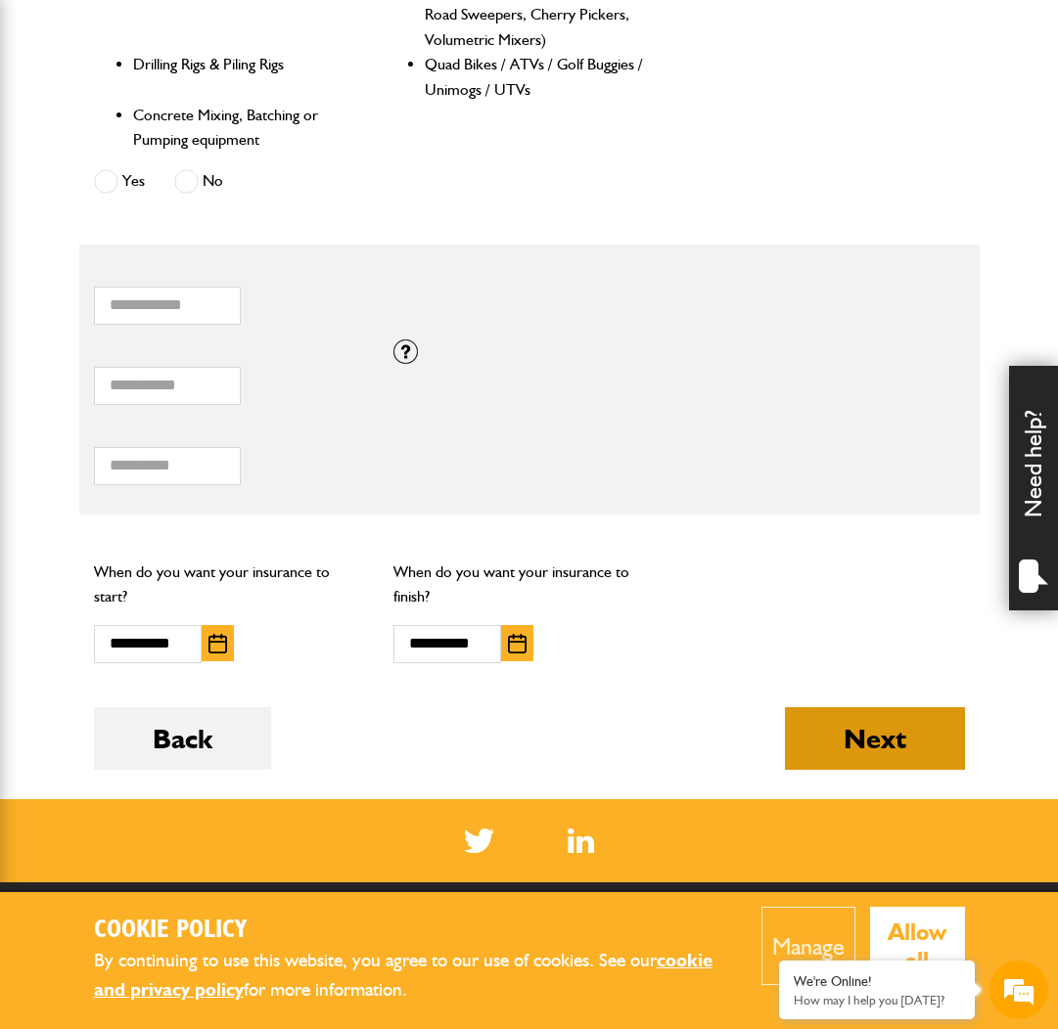
click at [868, 735] on button "Next" at bounding box center [875, 738] width 180 height 63
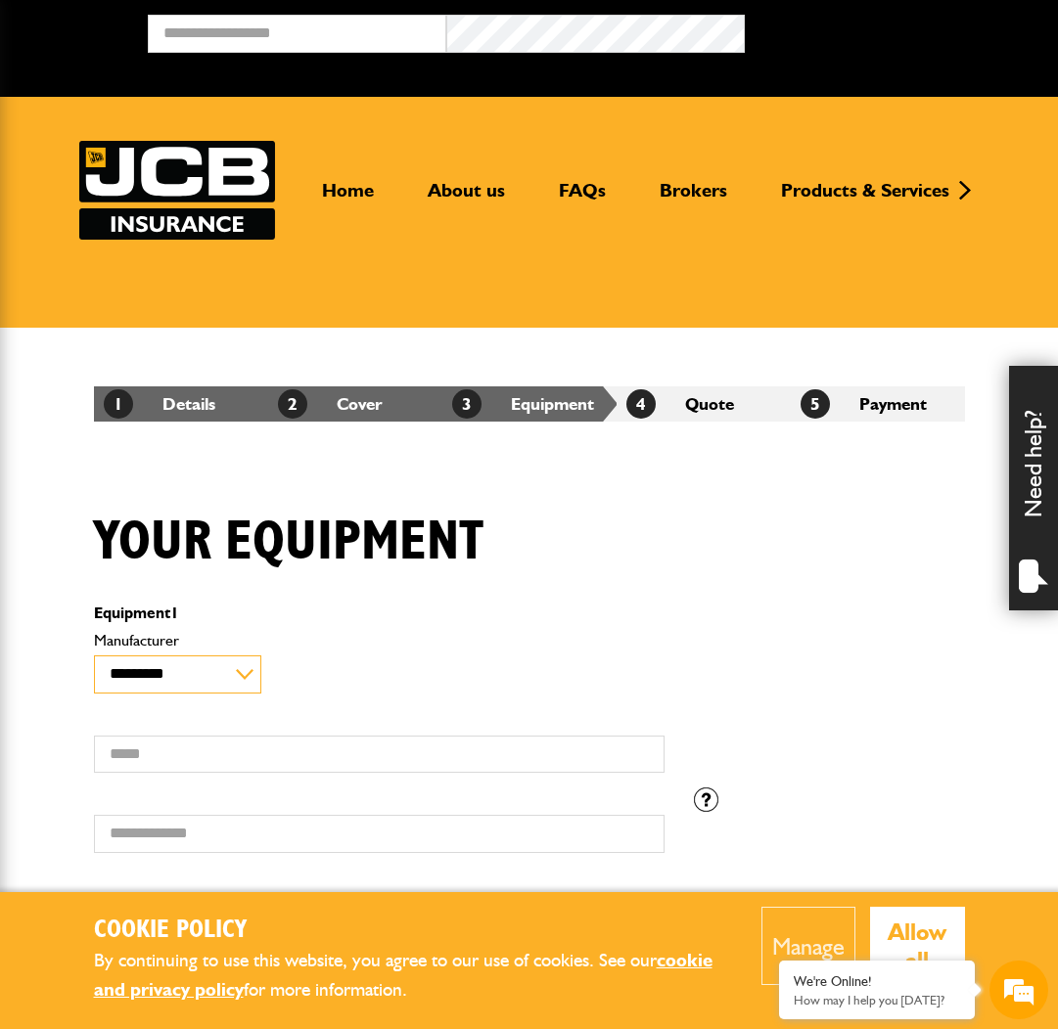
select select "**"
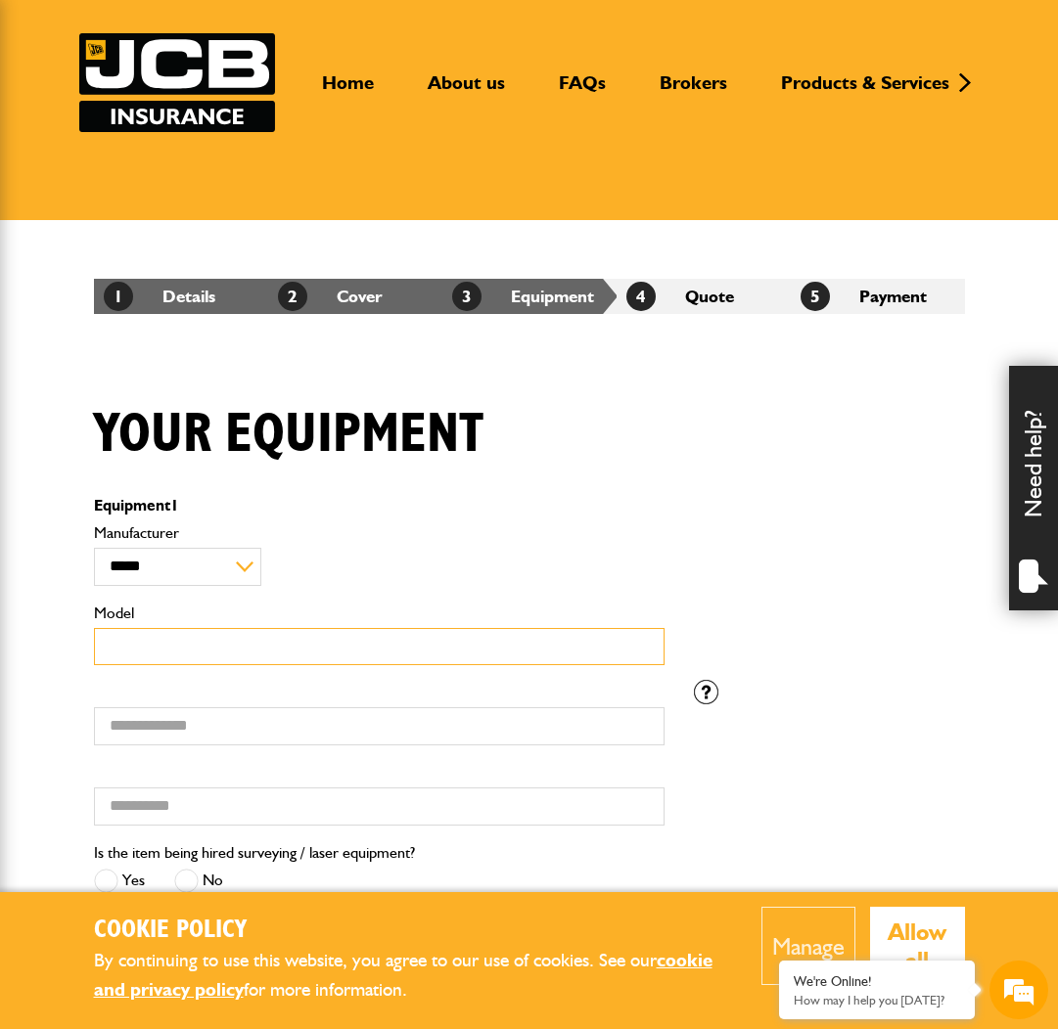
click at [212, 650] on input "Model" at bounding box center [379, 647] width 570 height 38
paste input "*******"
type input "*******"
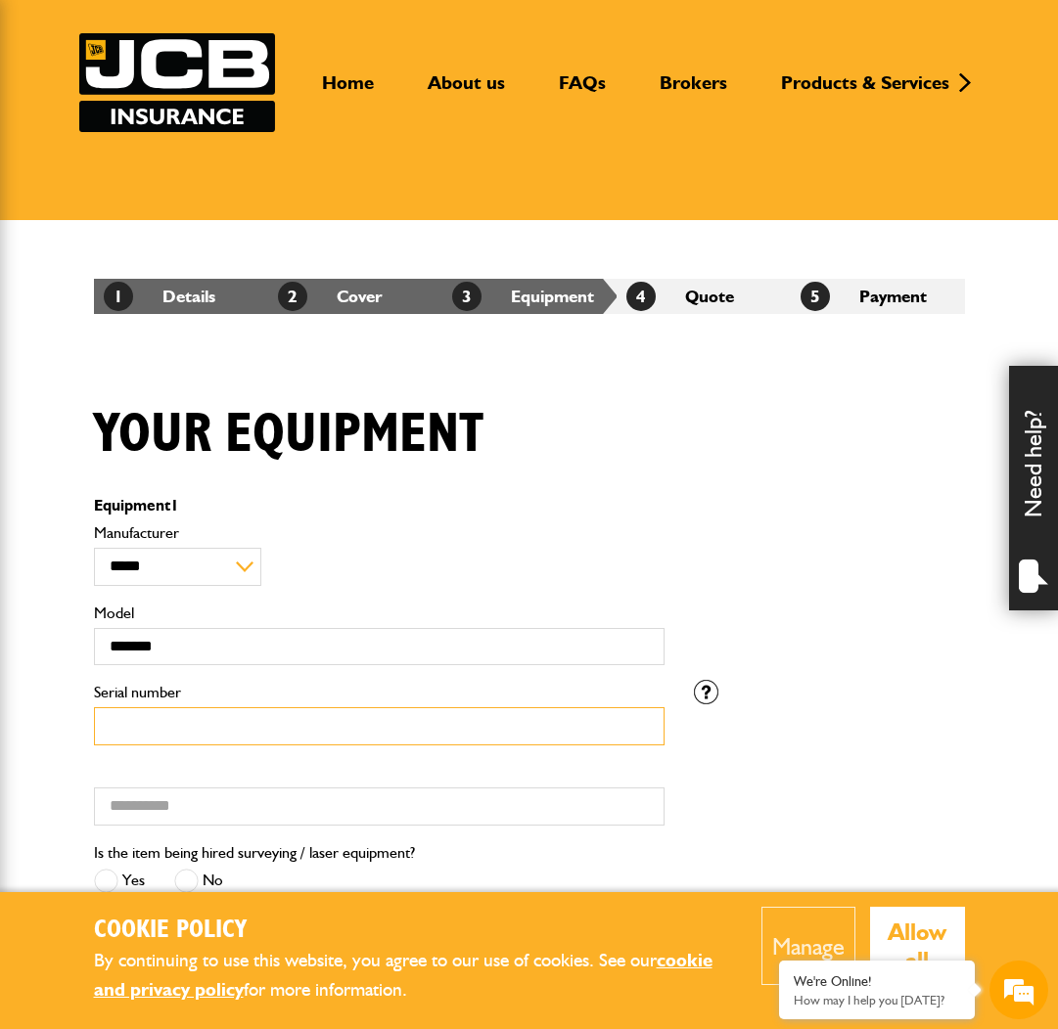
click at [242, 731] on input "Serial number" at bounding box center [379, 726] width 570 height 38
type input "*"
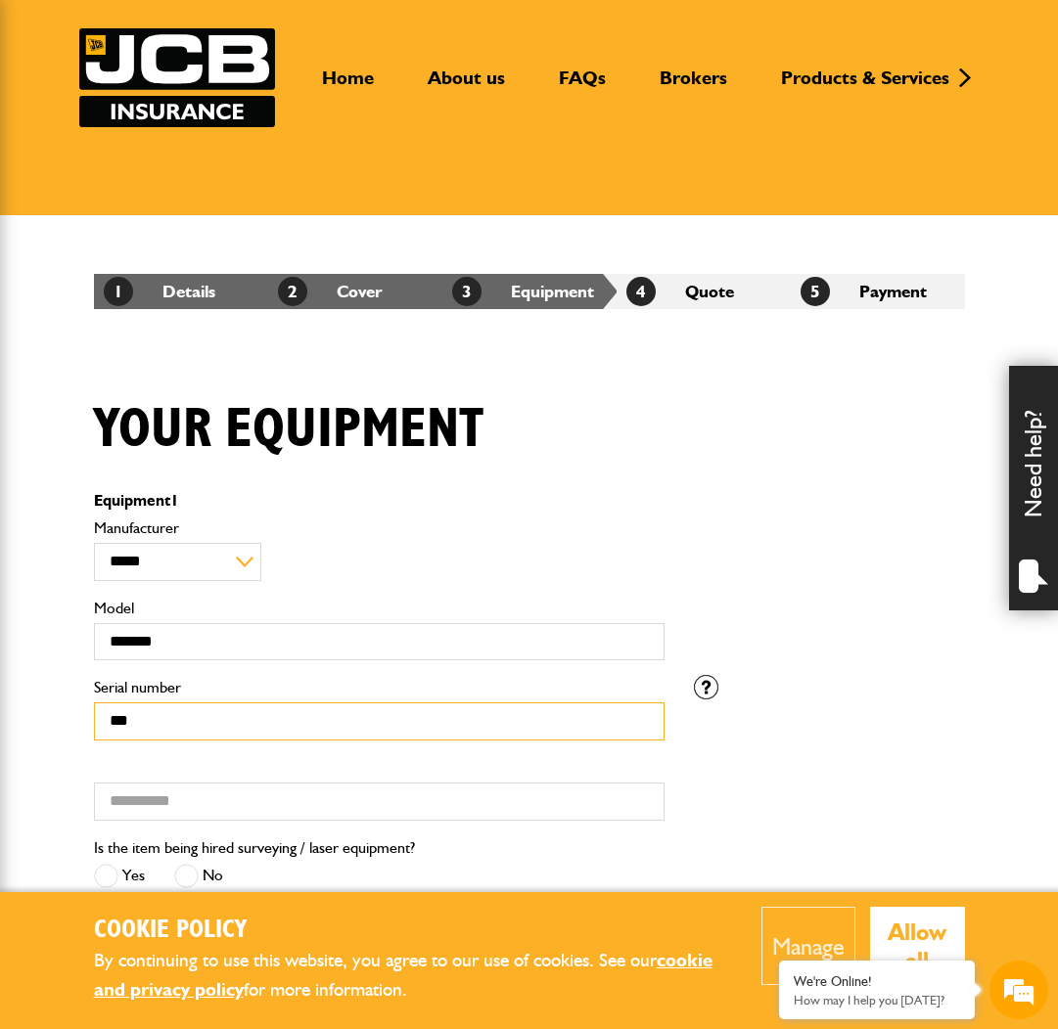
type input "***"
click at [215, 817] on input "Hired from" at bounding box center [379, 802] width 570 height 38
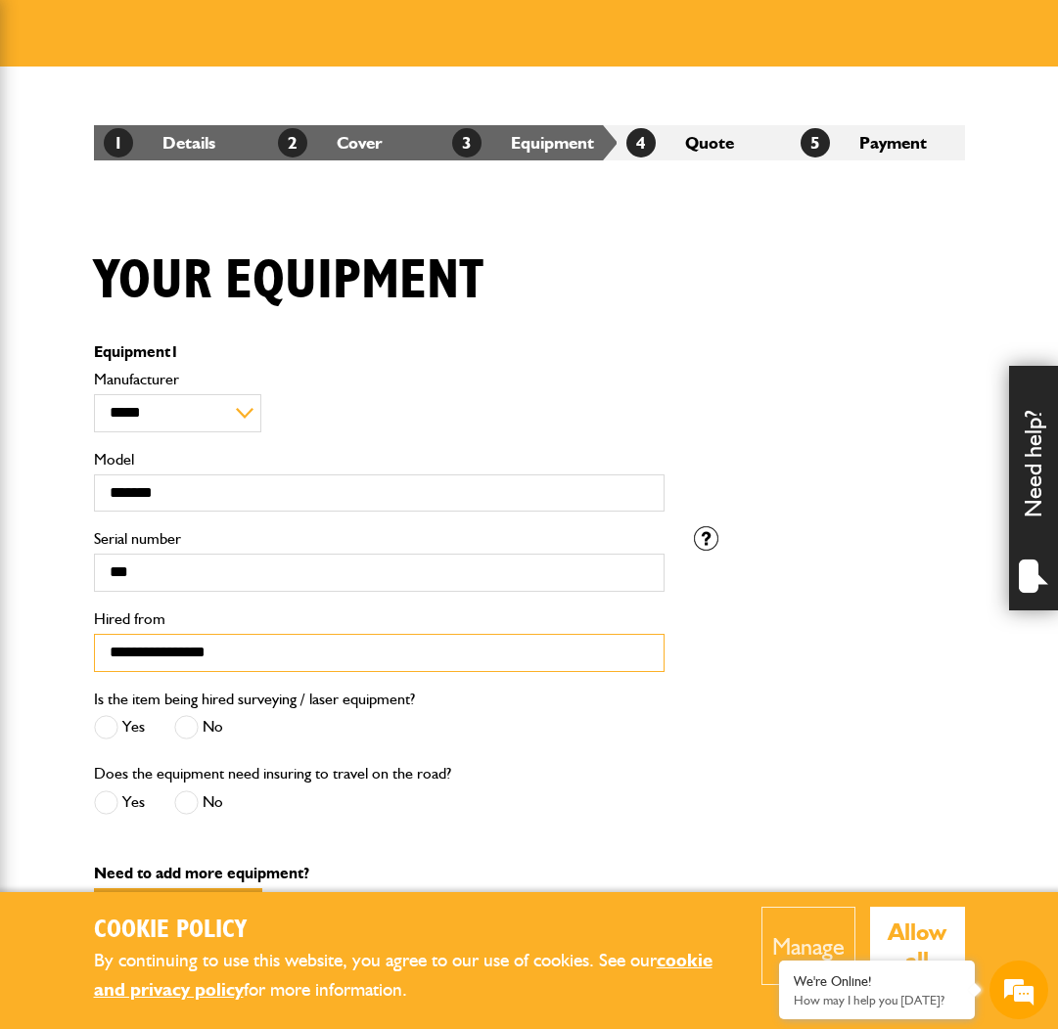
scroll to position [271, 0]
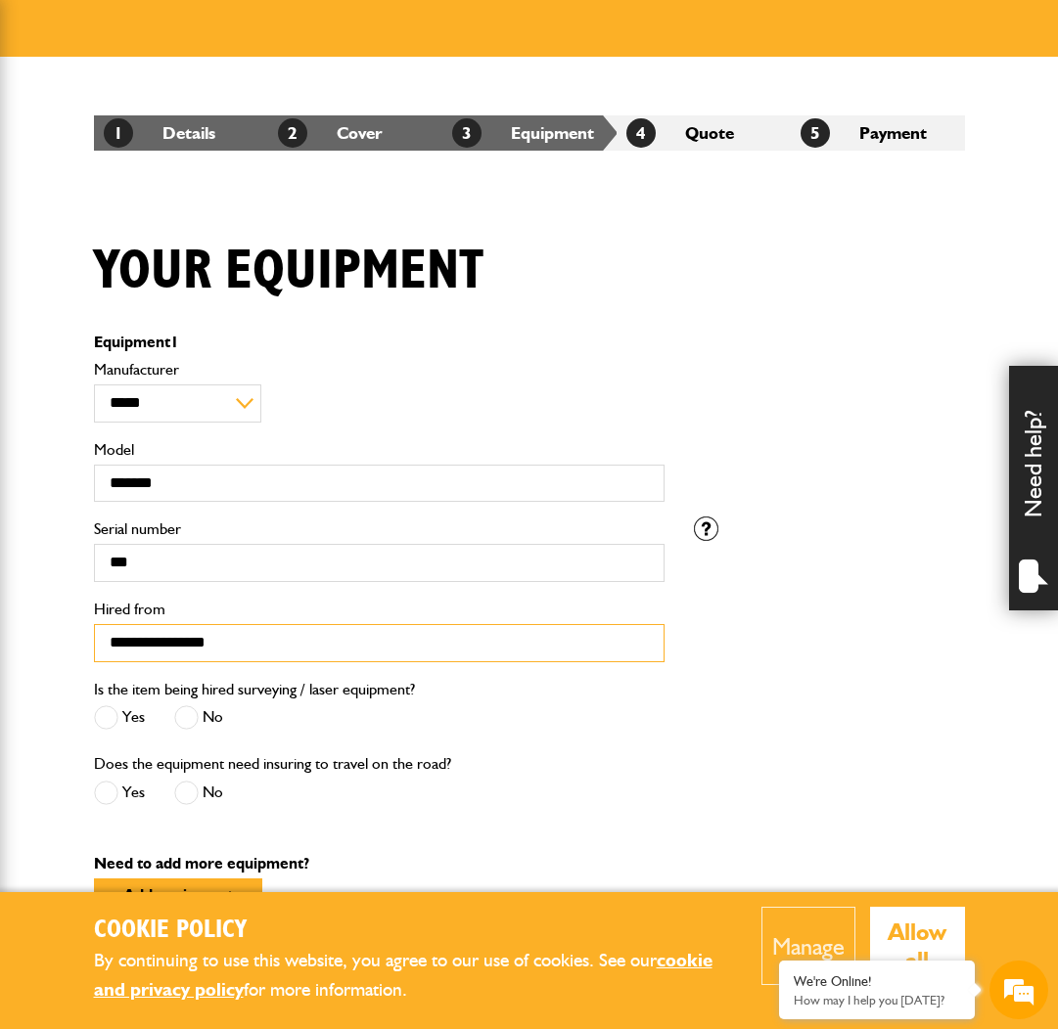
type input "**********"
click at [186, 717] on span at bounding box center [186, 718] width 24 height 24
drag, startPoint x: 195, startPoint y: 786, endPoint x: 280, endPoint y: 792, distance: 85.3
click at [195, 786] on span at bounding box center [186, 793] width 24 height 24
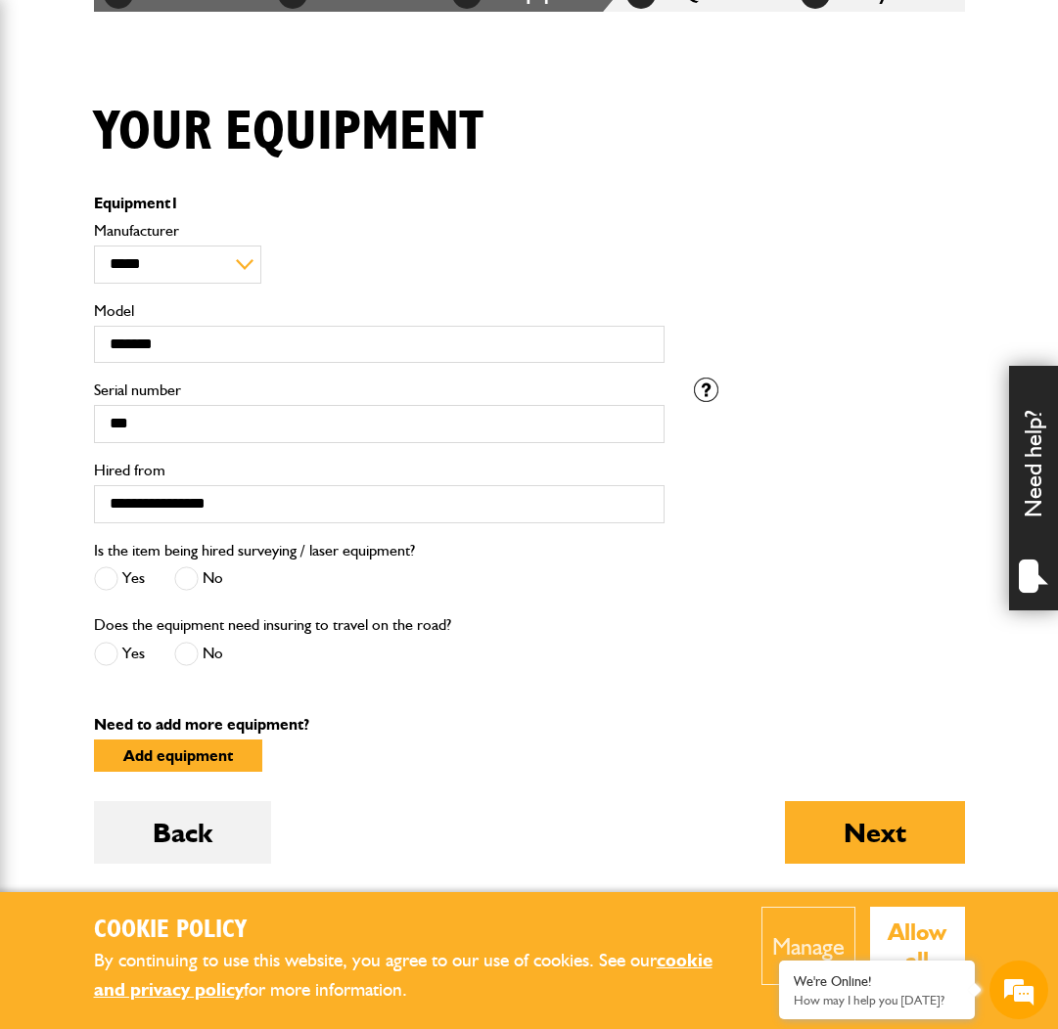
scroll to position [537, 0]
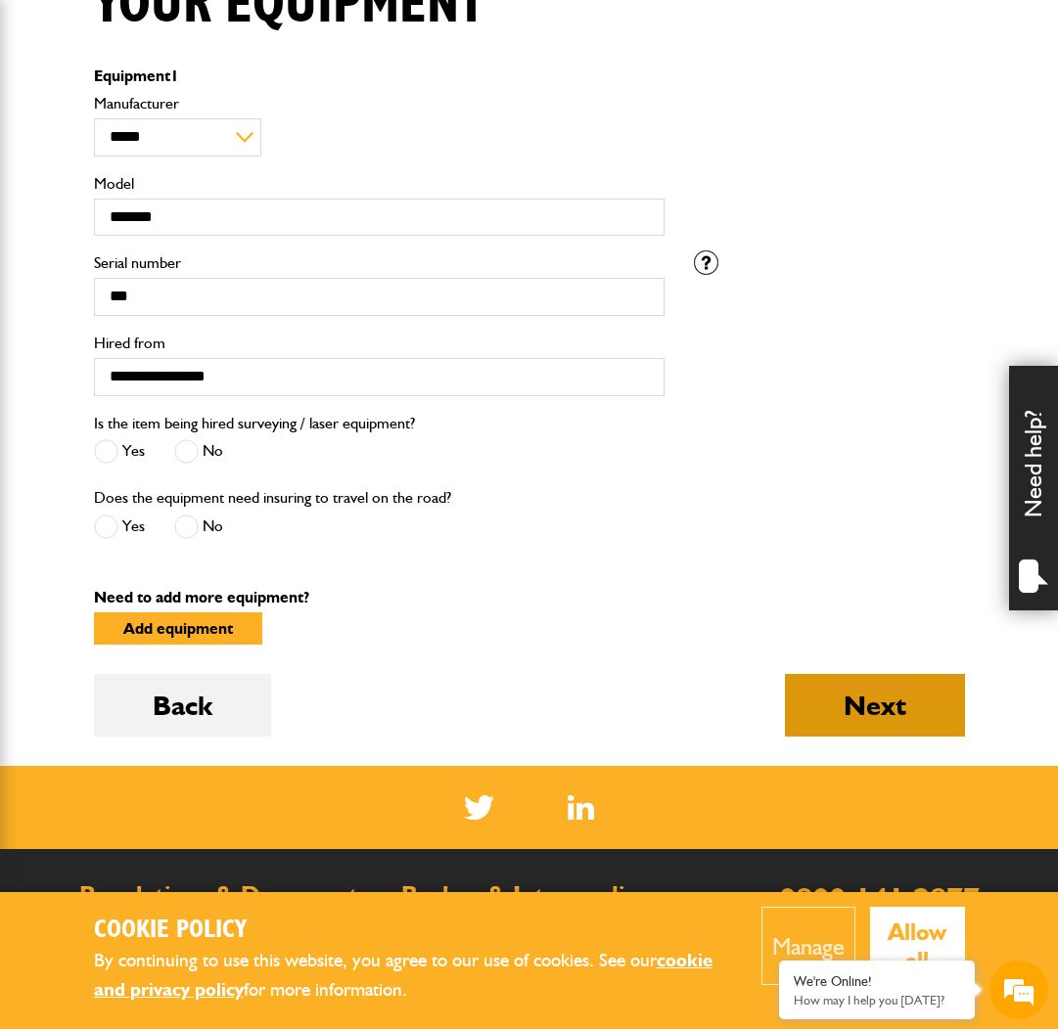
click at [866, 698] on button "Next" at bounding box center [875, 705] width 180 height 63
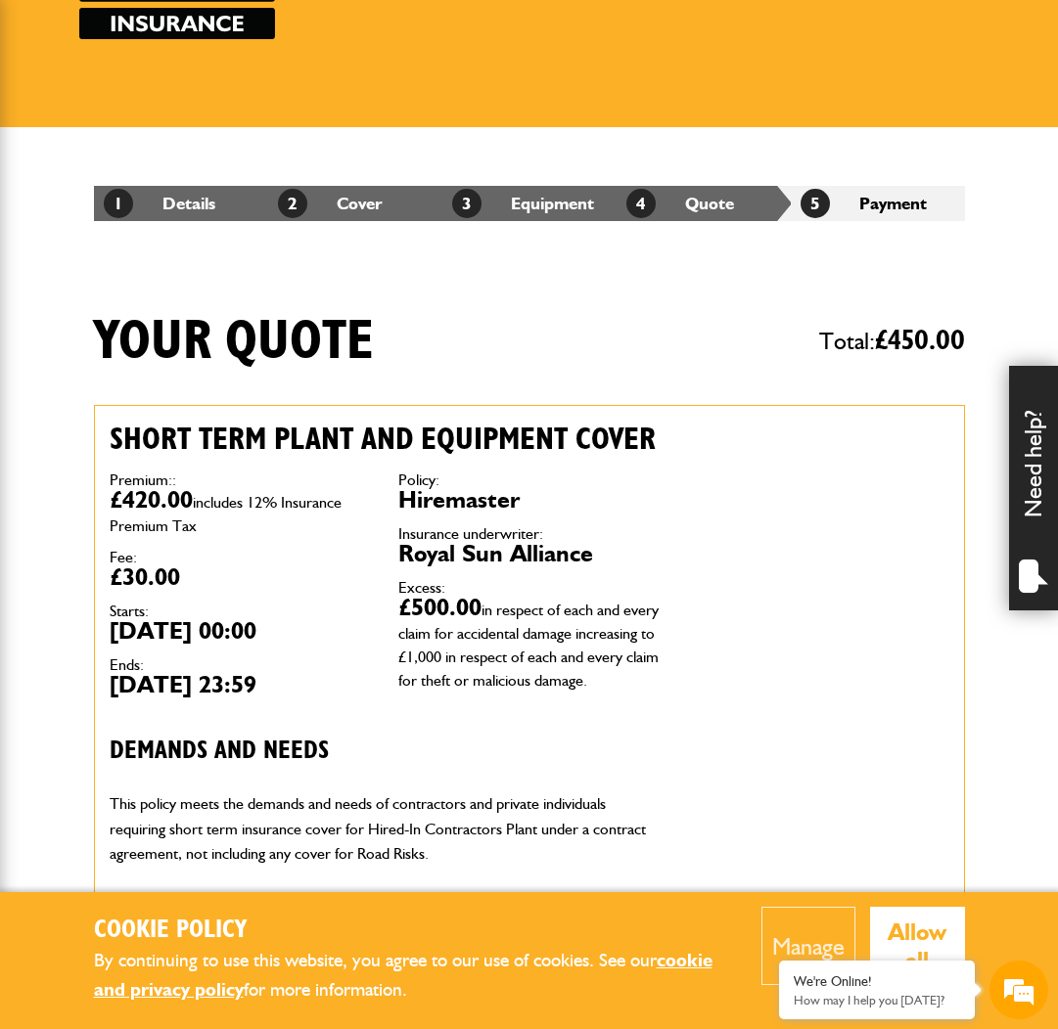
scroll to position [68, 0]
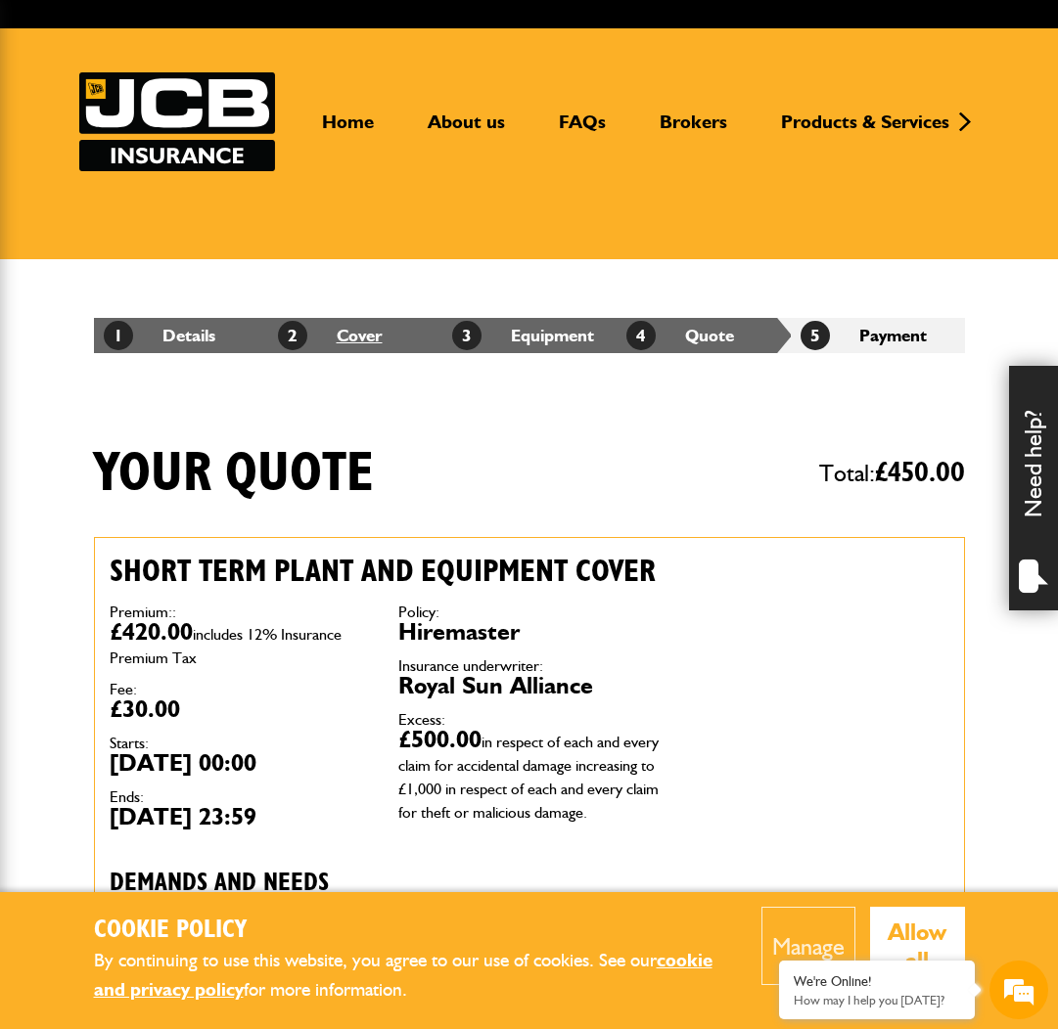
click at [372, 337] on link "2 Cover" at bounding box center [330, 335] width 105 height 21
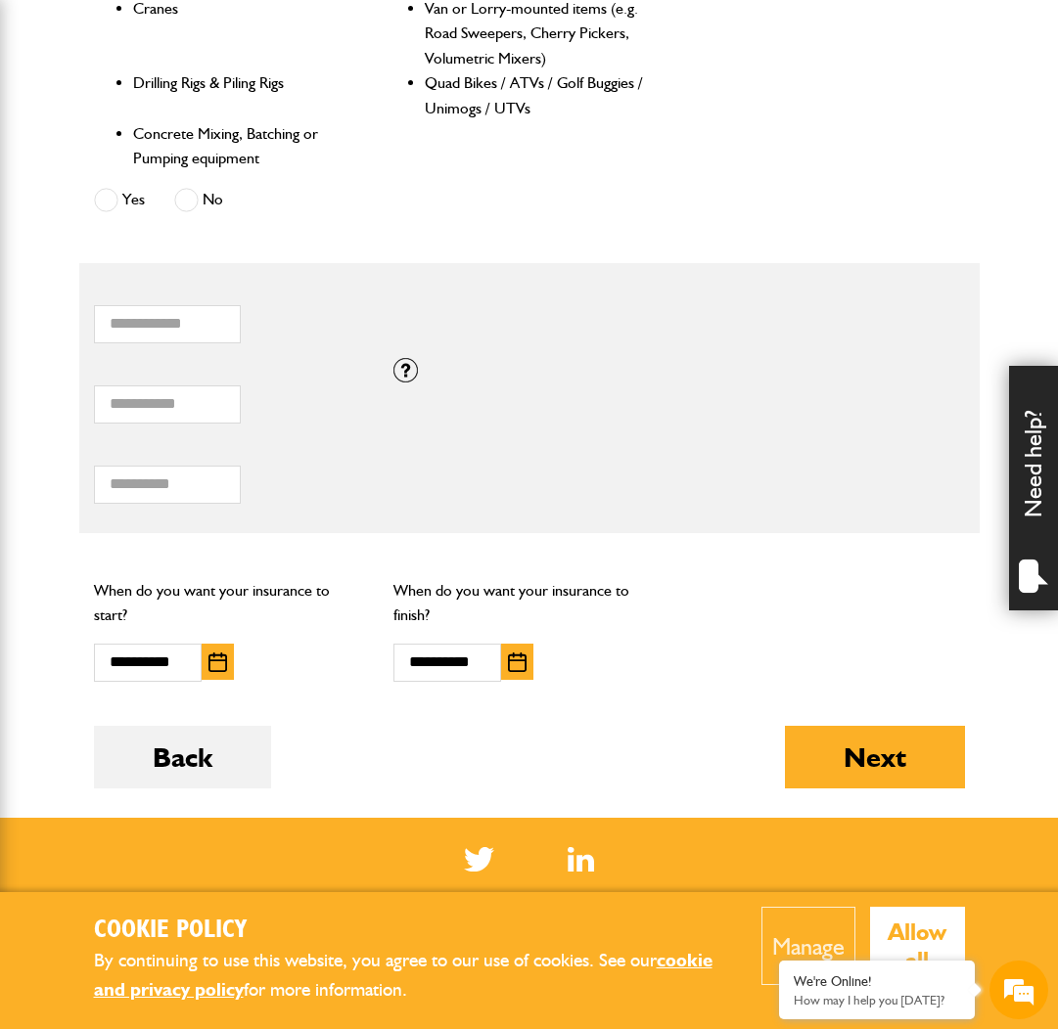
scroll to position [1191, 0]
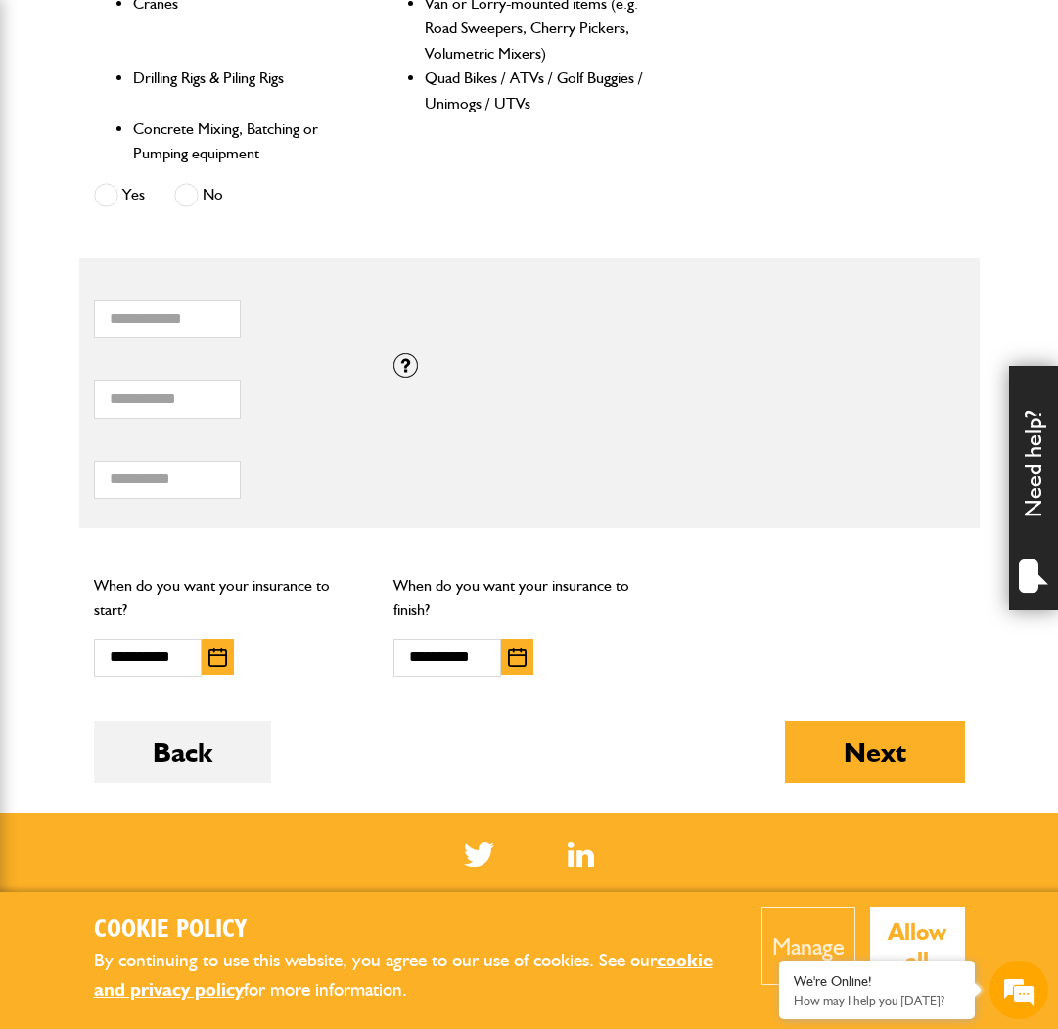
click at [527, 645] on button "button" at bounding box center [517, 657] width 32 height 36
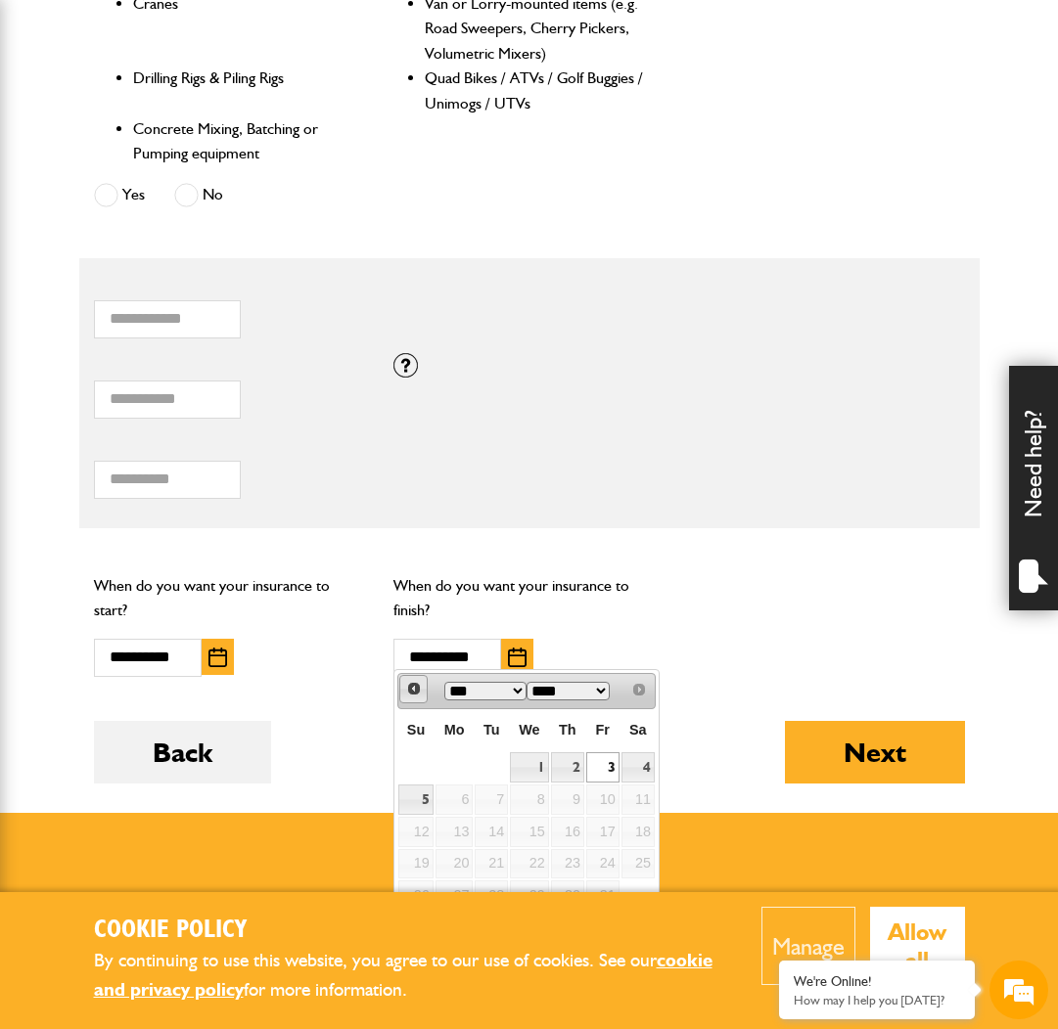
click at [419, 688] on span "Prev" at bounding box center [414, 689] width 16 height 16
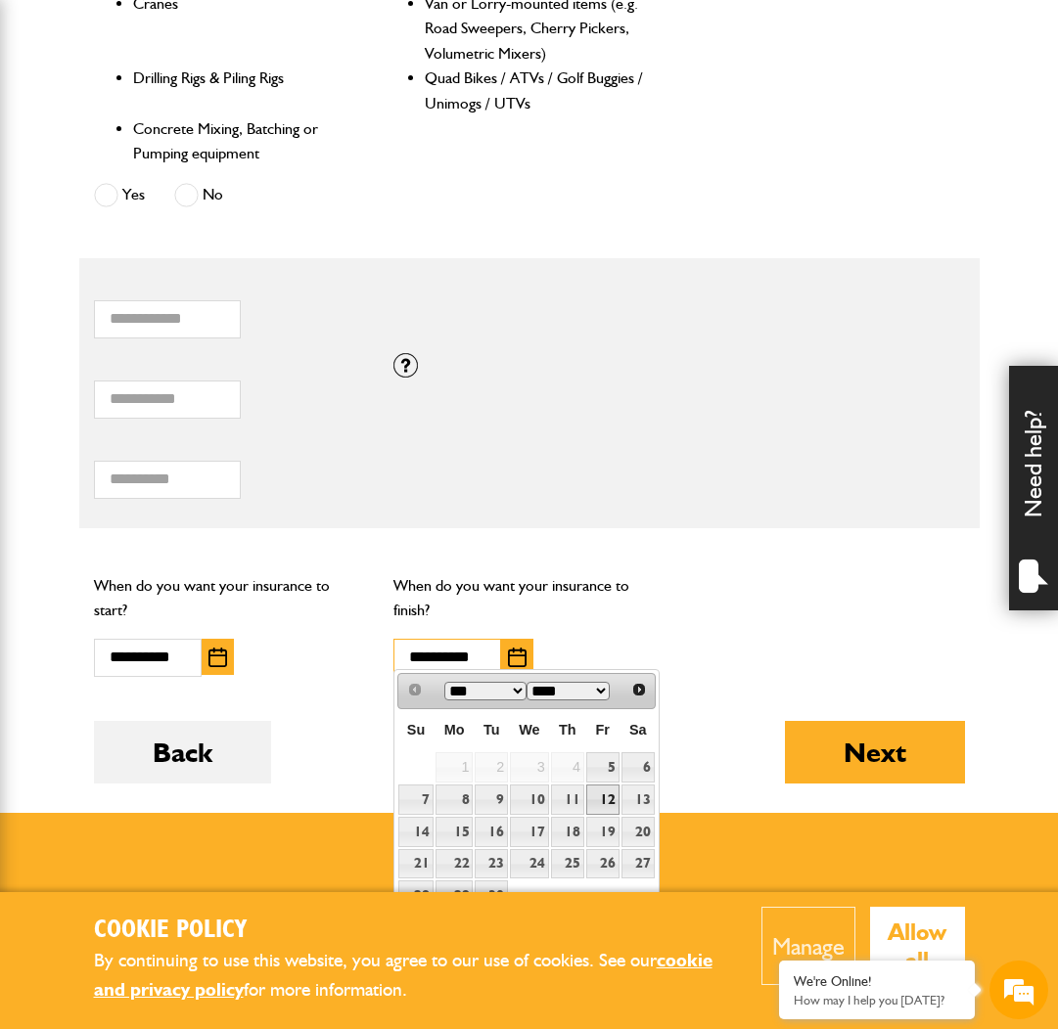
scroll to position [0, 0]
click at [609, 827] on link "19" at bounding box center [602, 832] width 33 height 30
type input "**********"
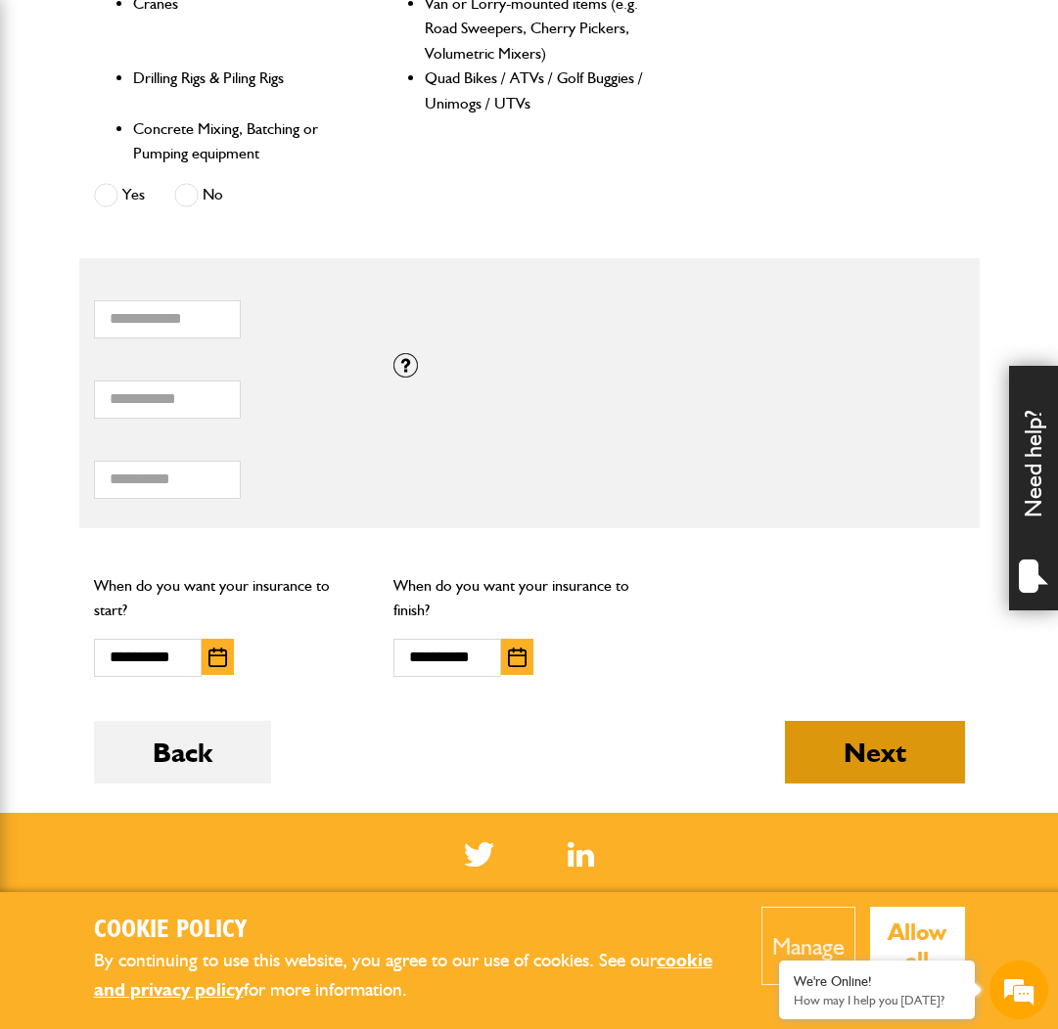
click at [861, 744] on button "Next" at bounding box center [875, 752] width 180 height 63
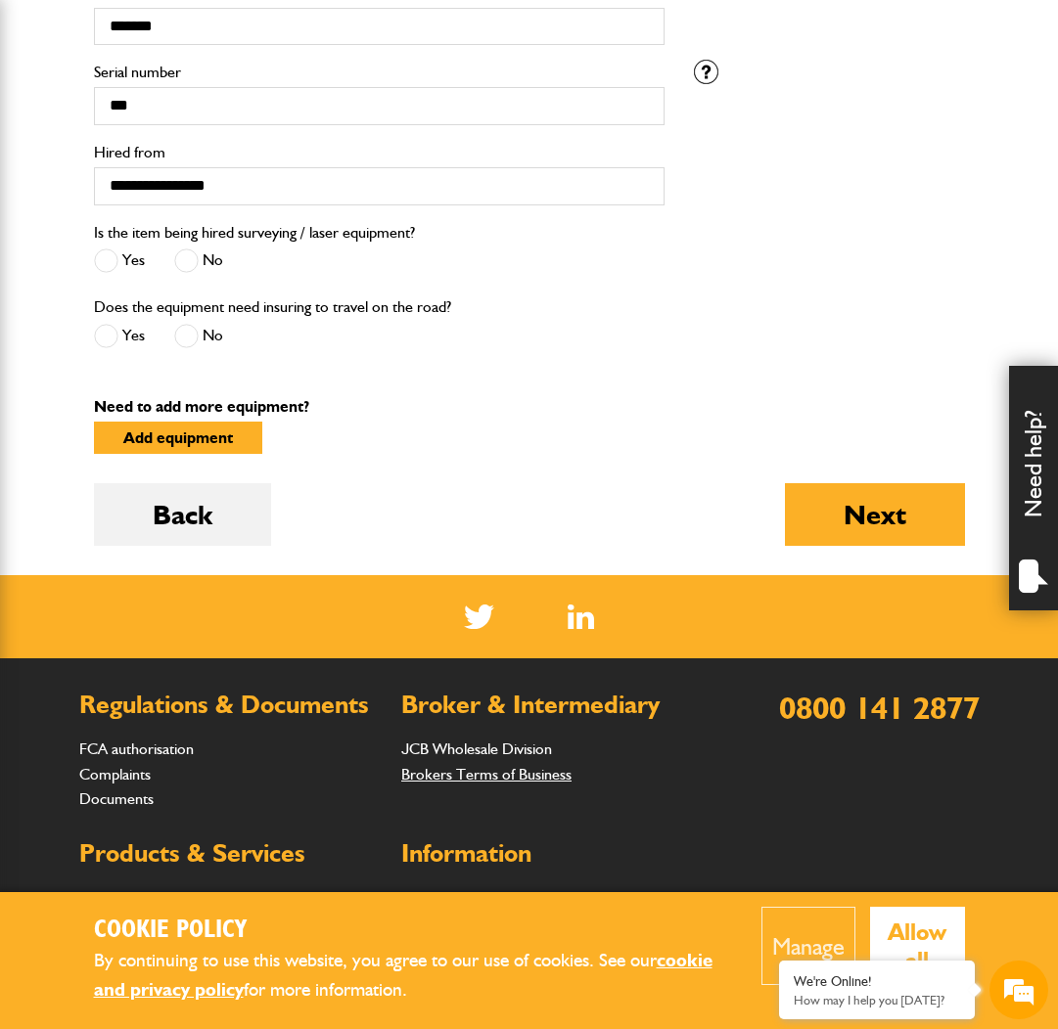
scroll to position [820, 0]
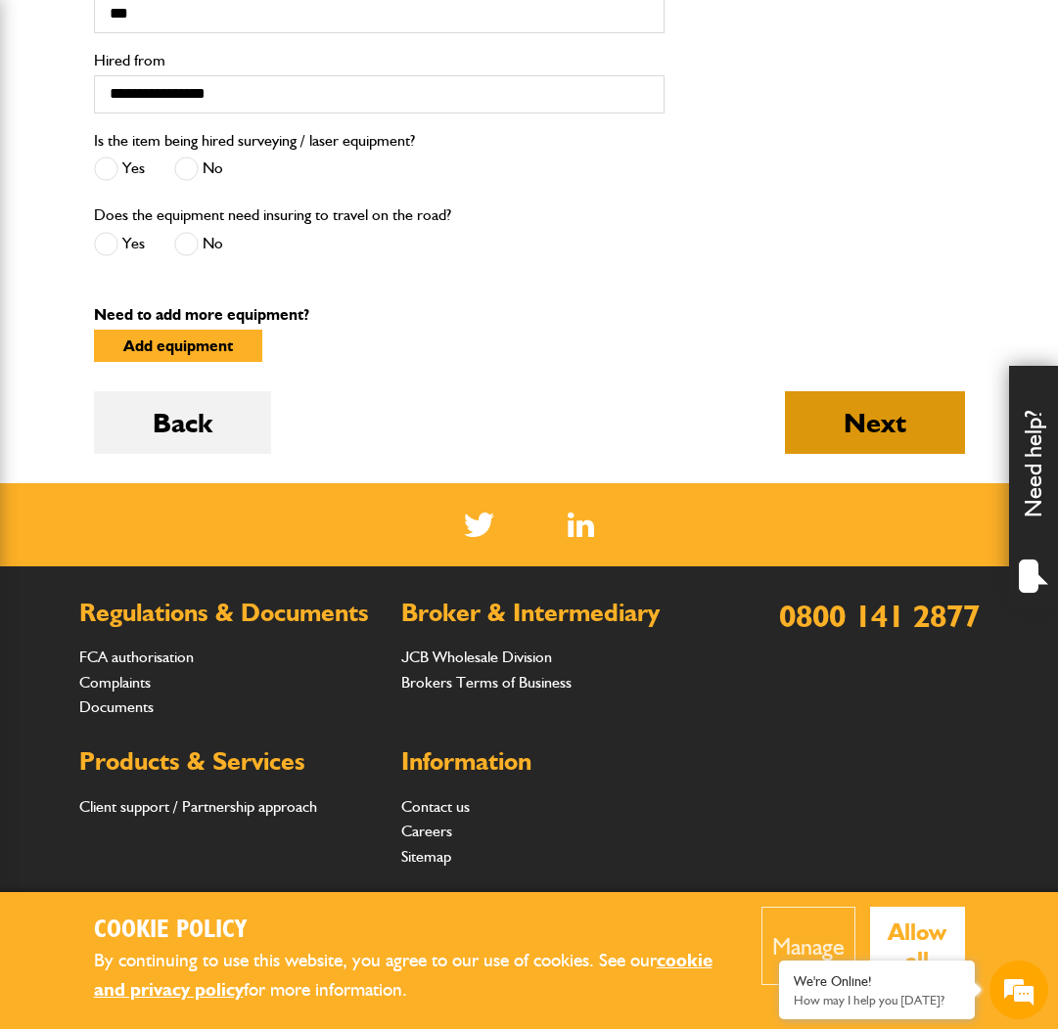
click at [807, 437] on button "Next" at bounding box center [875, 422] width 180 height 63
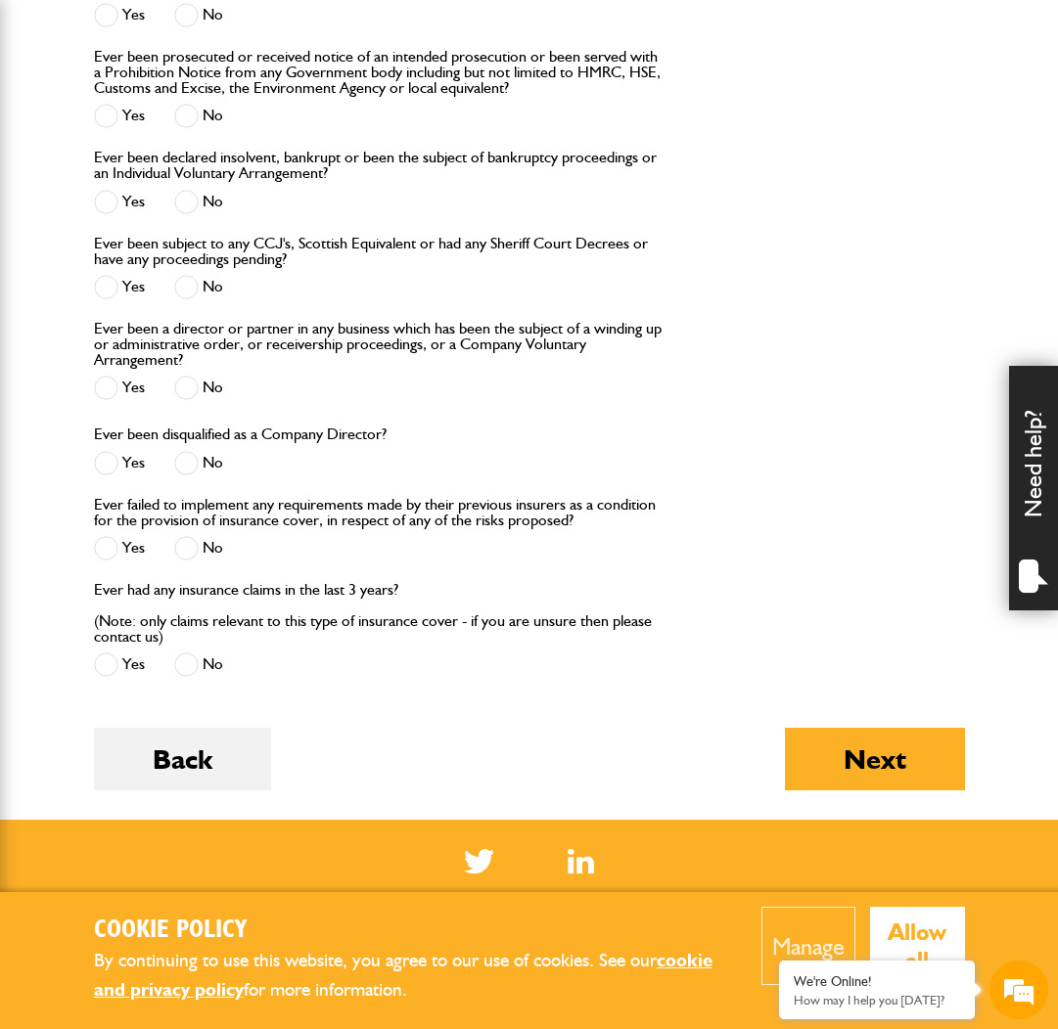
scroll to position [2177, 0]
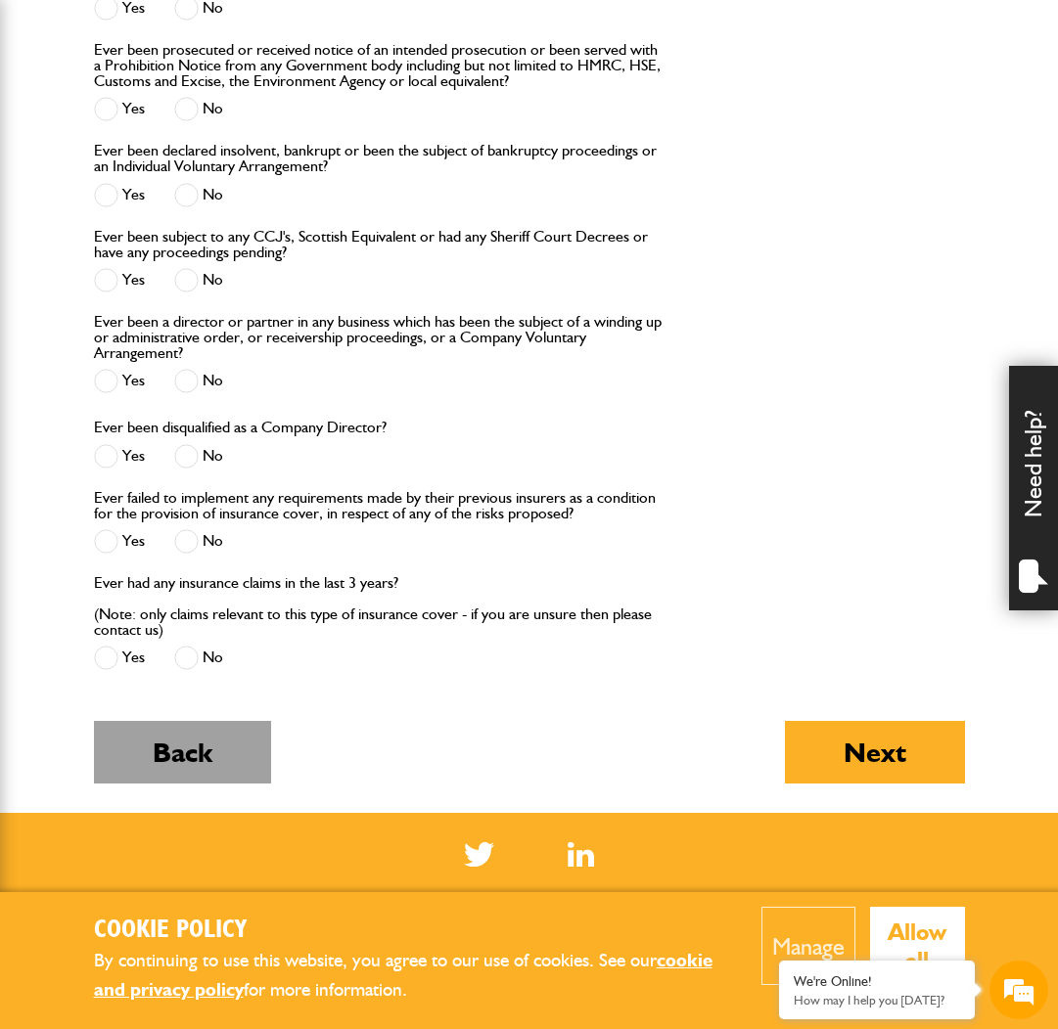
click at [239, 761] on button "Back" at bounding box center [182, 752] width 177 height 63
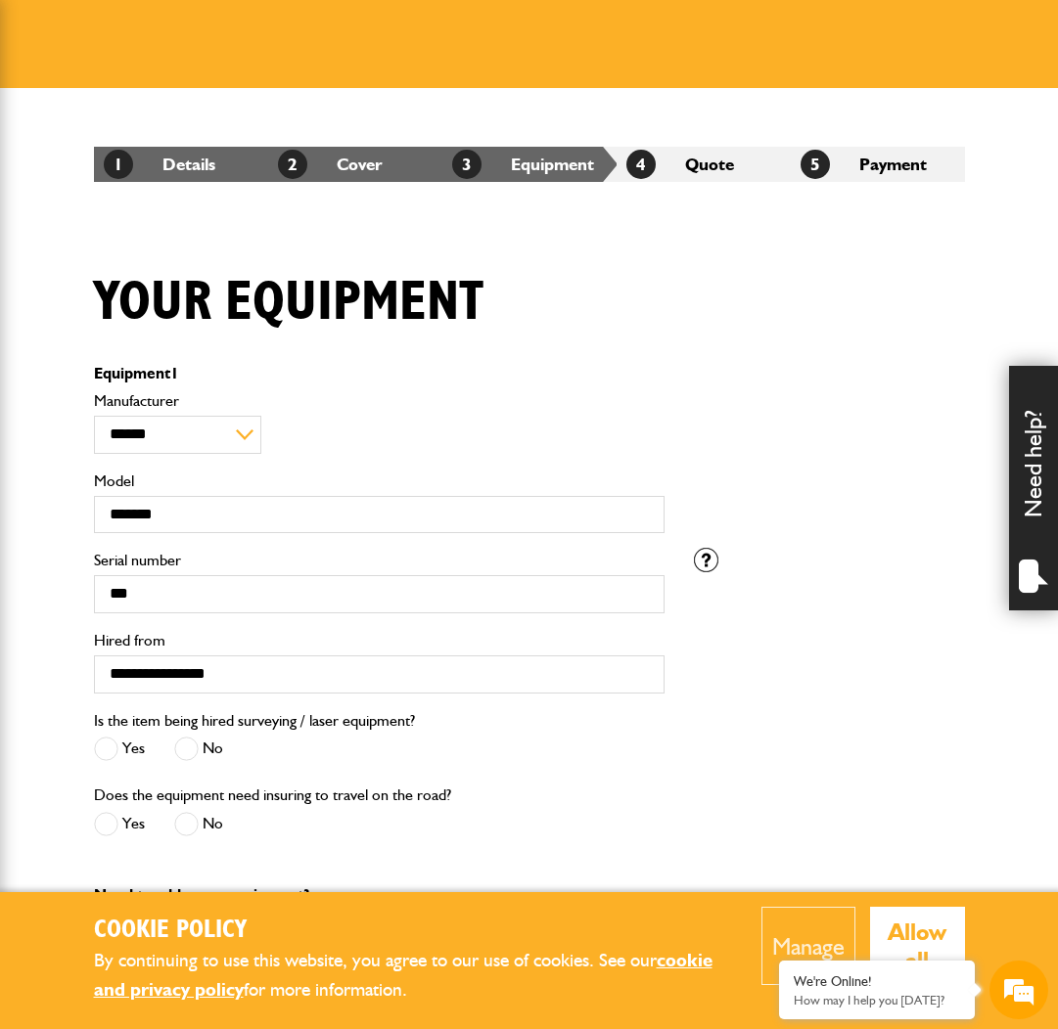
scroll to position [438, 0]
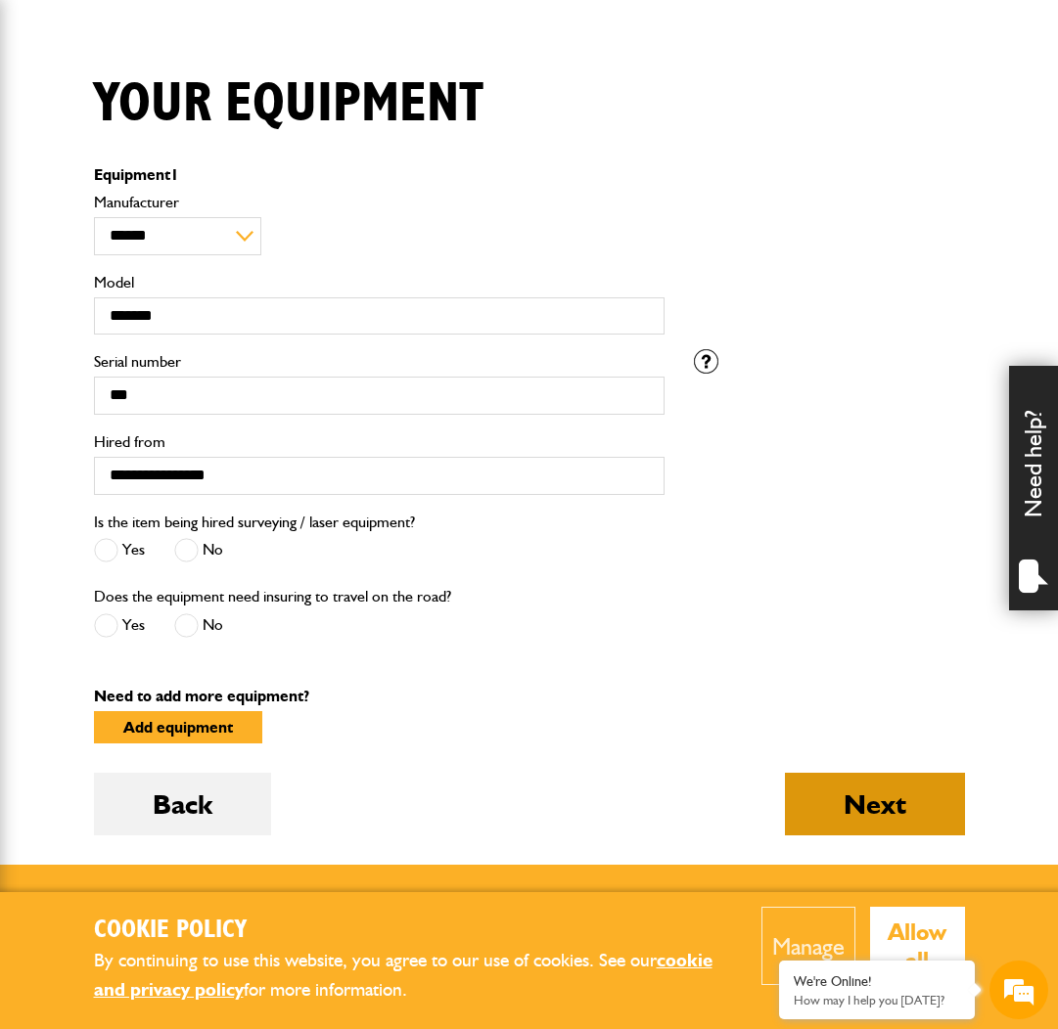
click at [825, 799] on button "Next" at bounding box center [875, 804] width 180 height 63
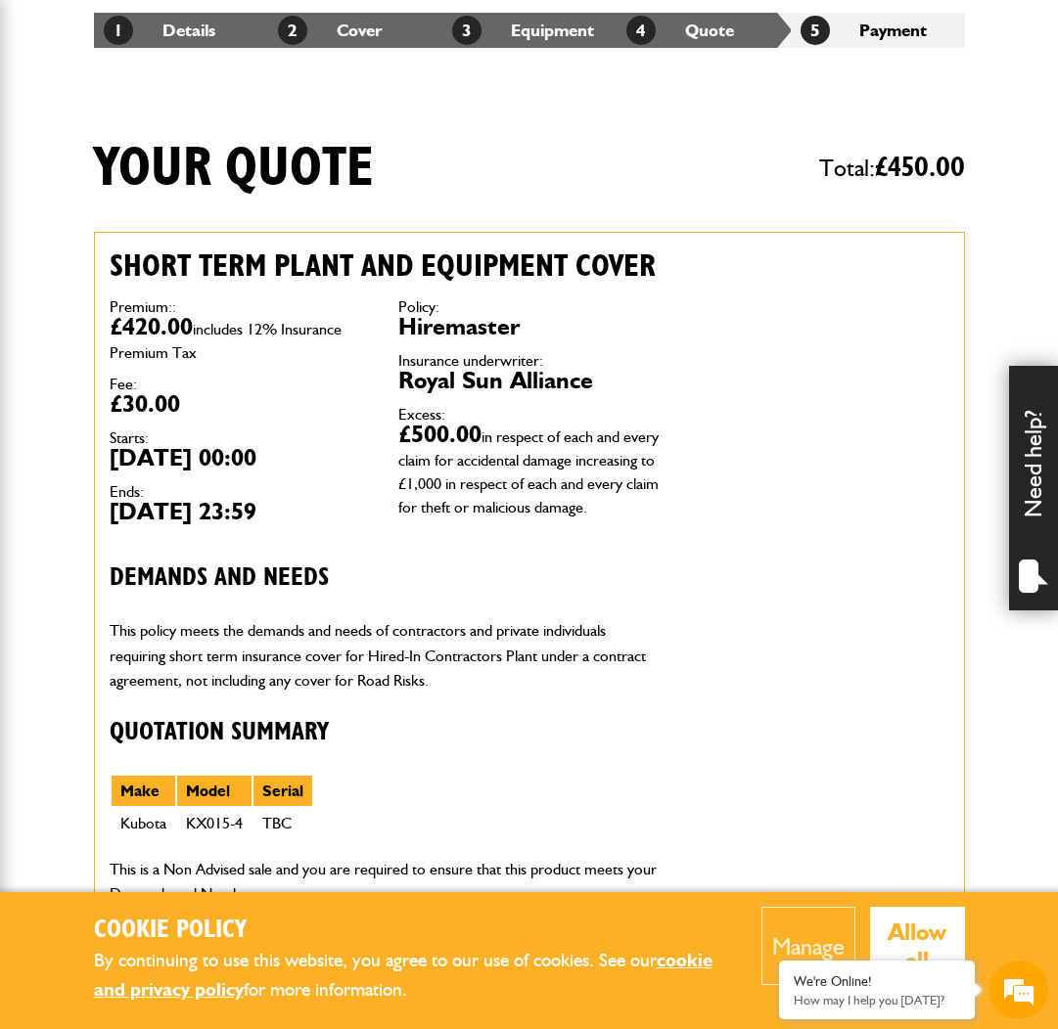
scroll to position [381, 0]
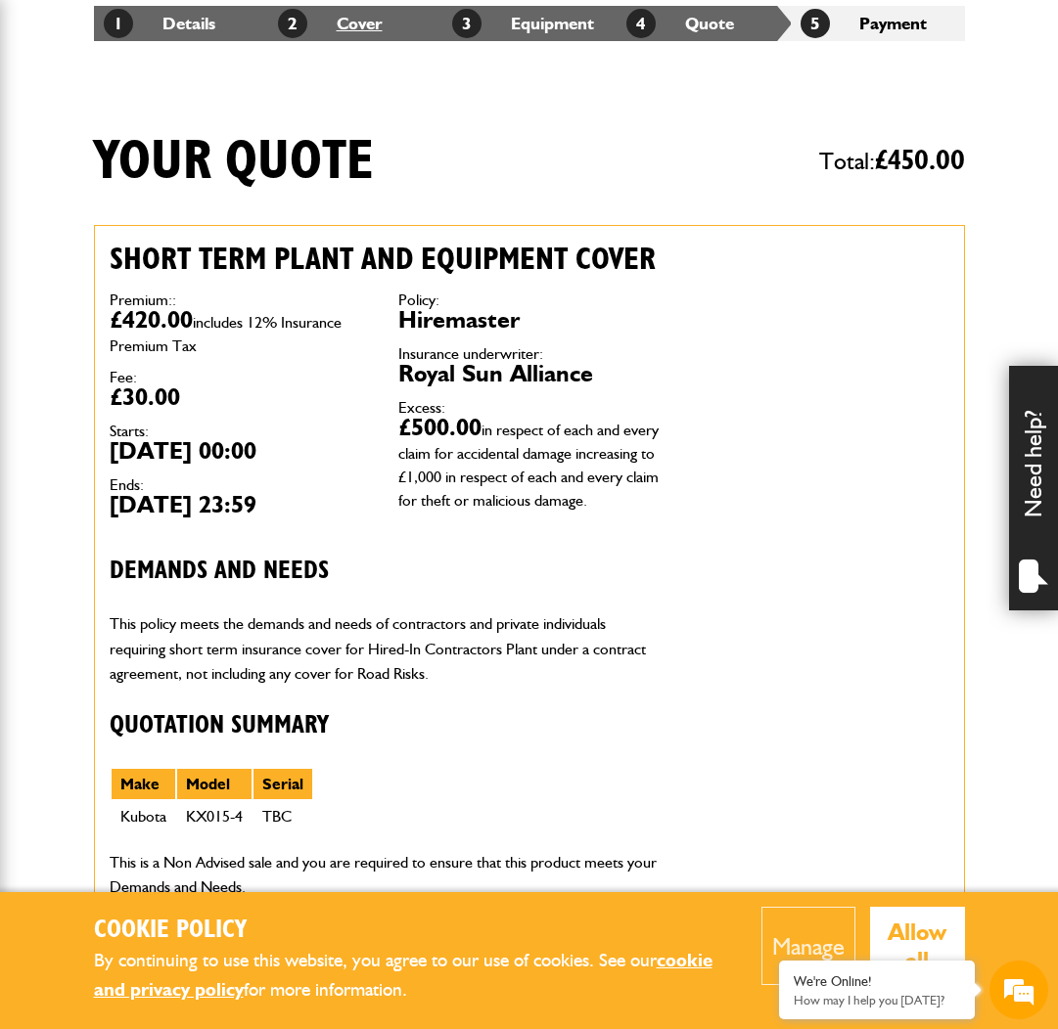
click at [345, 29] on link "2 Cover" at bounding box center [330, 23] width 105 height 21
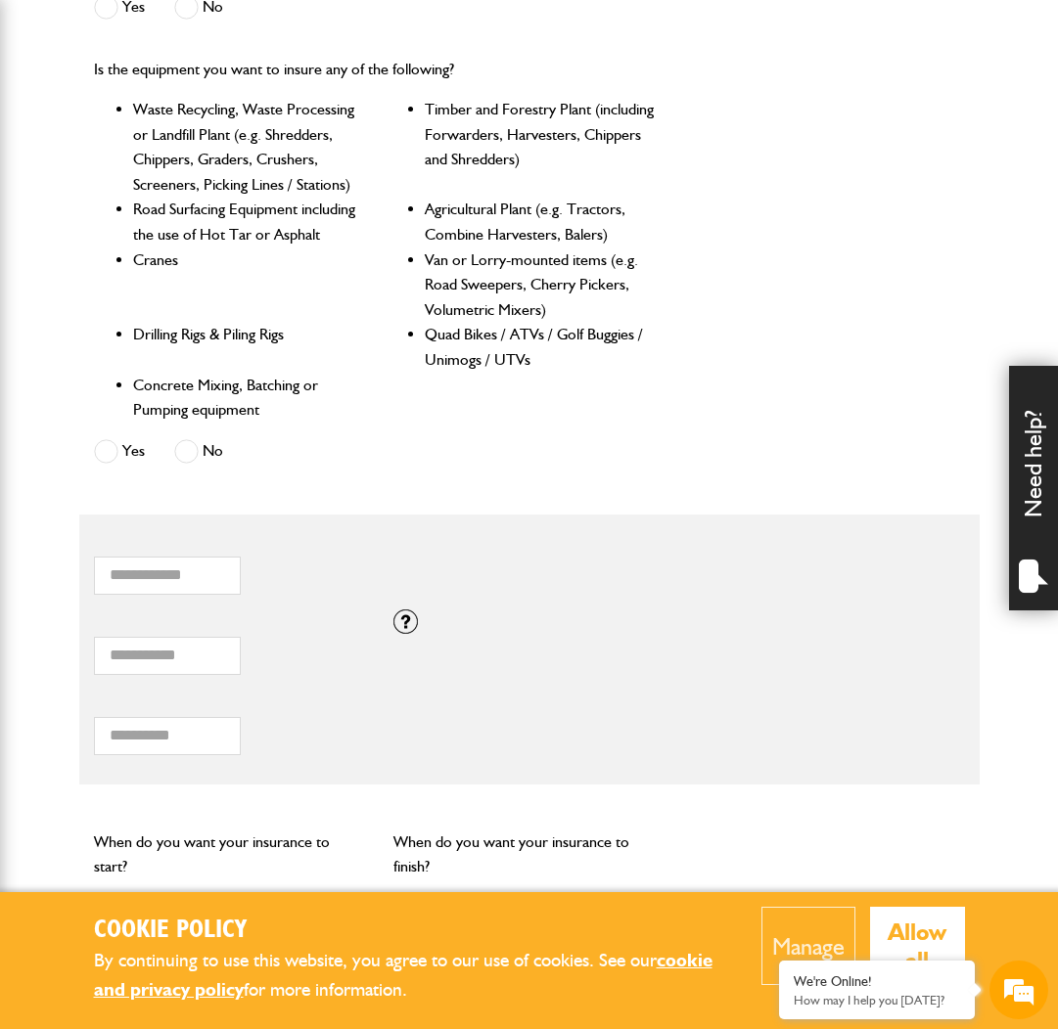
scroll to position [937, 0]
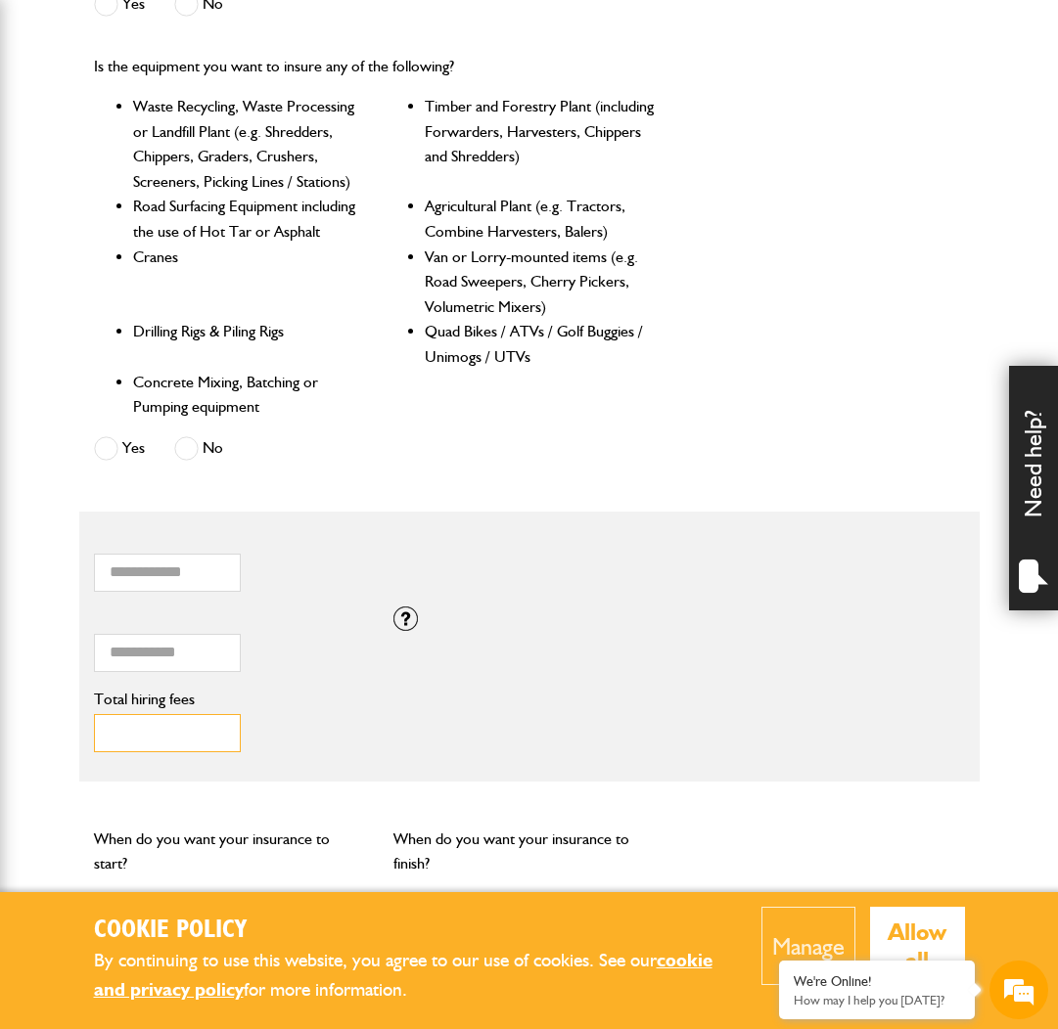
drag, startPoint x: 181, startPoint y: 727, endPoint x: 89, endPoint y: 718, distance: 92.4
click at [89, 718] on div "**** Total hiring fees Please enter a minimum value of 25 for total hiring fees." at bounding box center [229, 727] width 300 height 80
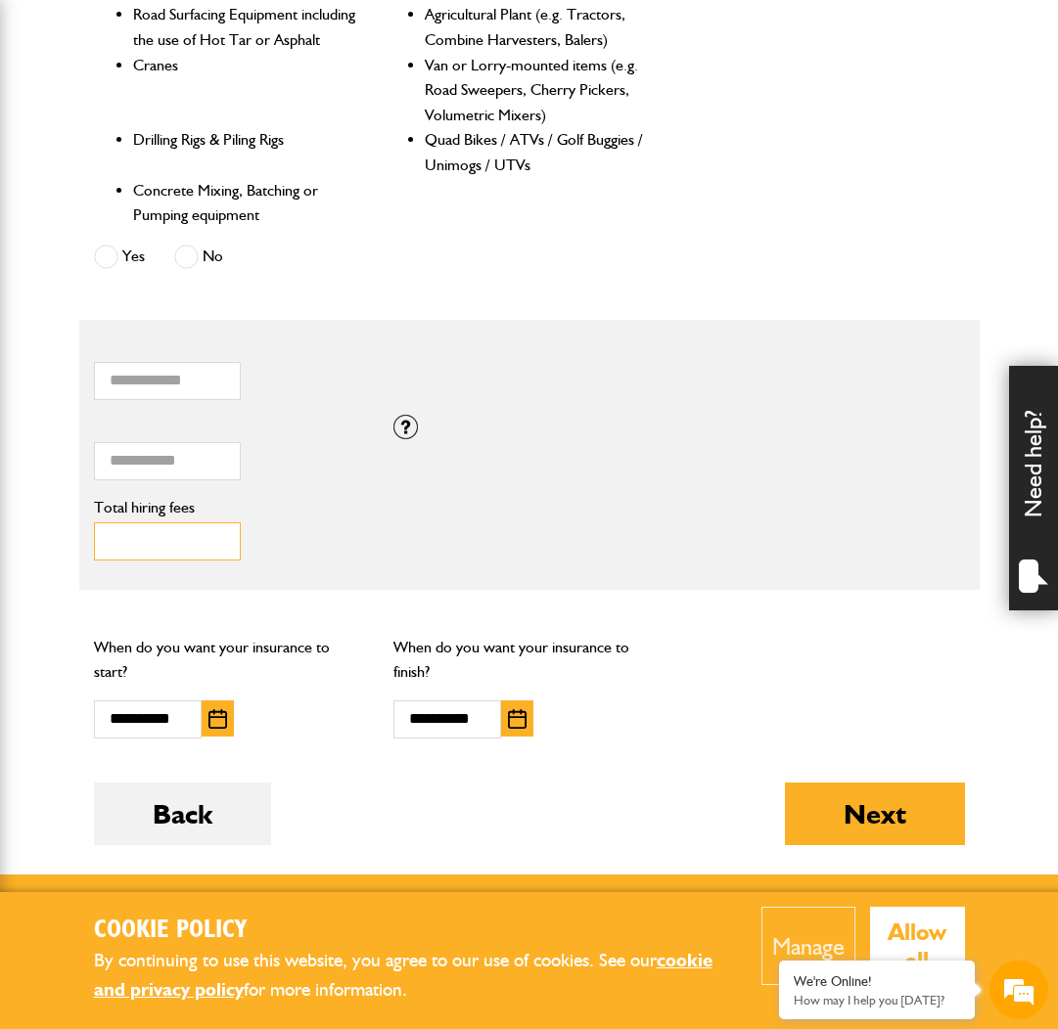
scroll to position [1136, 0]
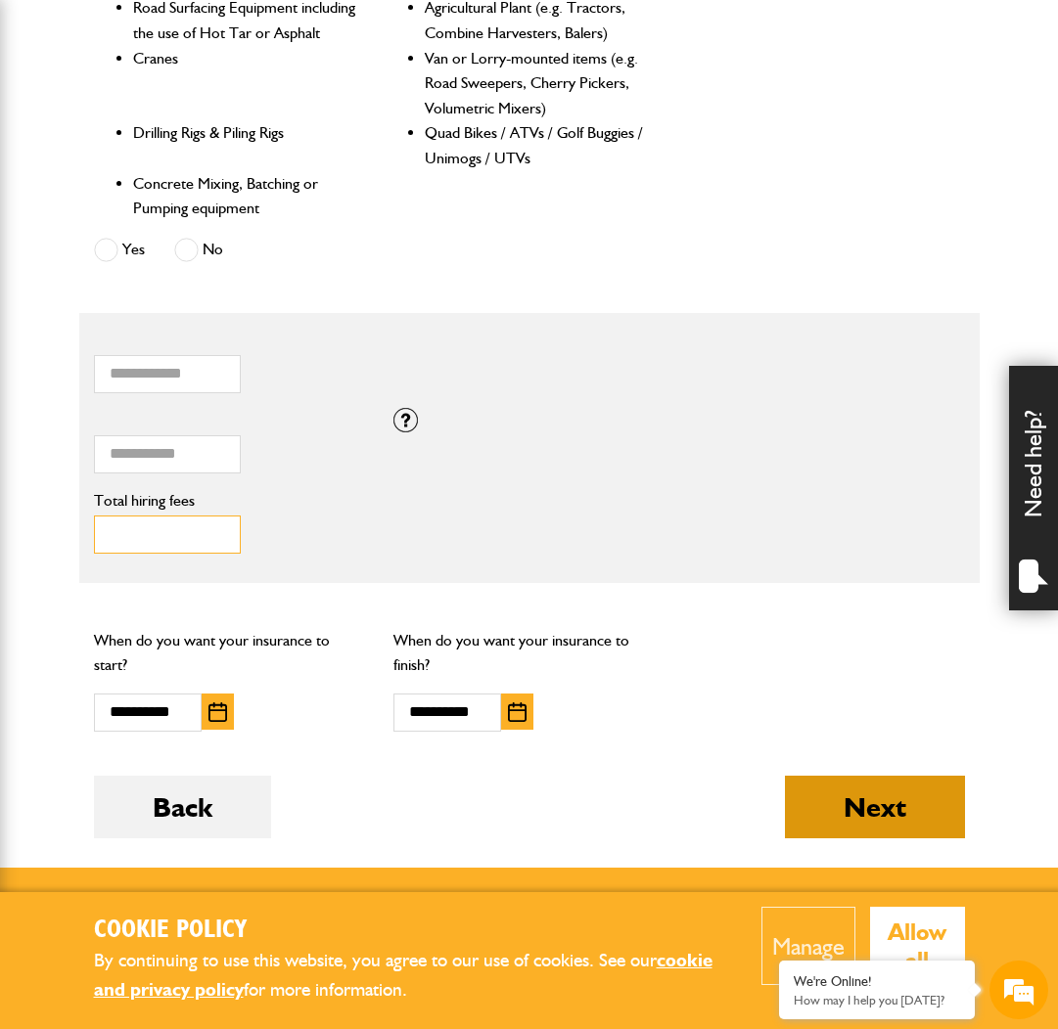
type input "***"
click at [880, 803] on button "Next" at bounding box center [875, 807] width 180 height 63
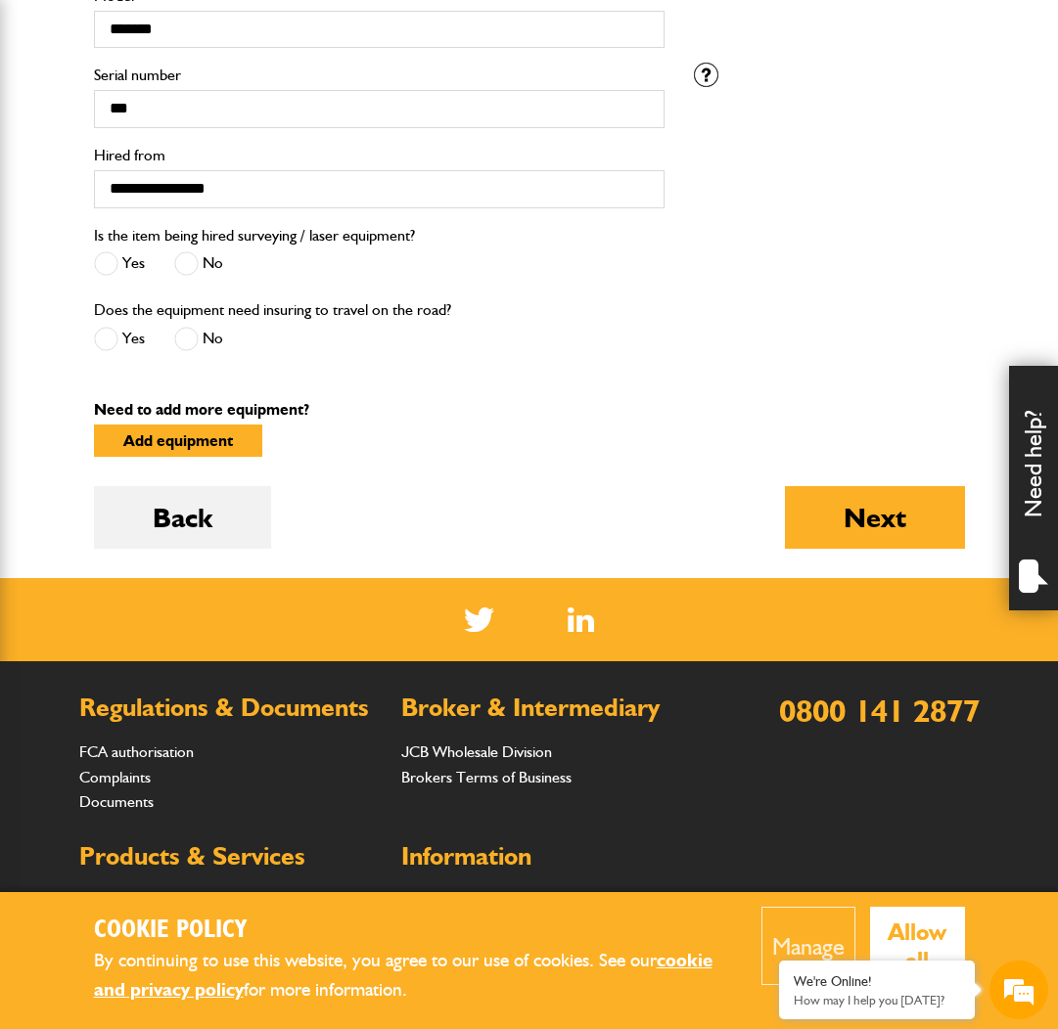
scroll to position [760, 0]
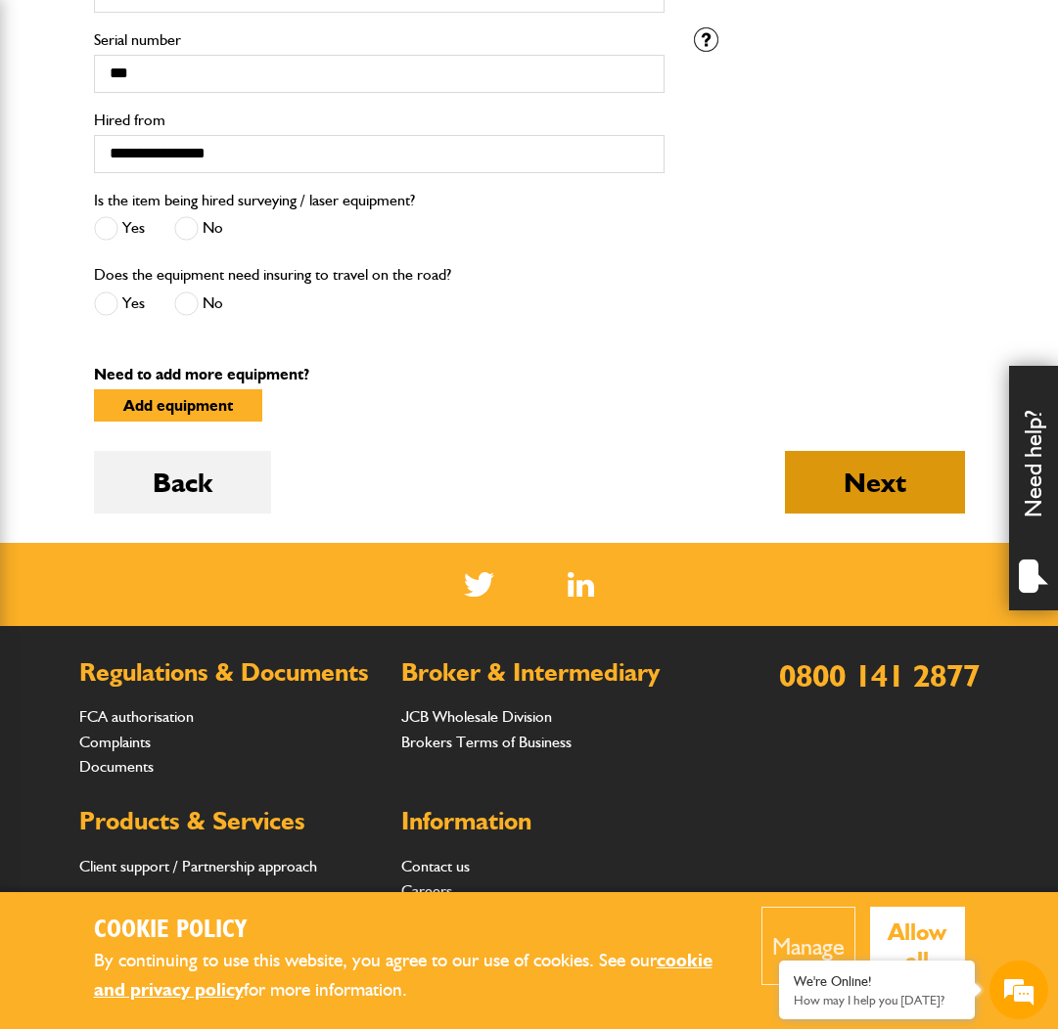
click at [957, 478] on button "Next" at bounding box center [875, 482] width 180 height 63
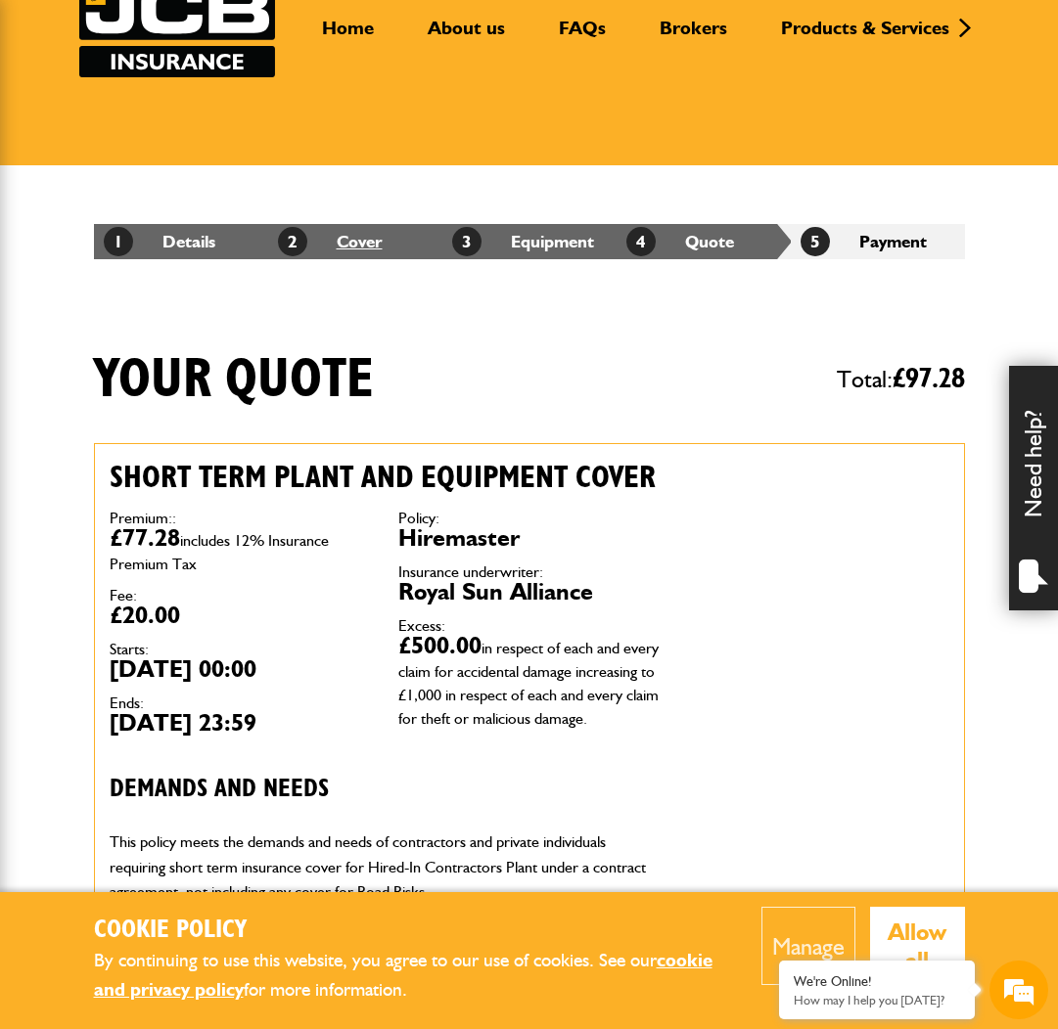
click at [375, 248] on link "2 Cover" at bounding box center [330, 241] width 105 height 21
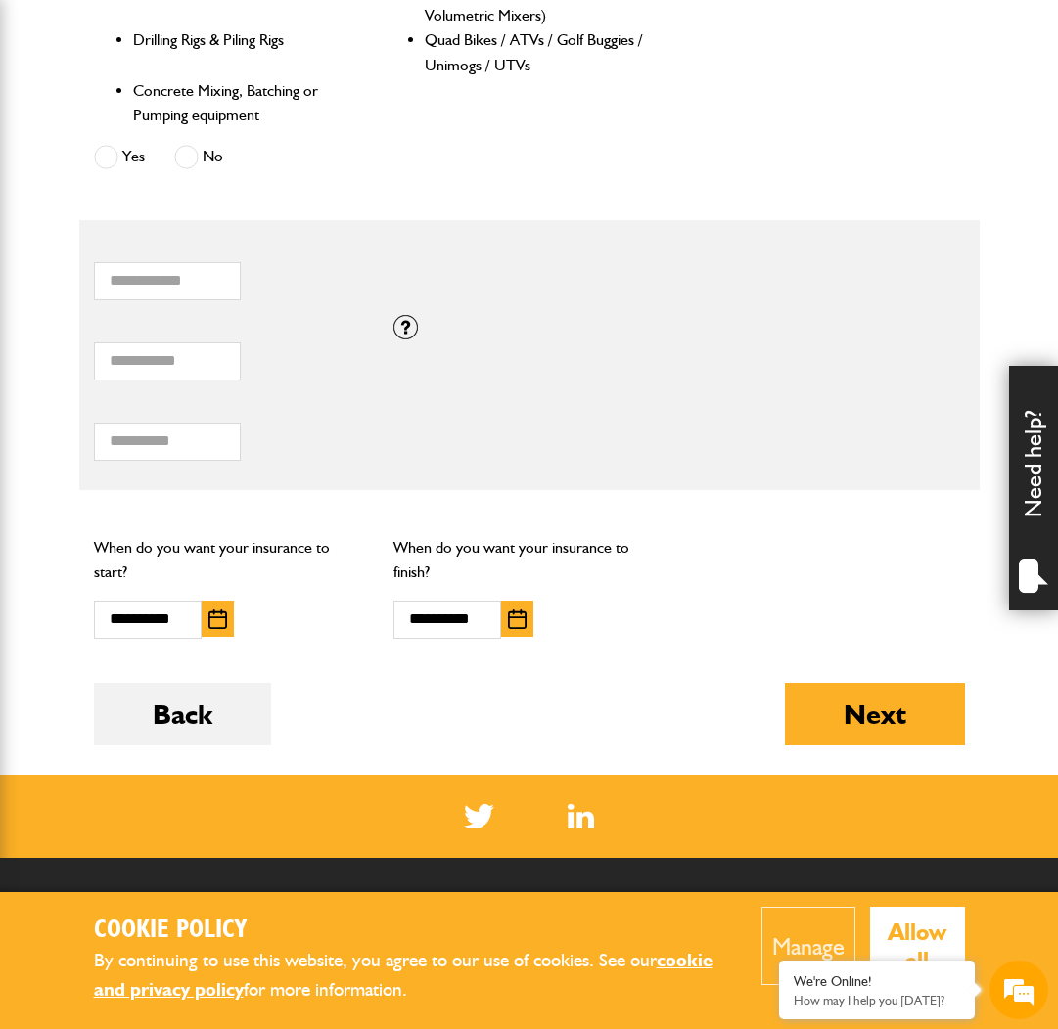
scroll to position [1346, 0]
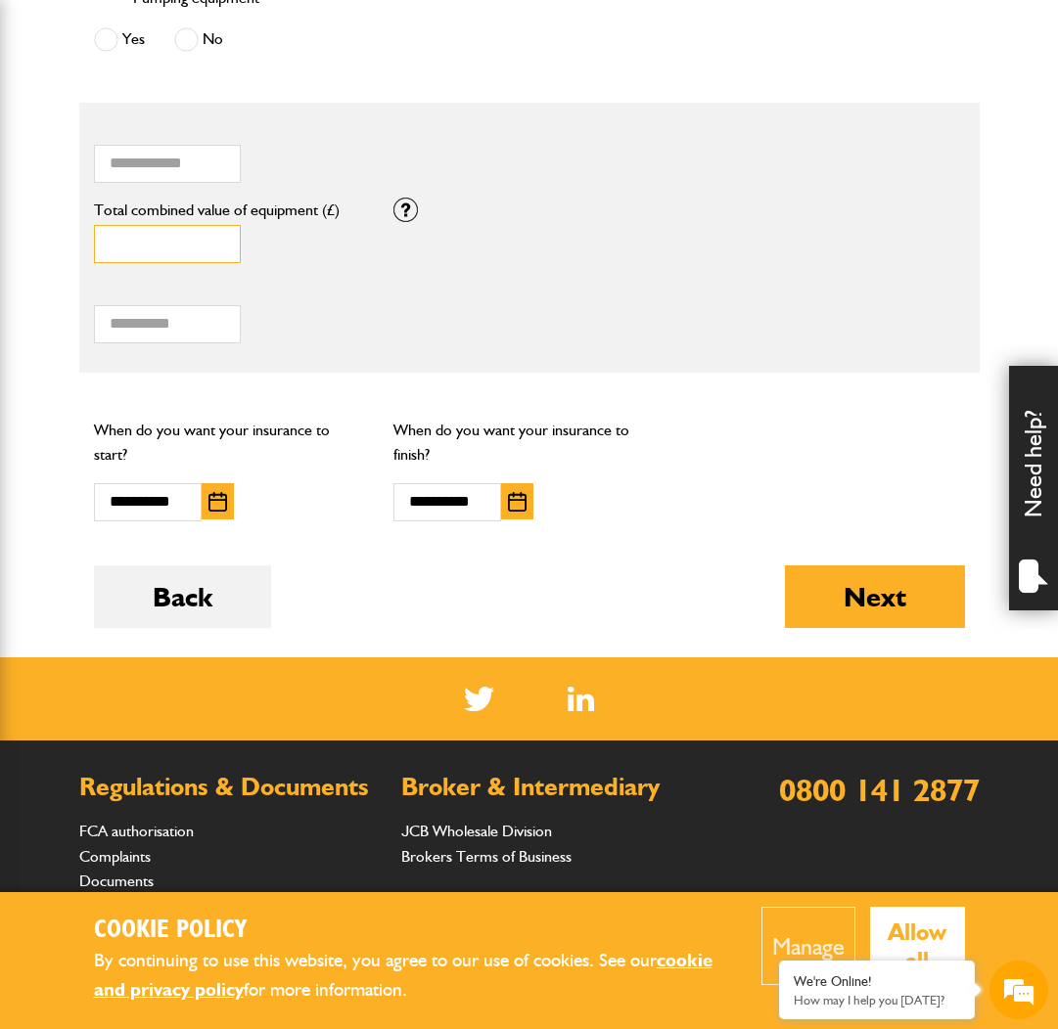
drag, startPoint x: 194, startPoint y: 243, endPoint x: 34, endPoint y: 236, distance: 159.6
type input "*****"
click at [535, 606] on div "Back Next" at bounding box center [529, 612] width 871 height 92
click at [515, 492] on img "button" at bounding box center [517, 502] width 19 height 20
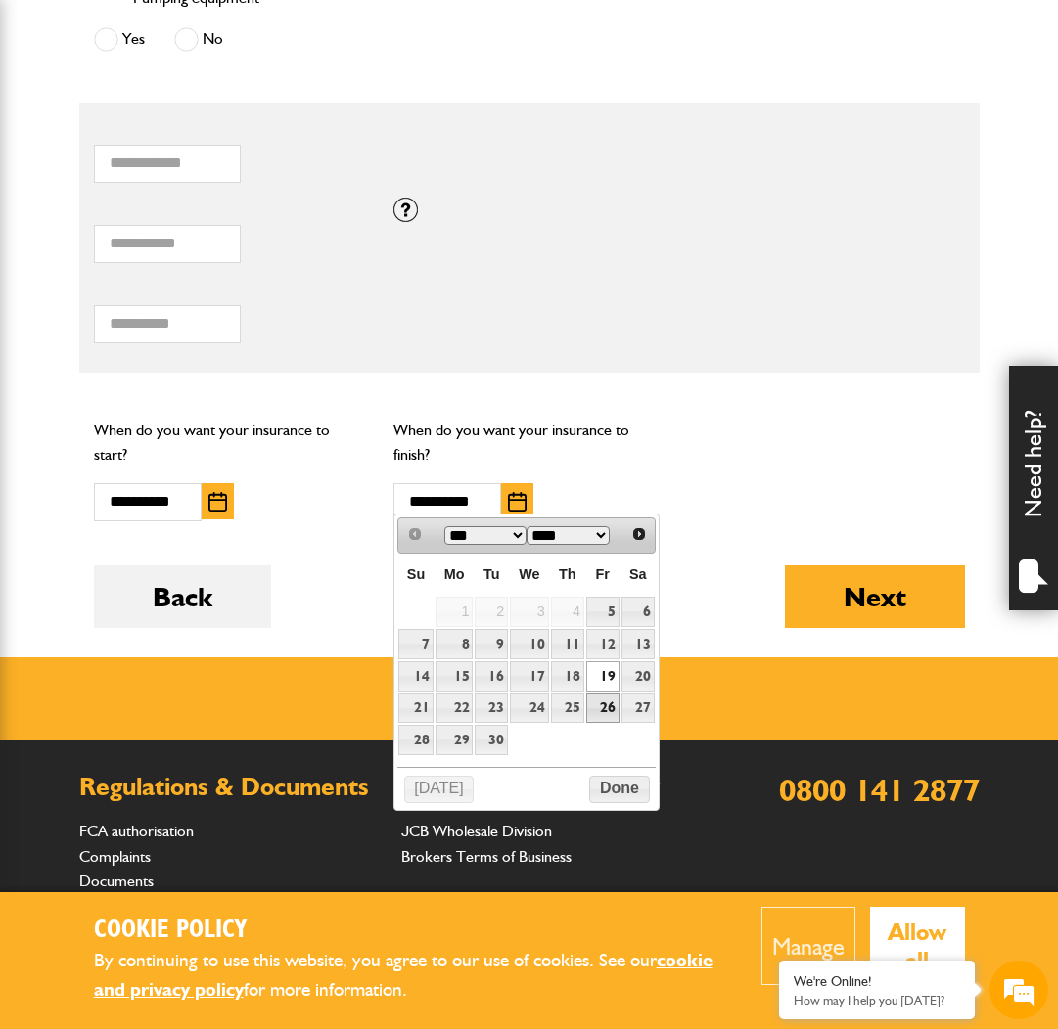
click at [607, 712] on link "26" at bounding box center [602, 709] width 33 height 30
type input "**********"
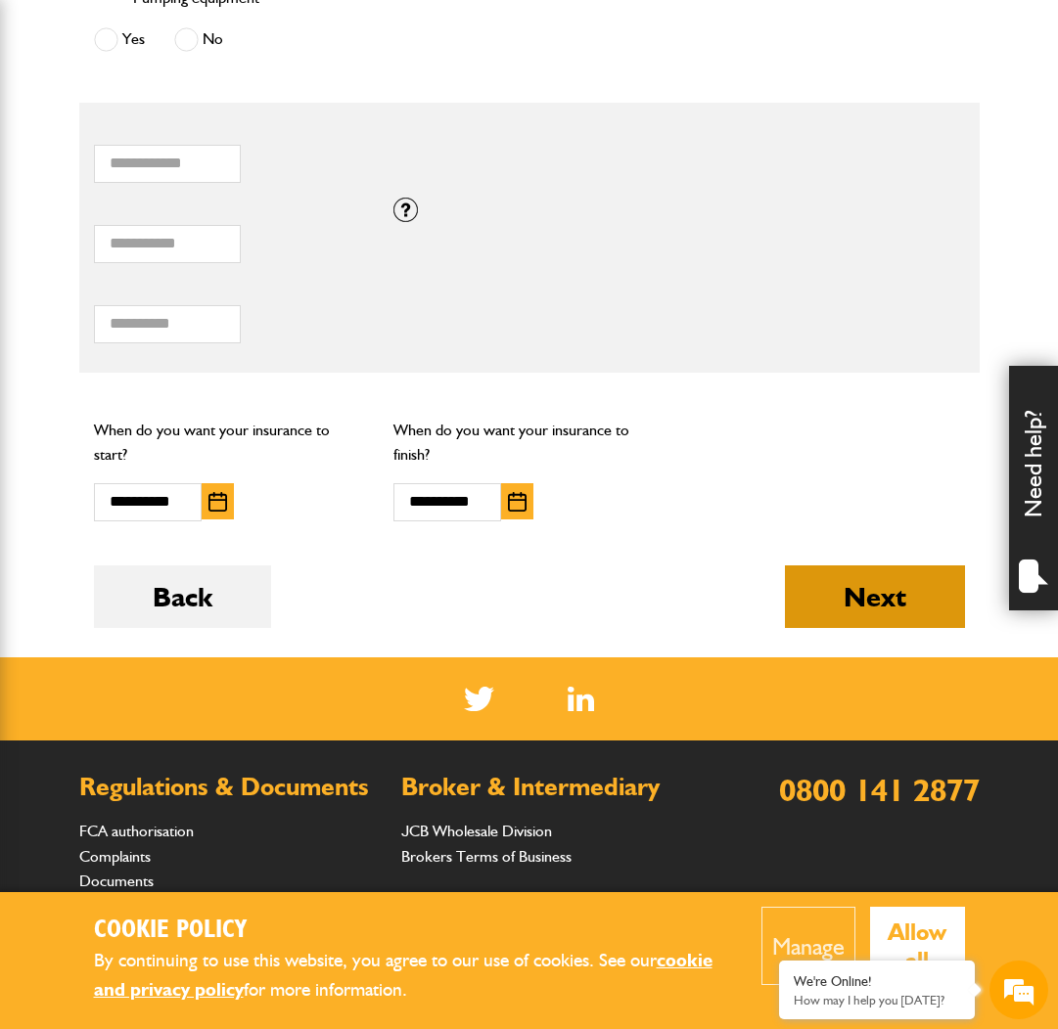
scroll to position [0, 0]
click at [891, 580] on button "Next" at bounding box center [875, 597] width 180 height 63
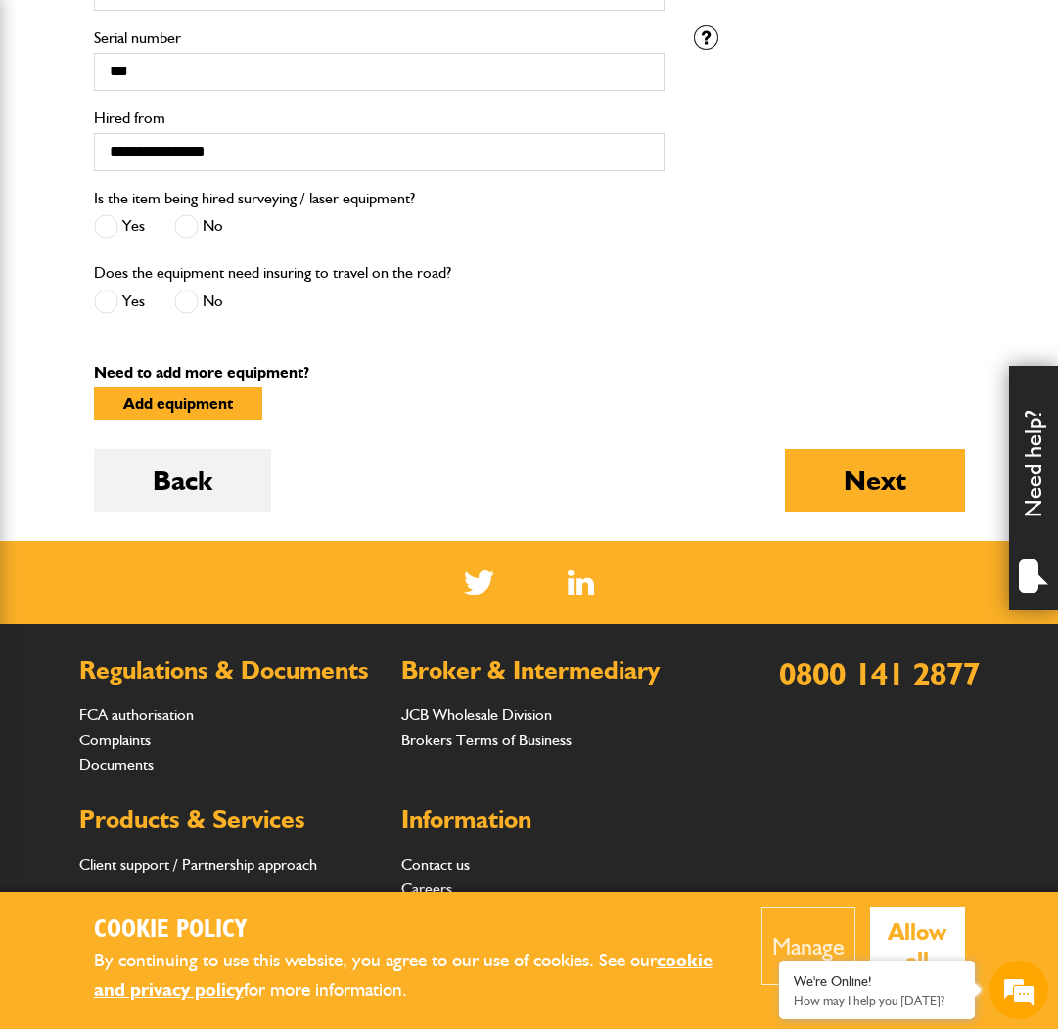
scroll to position [798, 0]
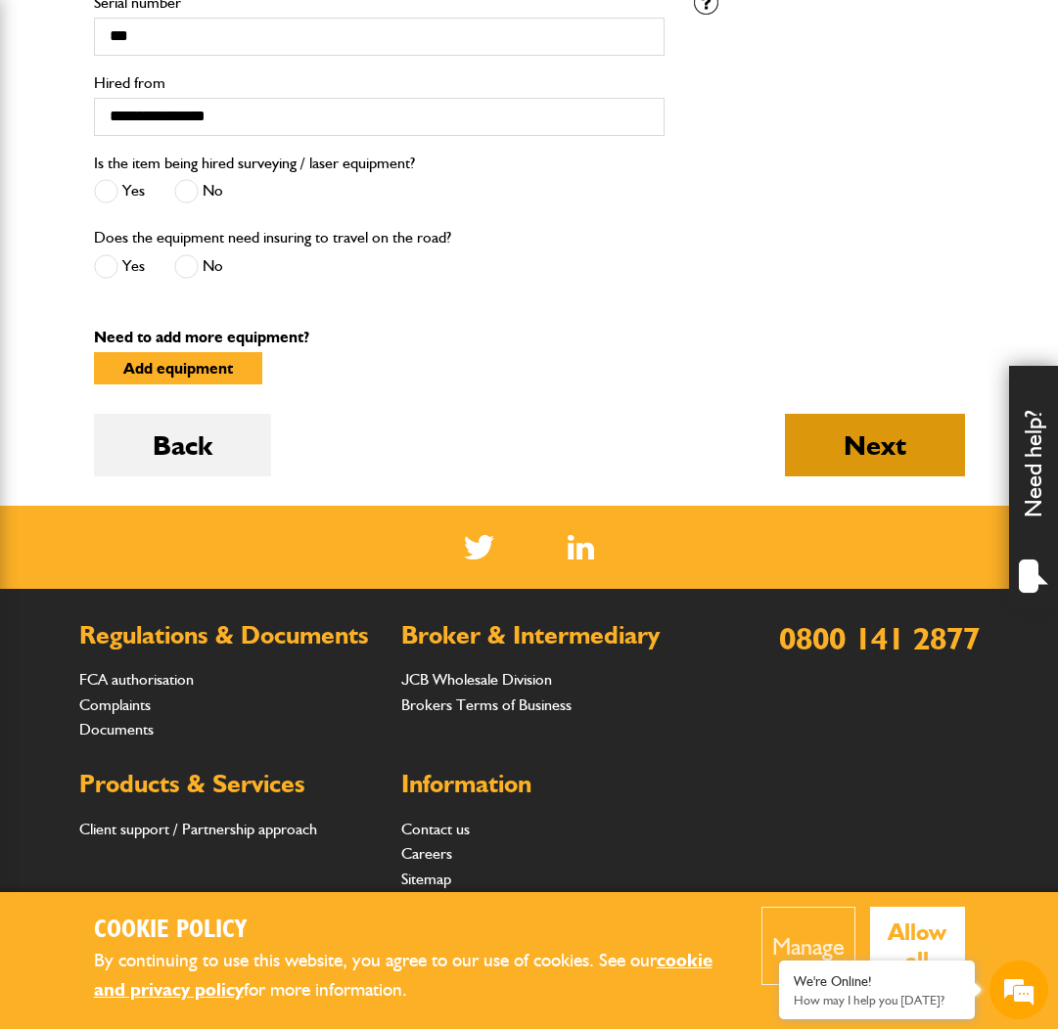
click at [812, 444] on button "Next" at bounding box center [875, 445] width 180 height 63
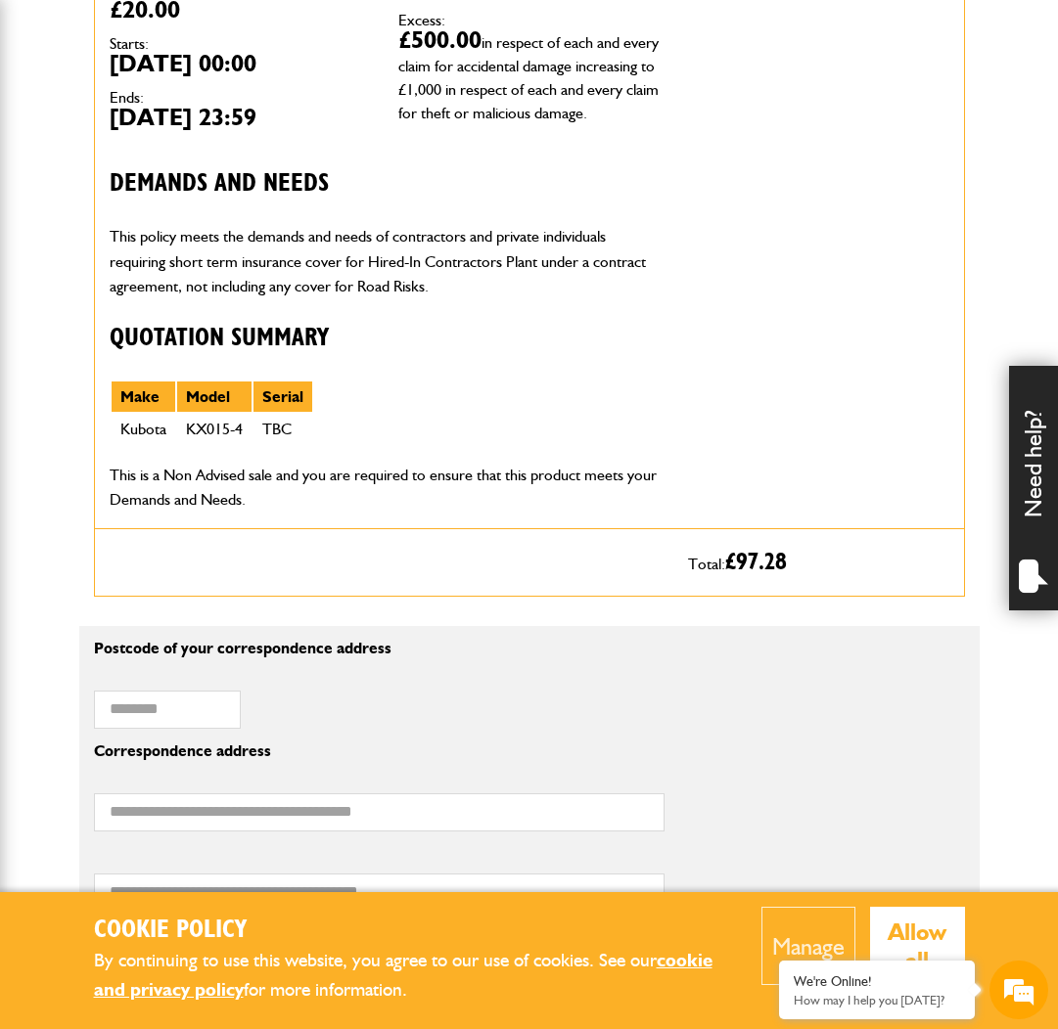
scroll to position [940, 0]
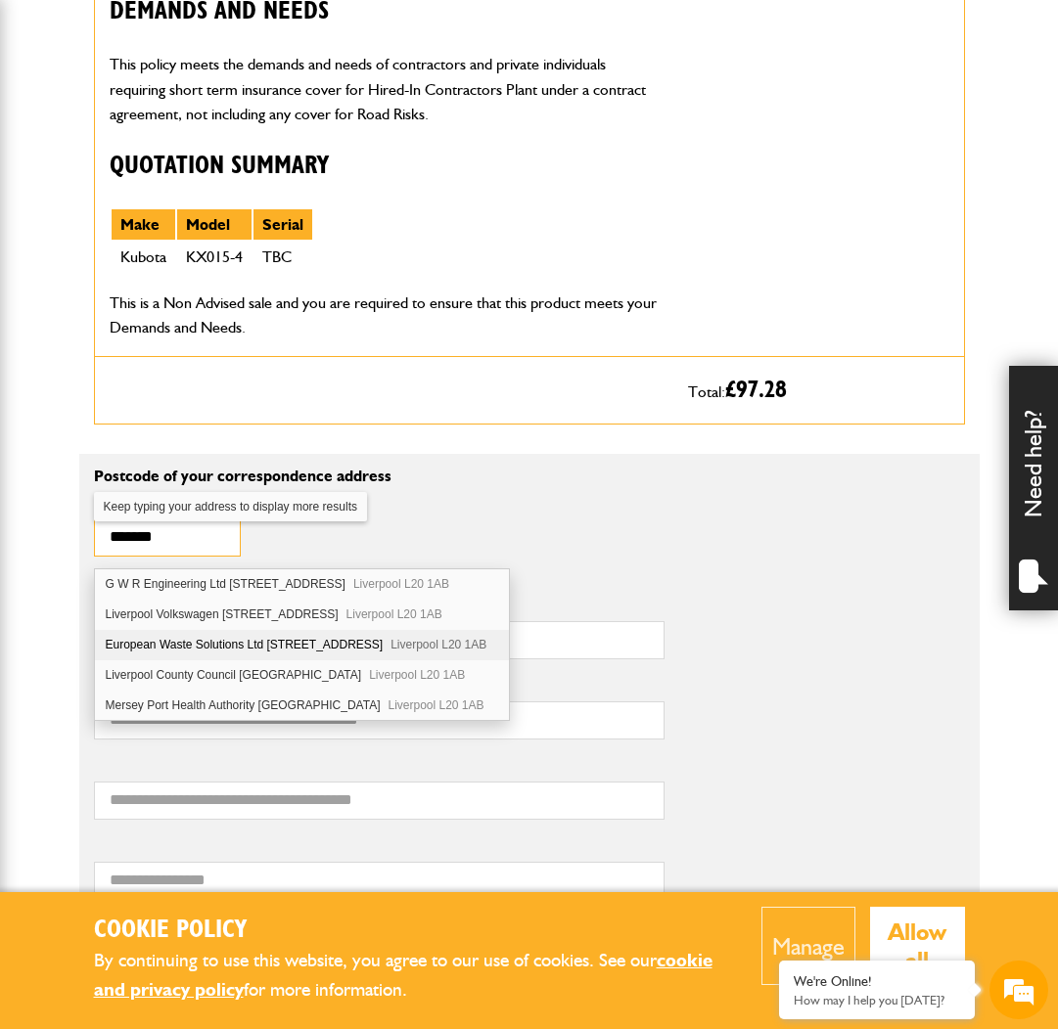
type input "*******"
click at [220, 652] on div "European Waste Solutions Ltd [STREET_ADDRESS]" at bounding box center [302, 645] width 415 height 30
type input "**********"
type input "*********"
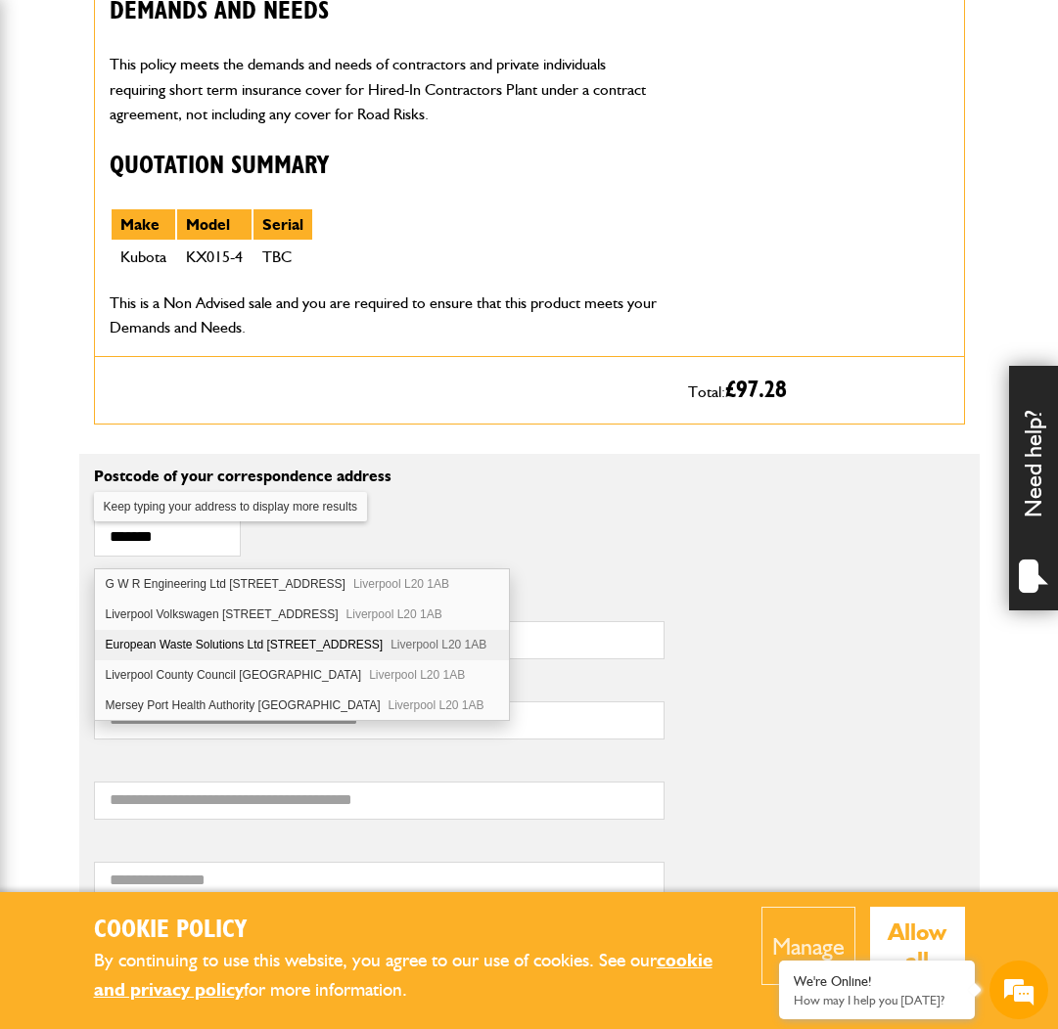
type input "**********"
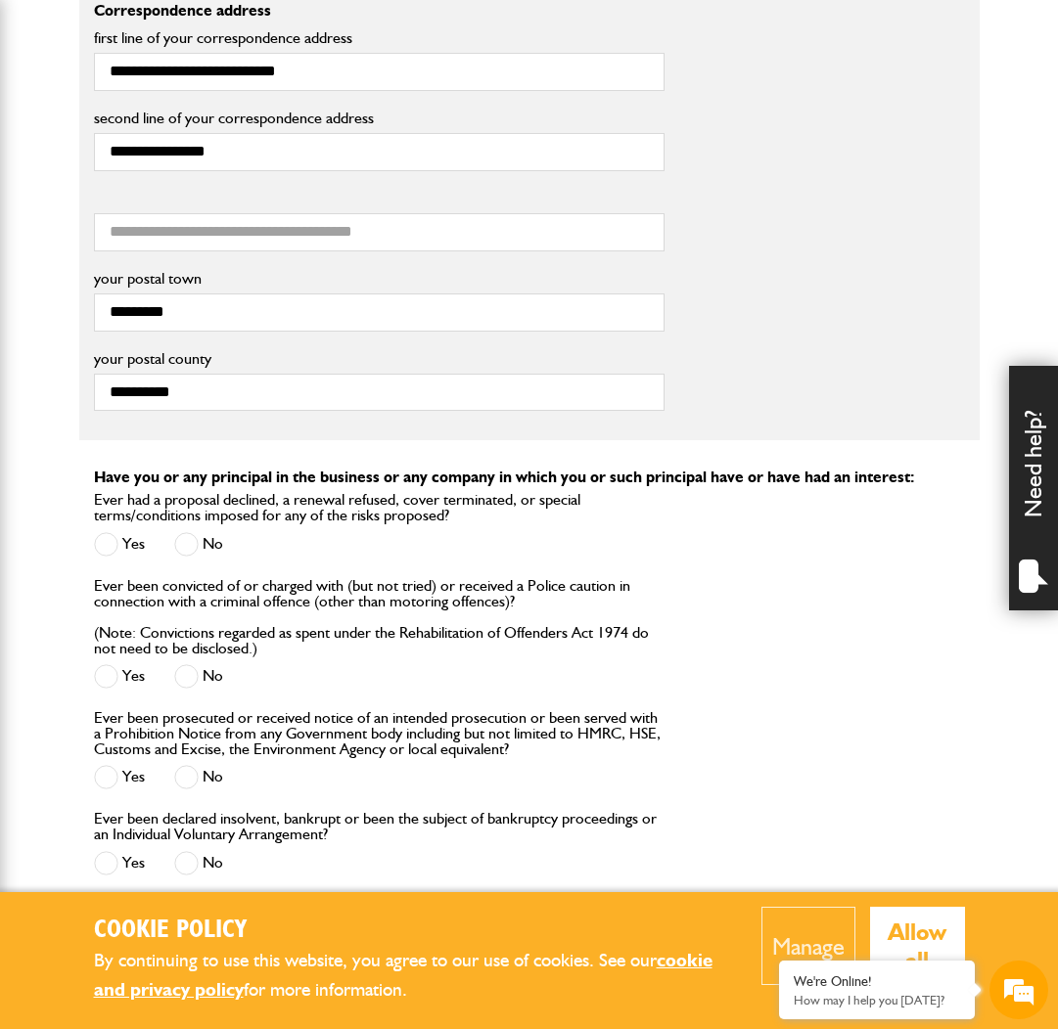
scroll to position [0, 0]
click at [206, 557] on label "No" at bounding box center [198, 544] width 49 height 24
click at [216, 688] on label "No" at bounding box center [198, 676] width 49 height 24
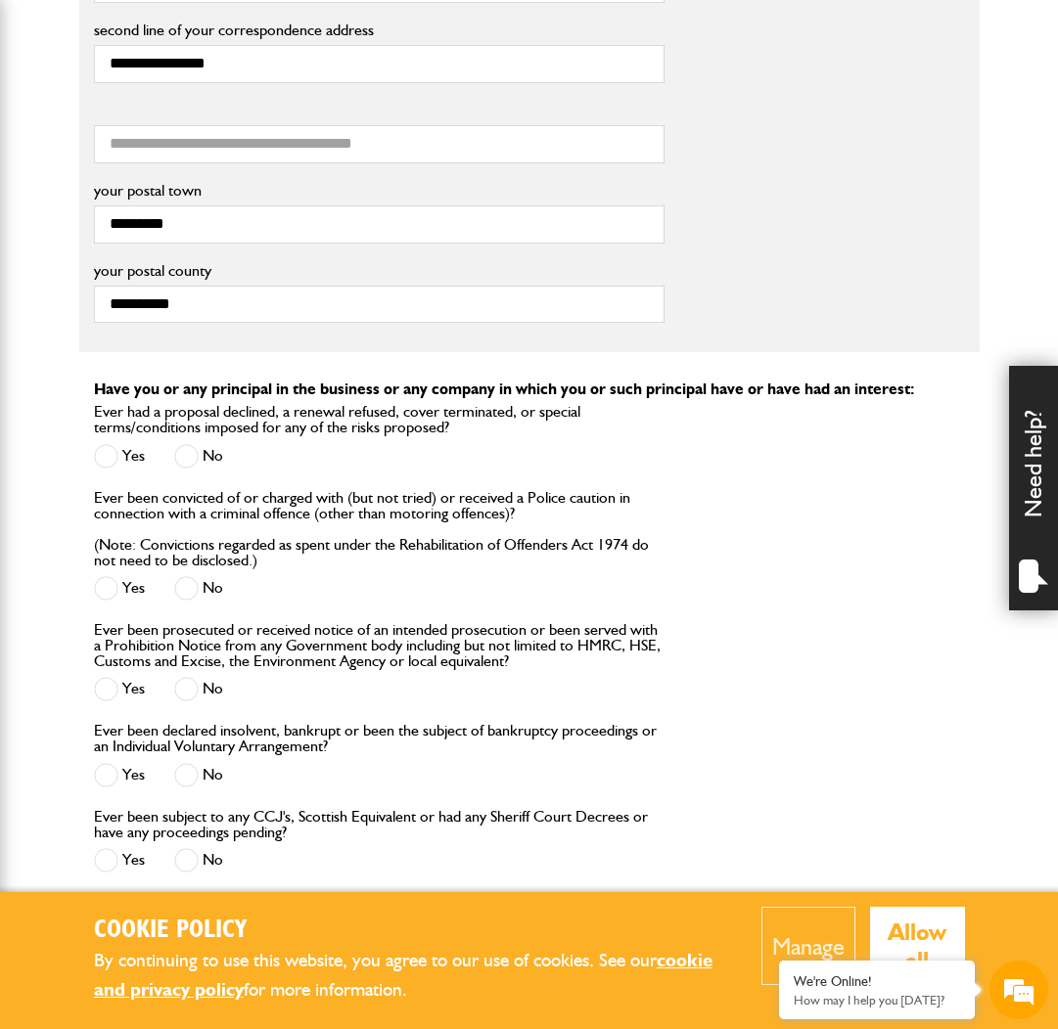
scroll to position [1732, 0]
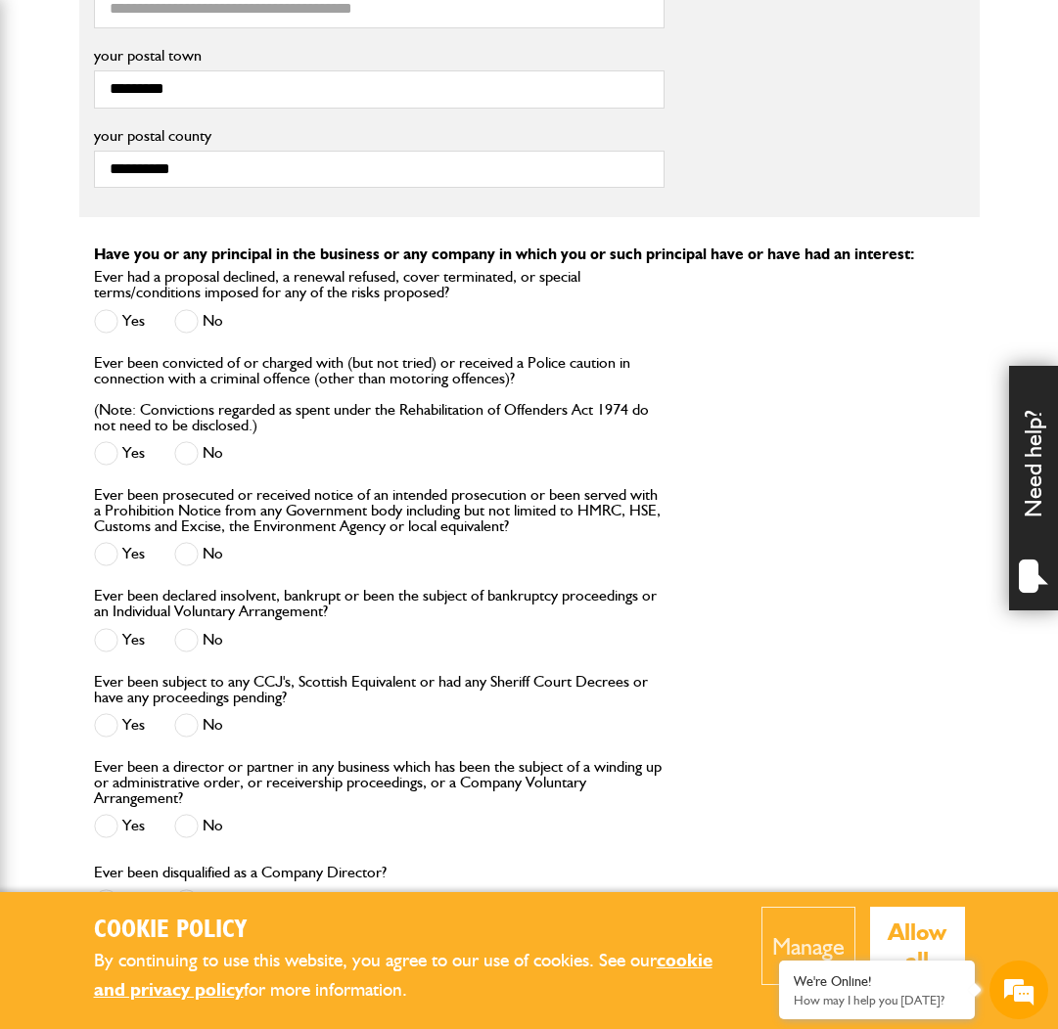
click at [198, 562] on span at bounding box center [186, 554] width 24 height 24
drag, startPoint x: 199, startPoint y: 655, endPoint x: 205, endPoint y: 668, distance: 14.9
click at [200, 653] on label "No" at bounding box center [198, 640] width 49 height 24
click at [185, 737] on span at bounding box center [186, 725] width 24 height 24
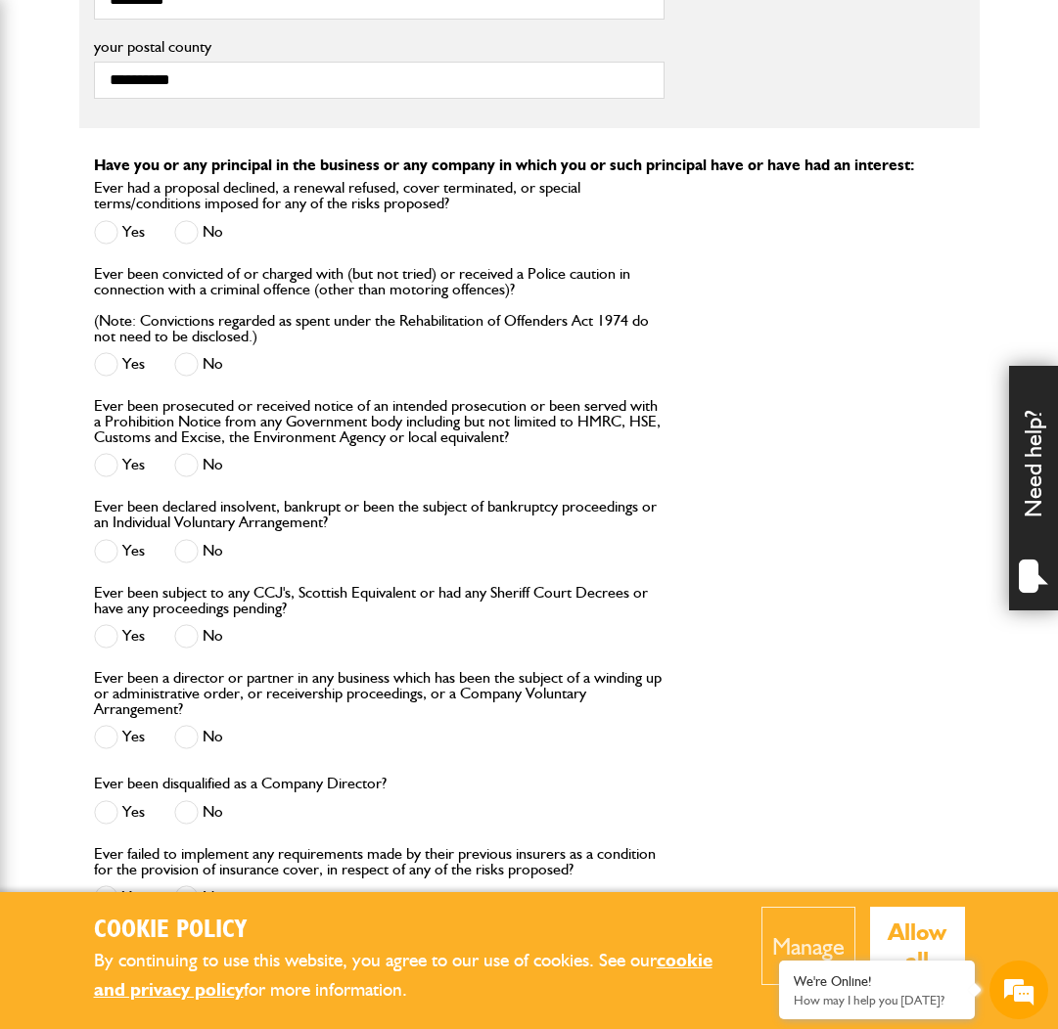
scroll to position [1902, 0]
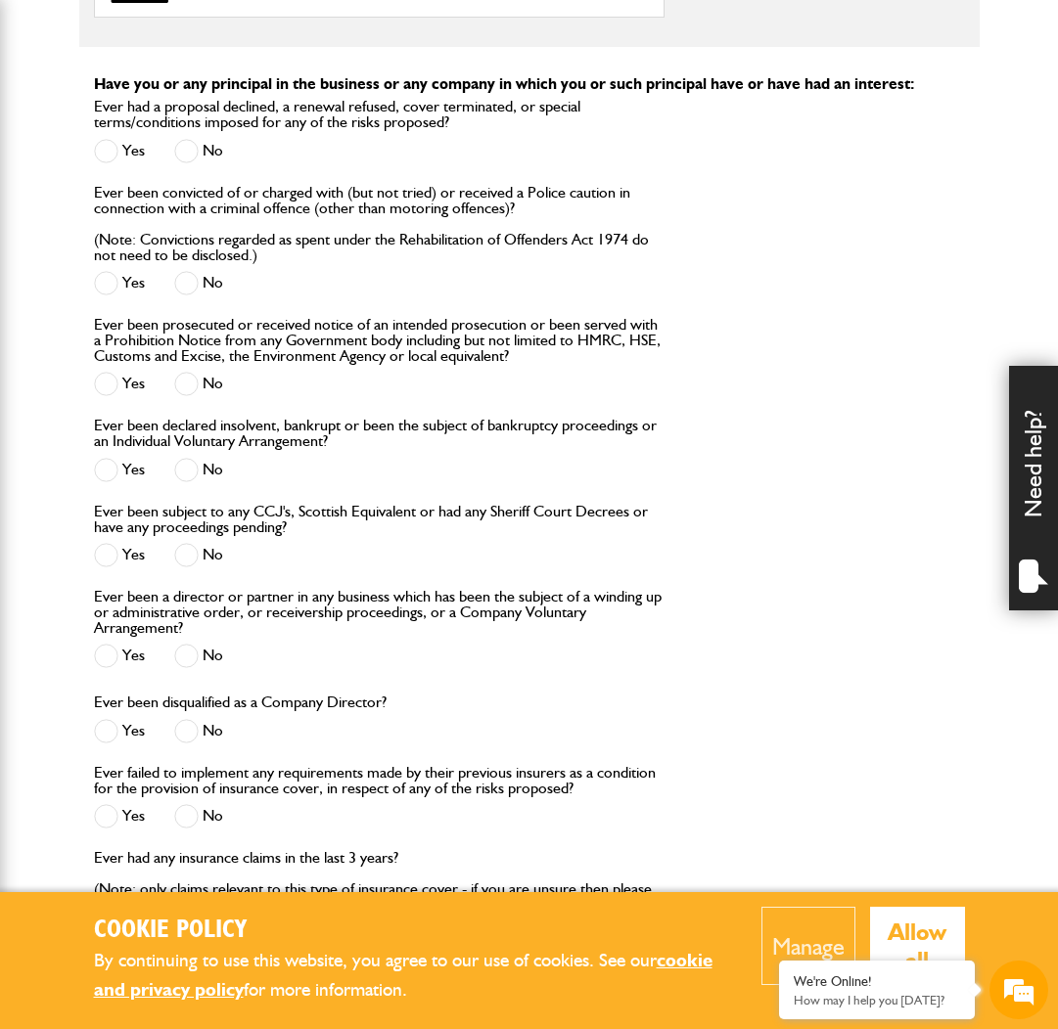
click at [190, 668] on span at bounding box center [186, 656] width 24 height 24
click at [192, 744] on span at bounding box center [186, 731] width 24 height 24
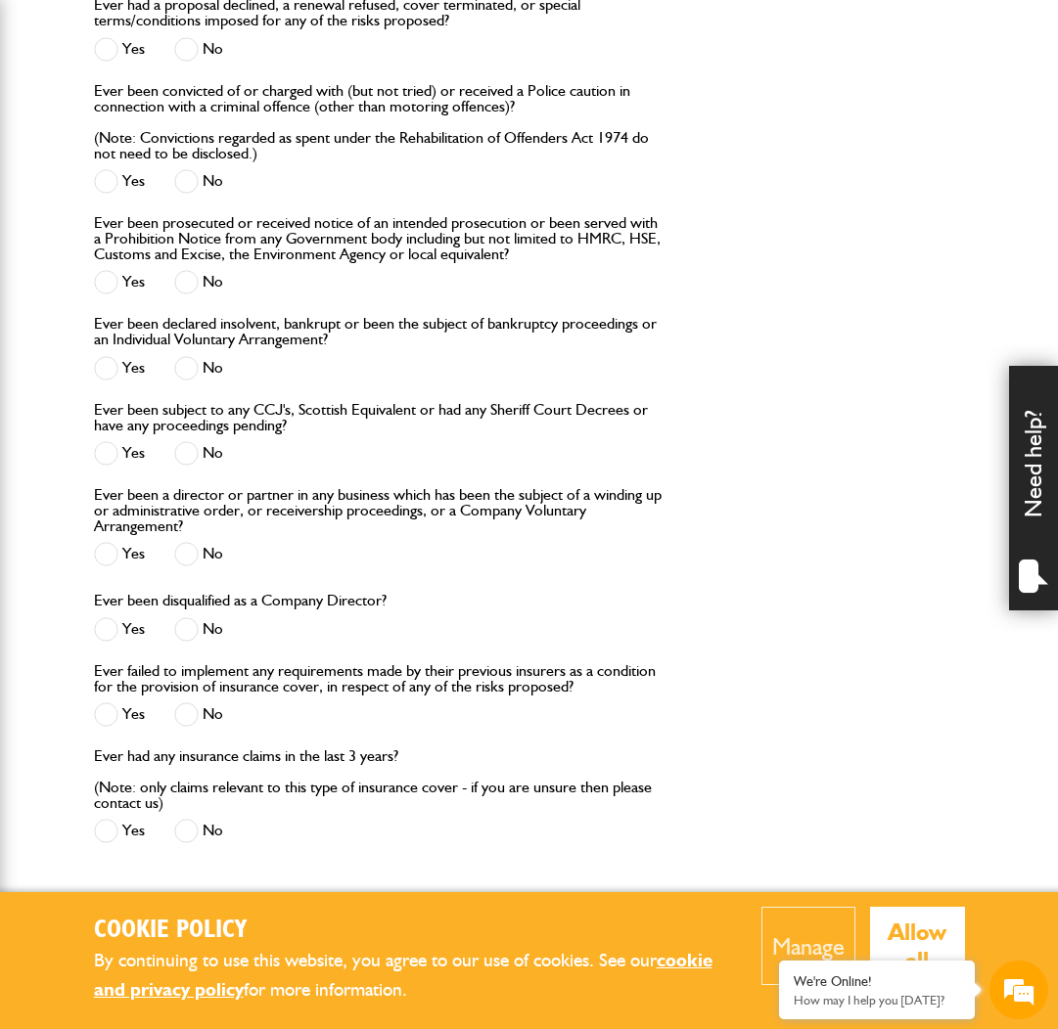
scroll to position [2045, 0]
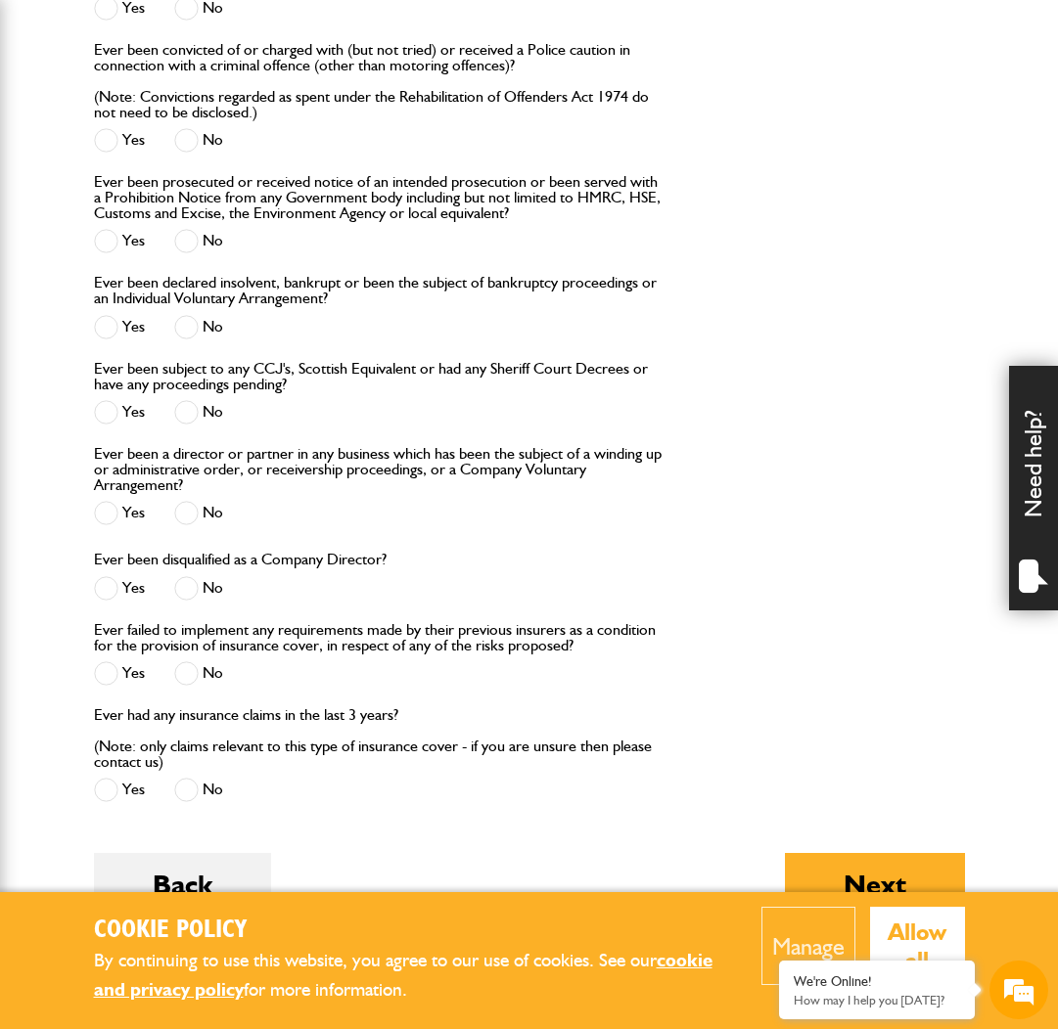
click at [197, 686] on span at bounding box center [186, 673] width 24 height 24
click at [183, 802] on span at bounding box center [186, 790] width 24 height 24
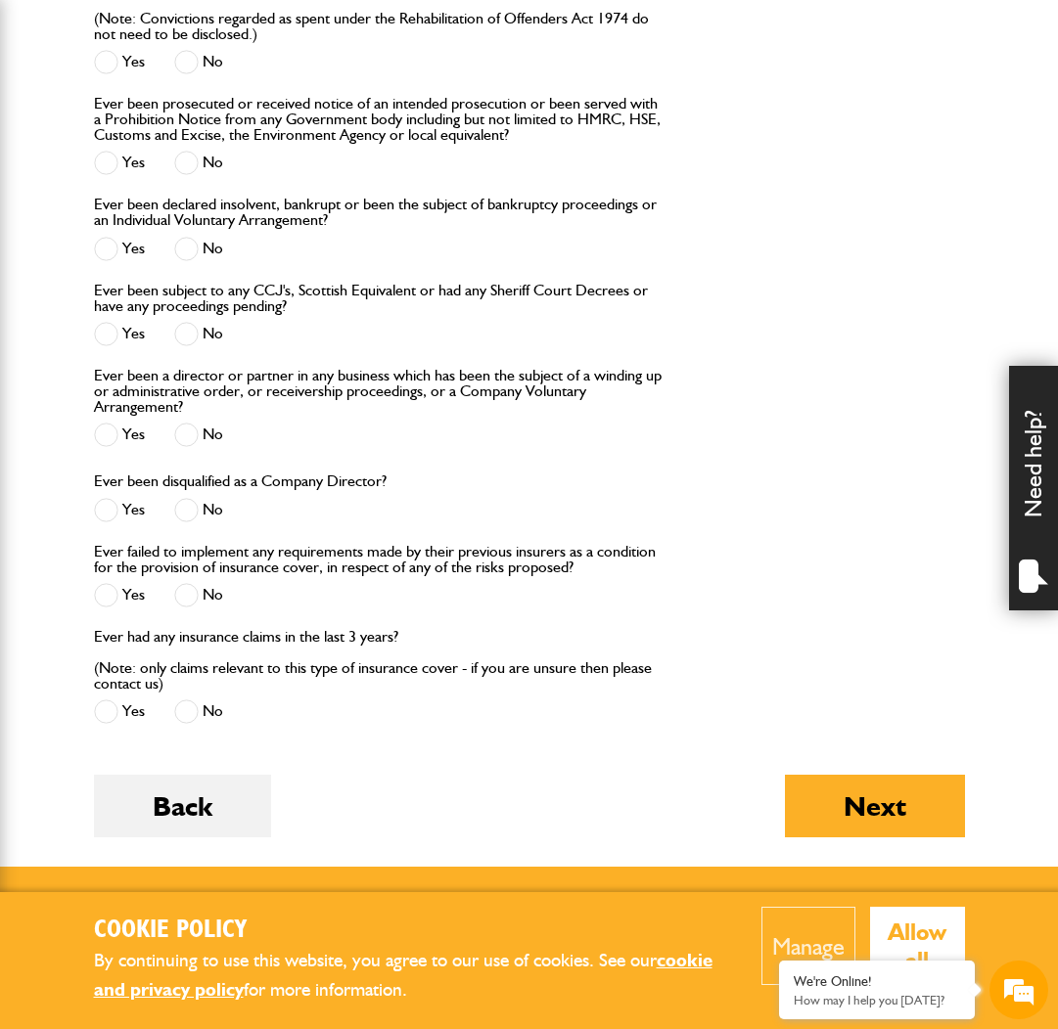
scroll to position [2134, 0]
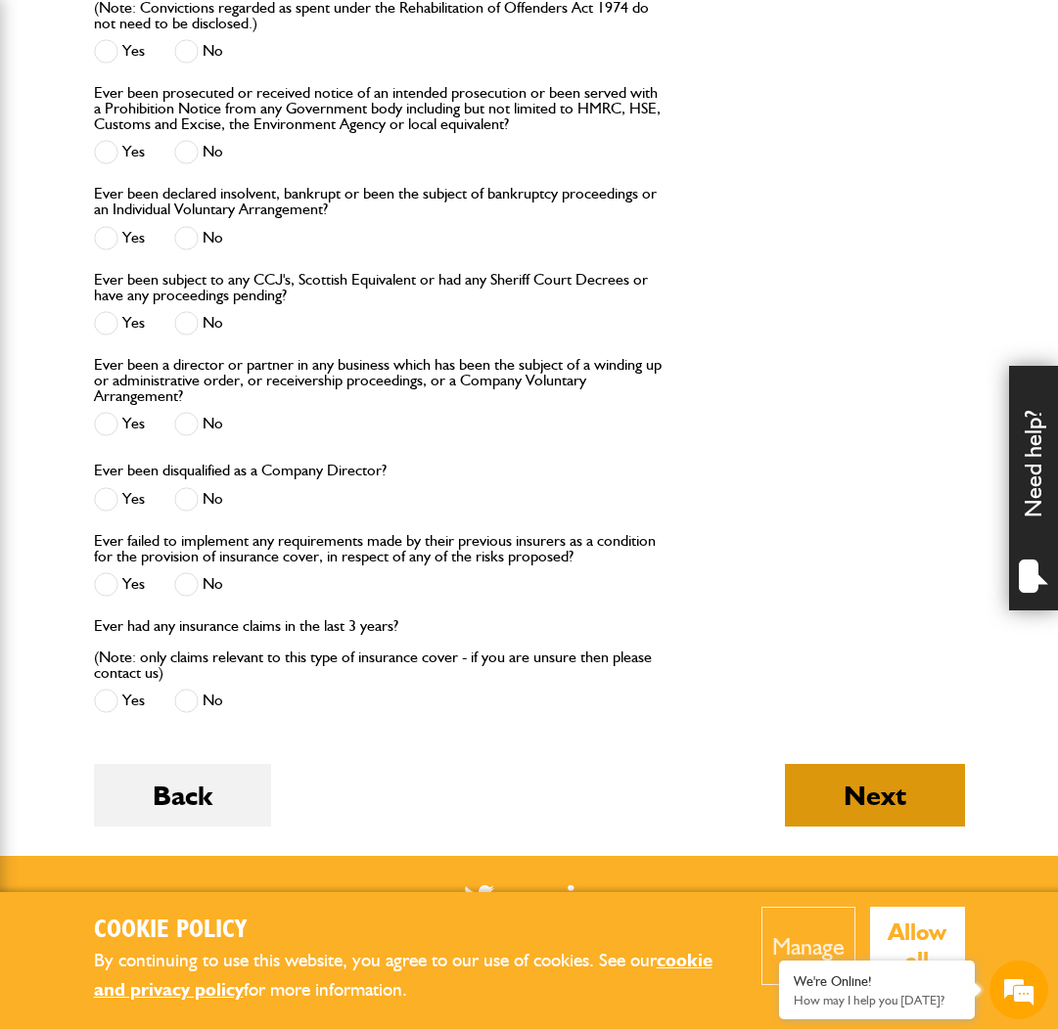
click at [956, 804] on button "Next" at bounding box center [875, 795] width 180 height 63
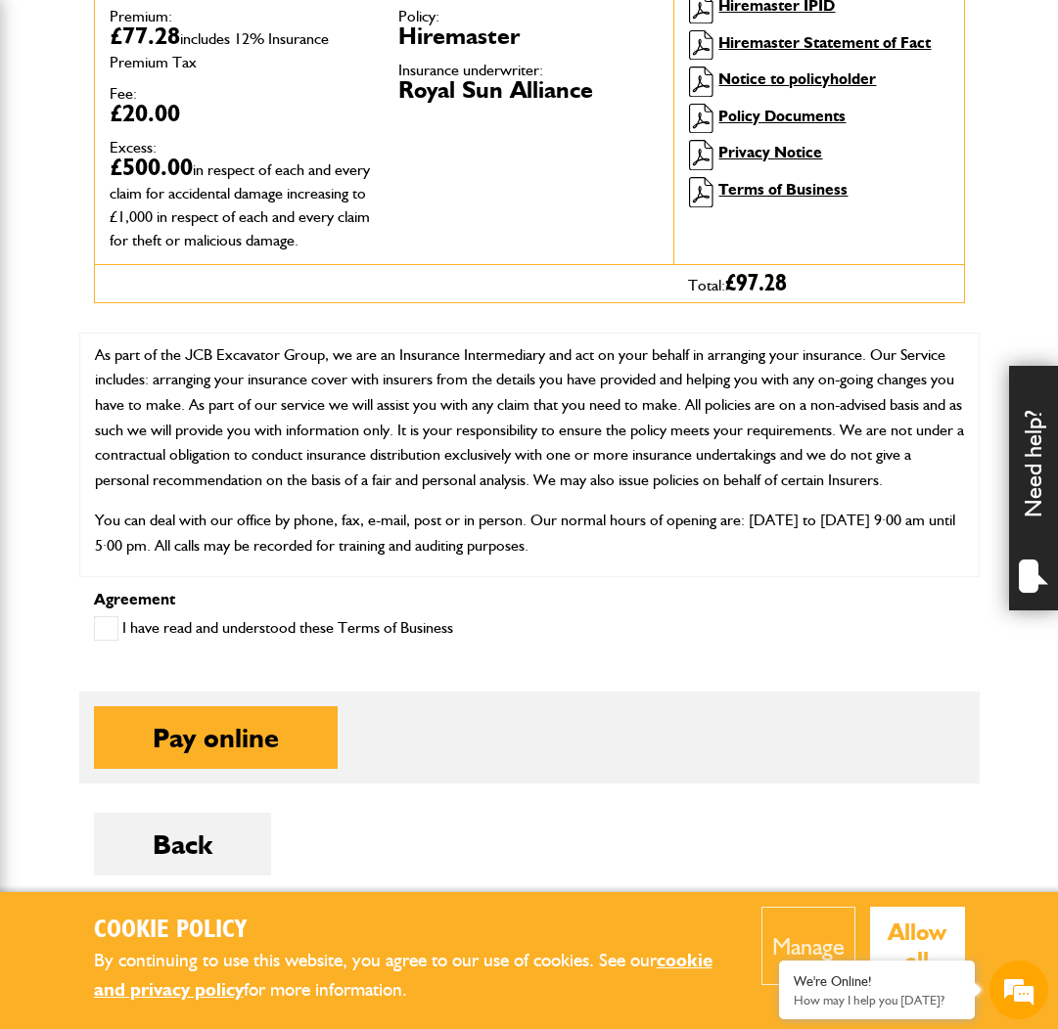
scroll to position [91, 0]
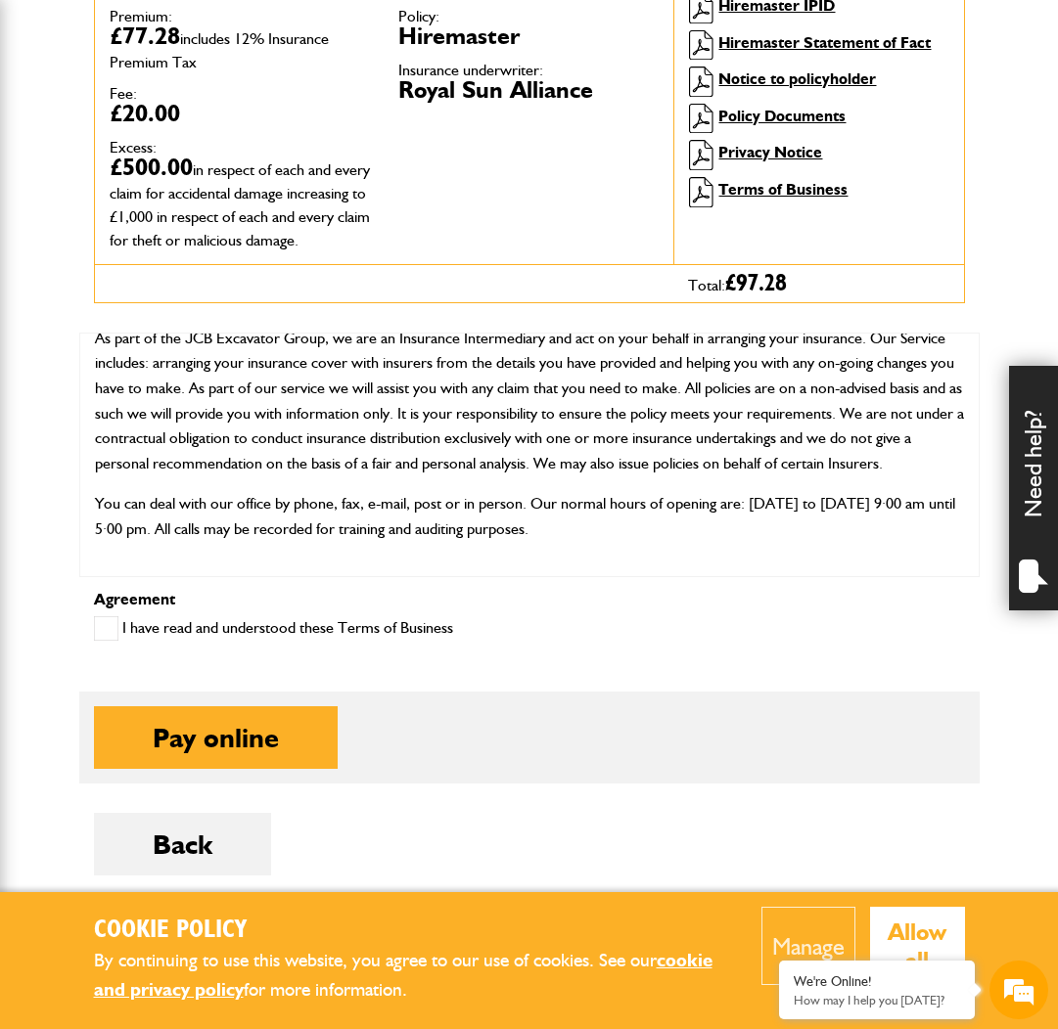
click at [110, 641] on span at bounding box center [106, 628] width 24 height 24
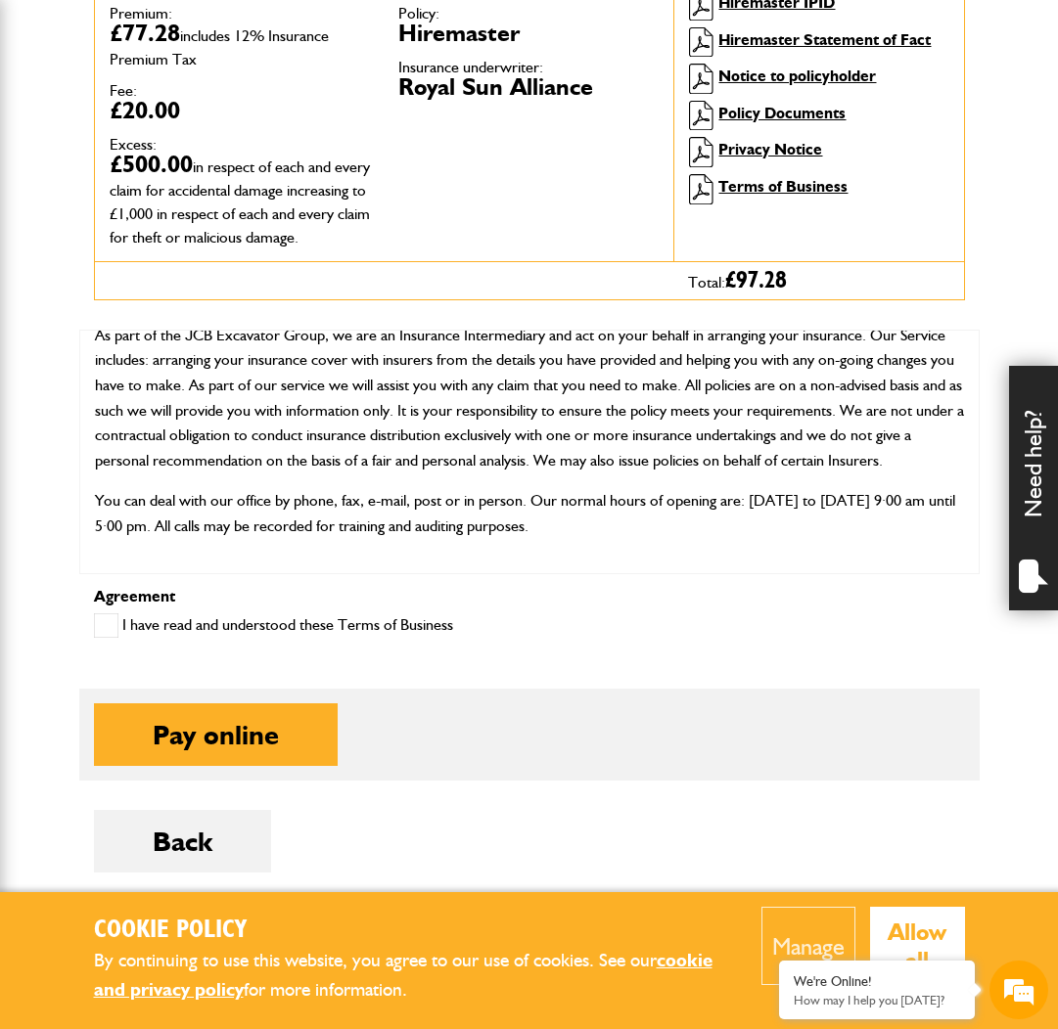
scroll to position [863, 0]
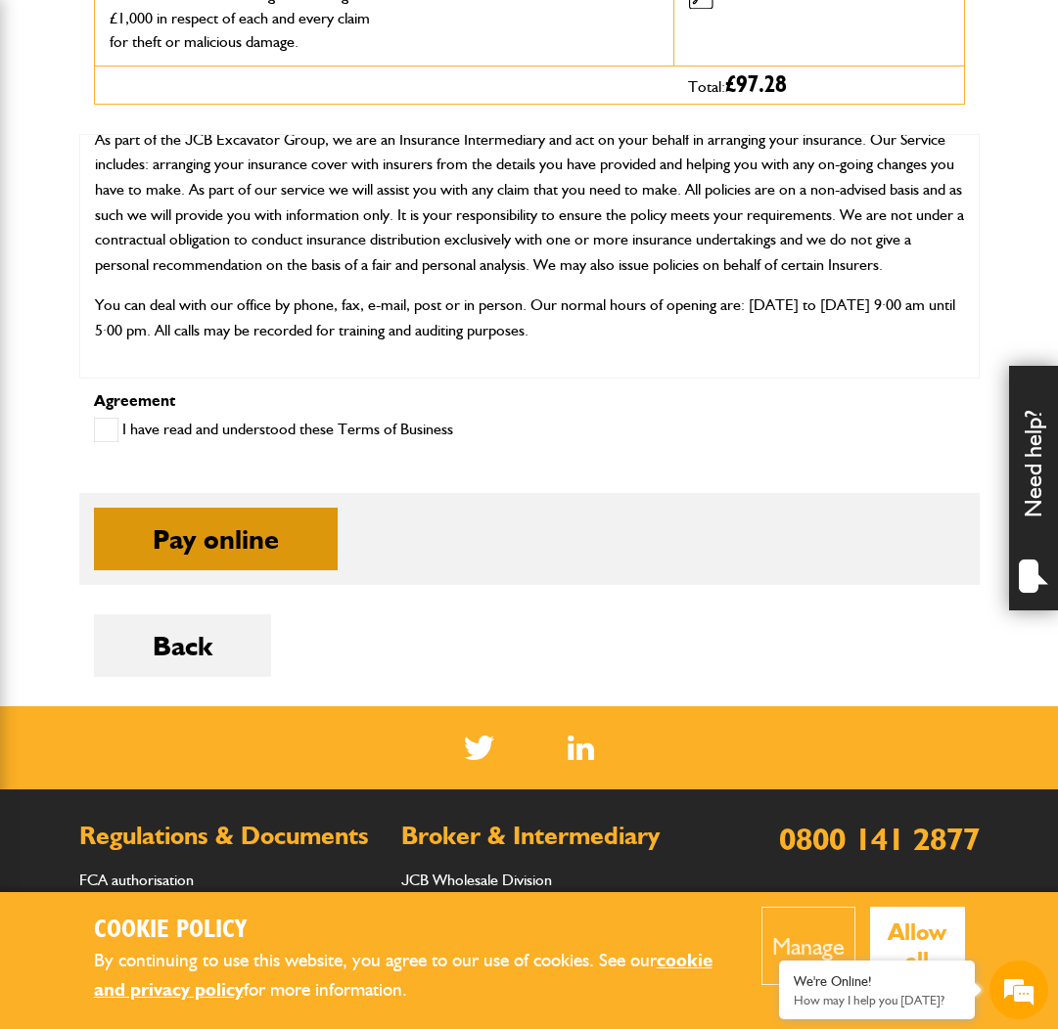
click at [266, 562] on button "Pay online" at bounding box center [216, 539] width 244 height 63
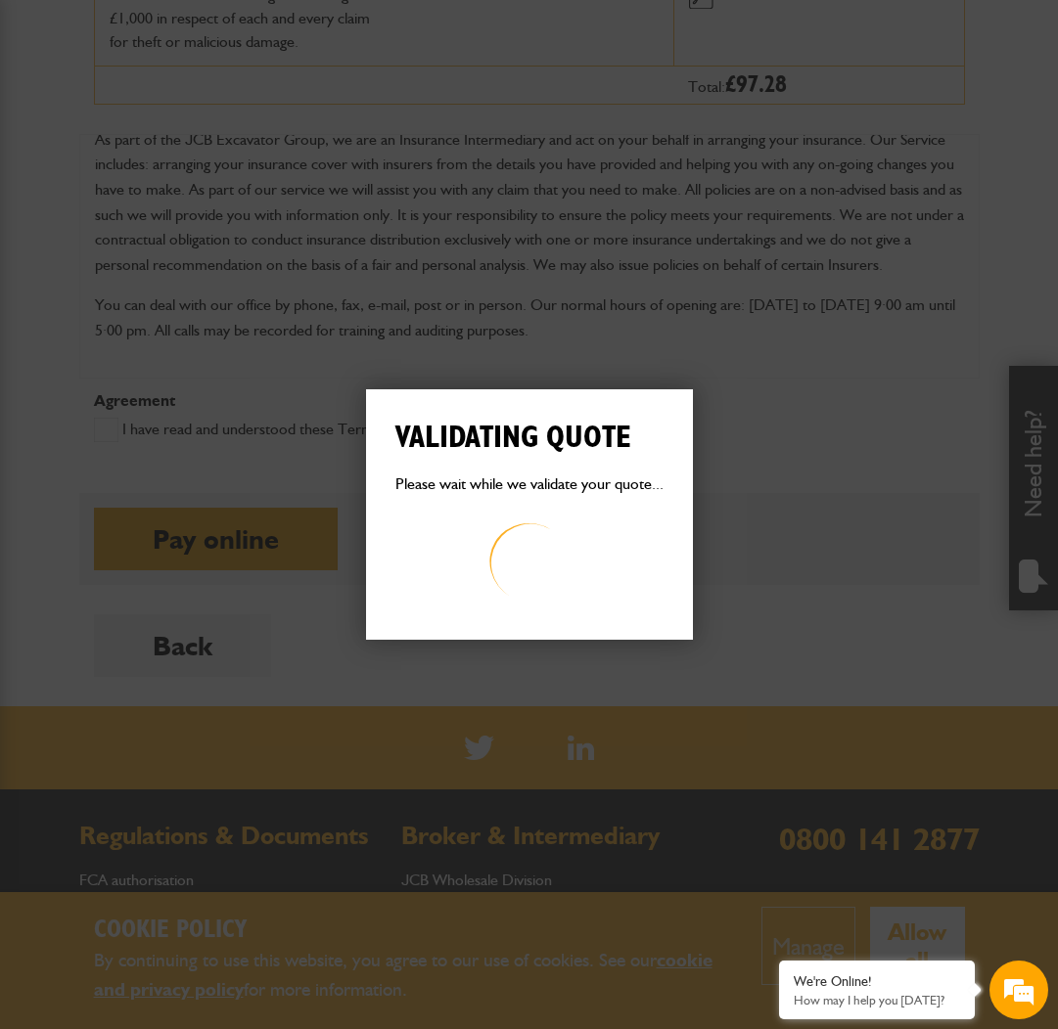
scroll to position [0, 0]
